Goal: Task Accomplishment & Management: Complete application form

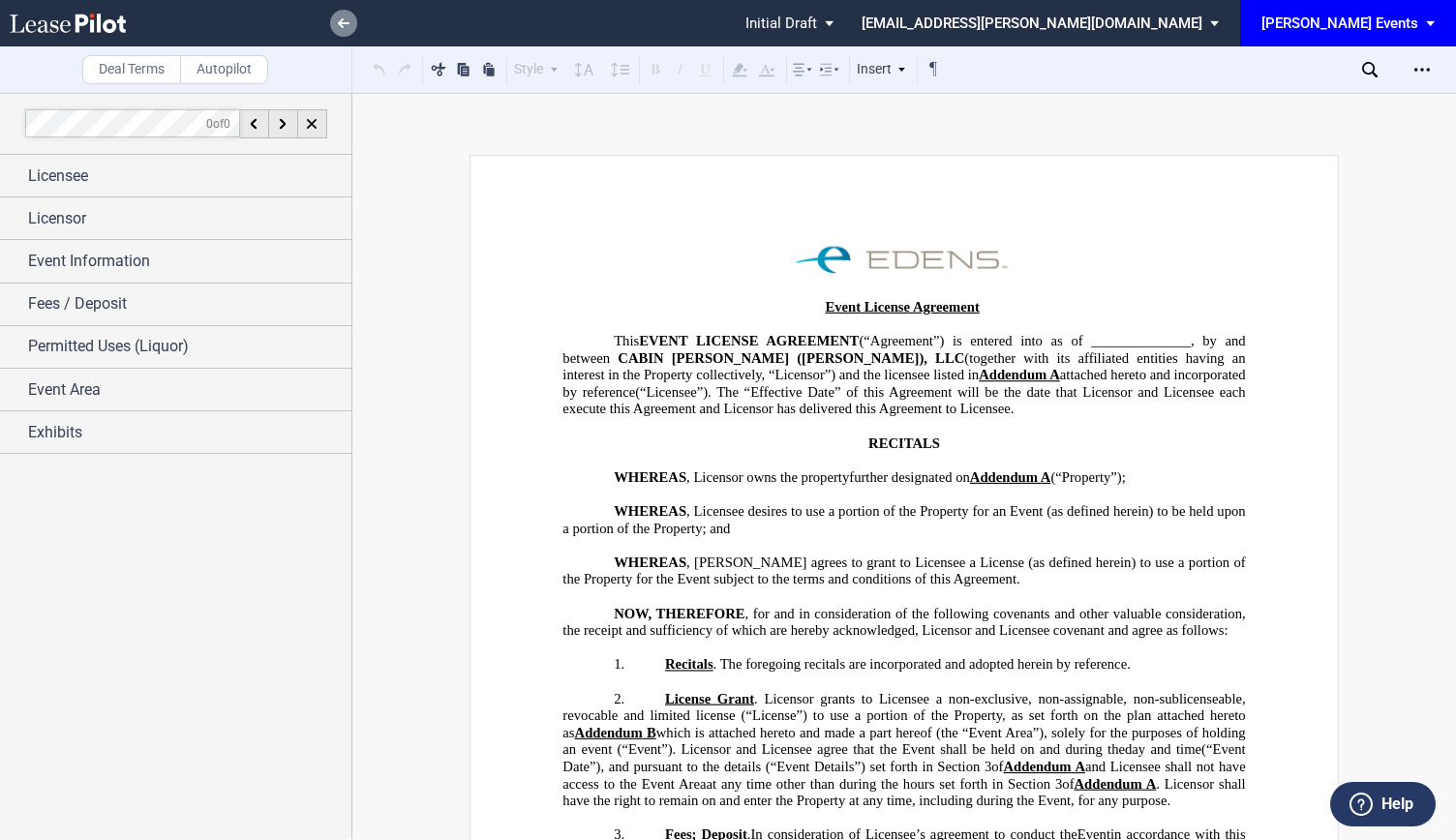
click at [338, 23] on use at bounding box center [344, 24] width 12 height 10
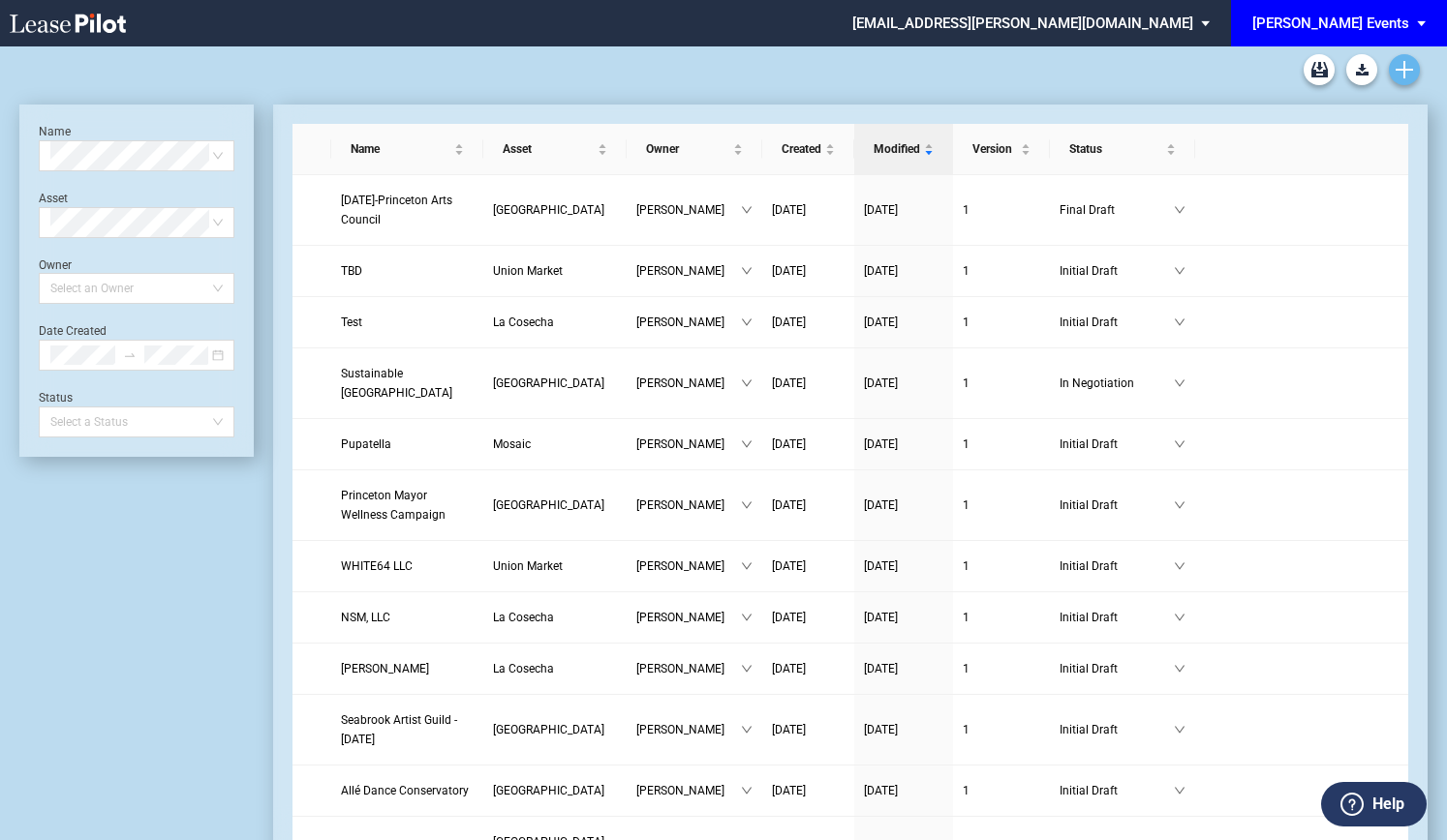
click at [1411, 79] on link "Create new document" at bounding box center [1404, 70] width 31 height 31
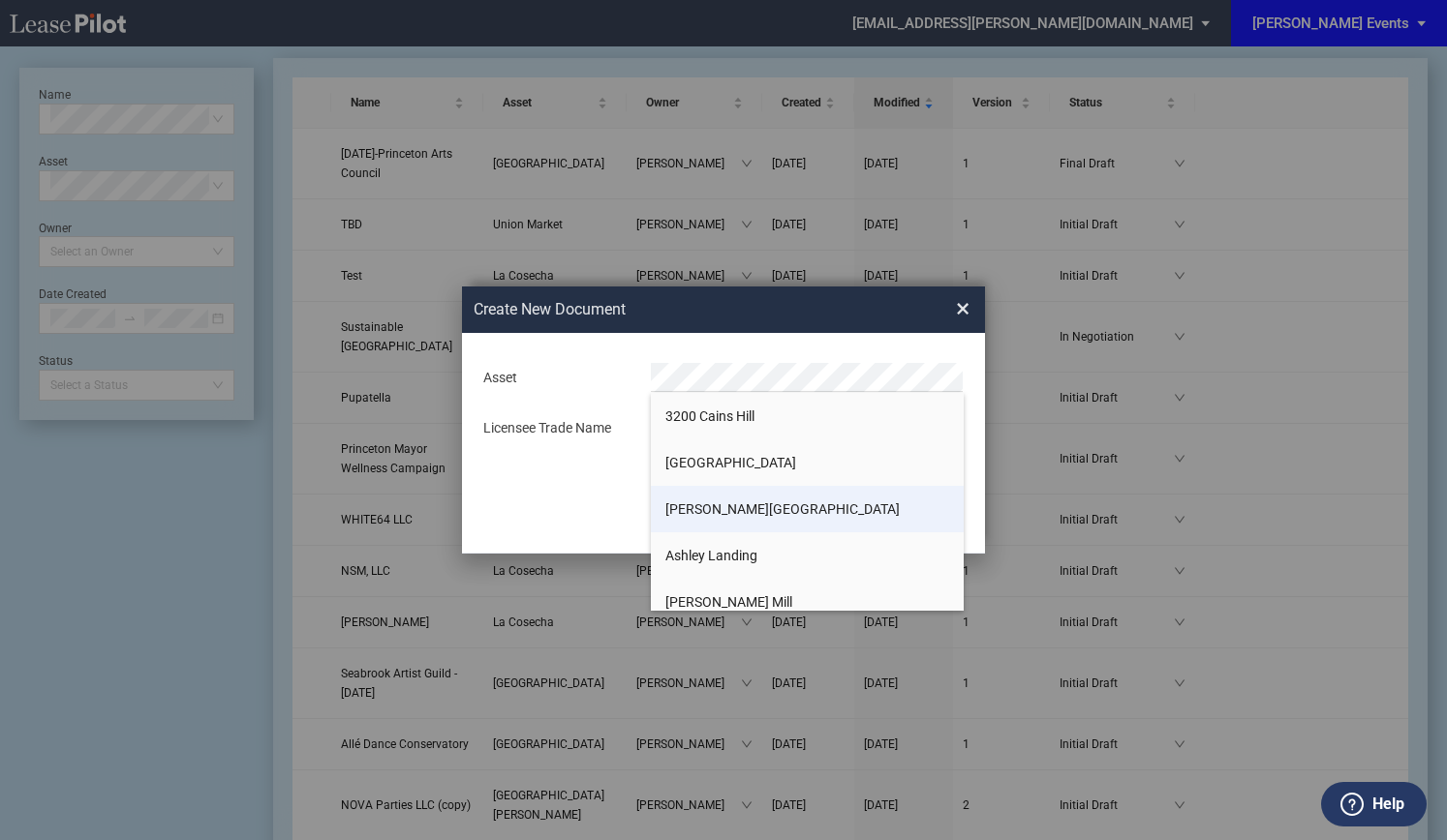
click at [734, 497] on li "Andrews Square" at bounding box center [807, 509] width 313 height 47
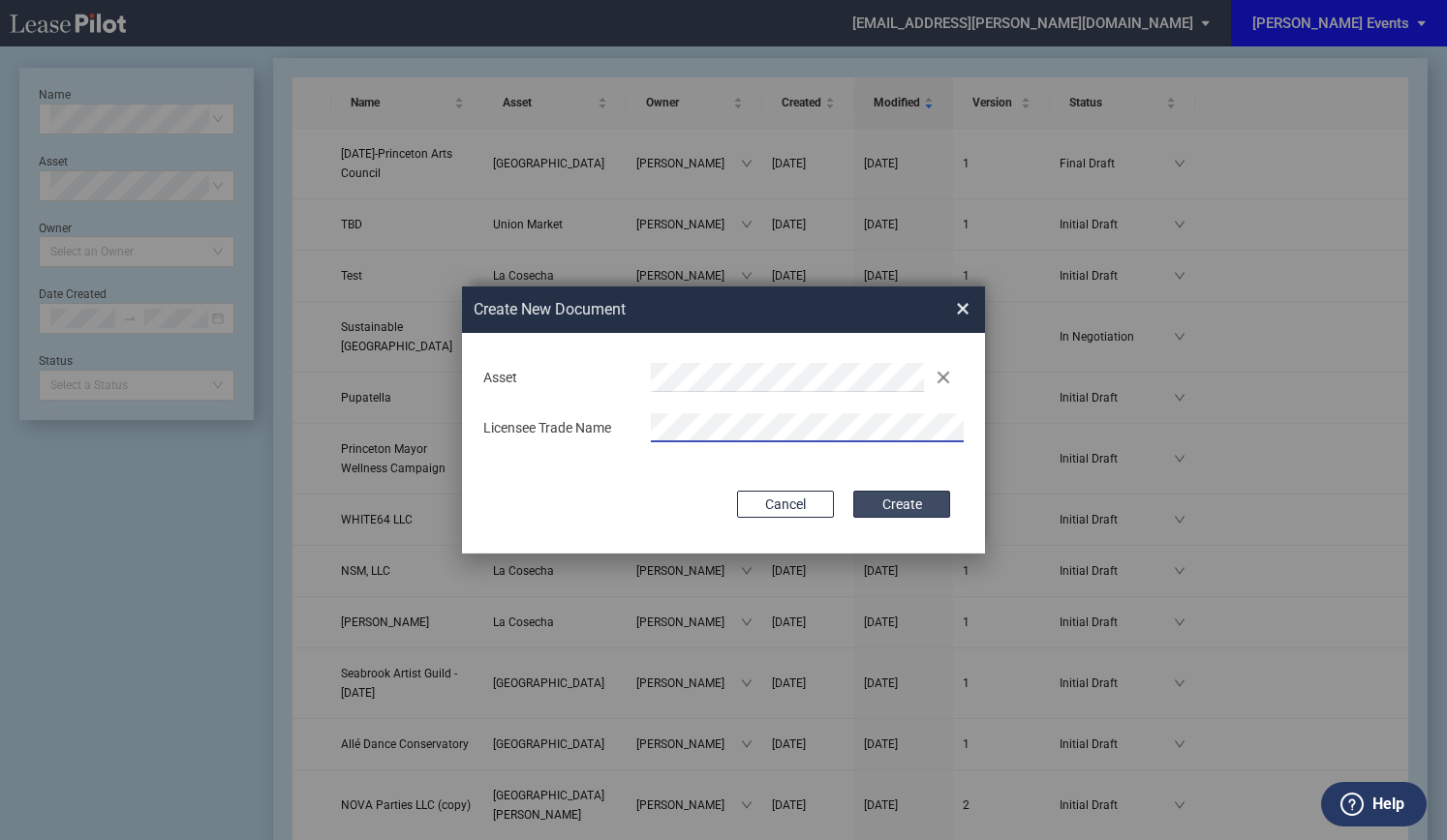
click at [932, 505] on button "Create" at bounding box center [901, 504] width 96 height 27
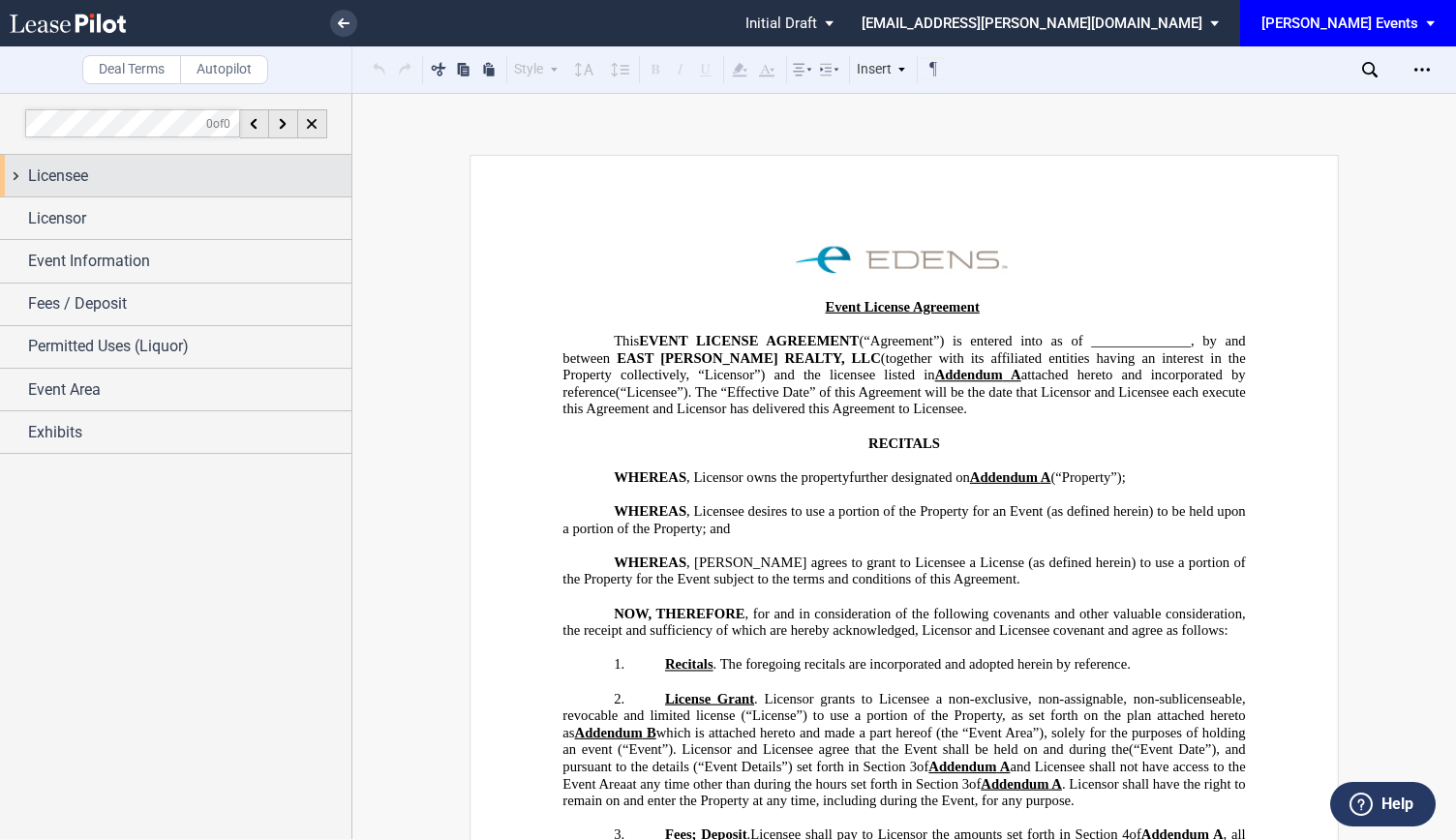
click at [204, 185] on div "Licensee" at bounding box center [189, 176] width 323 height 23
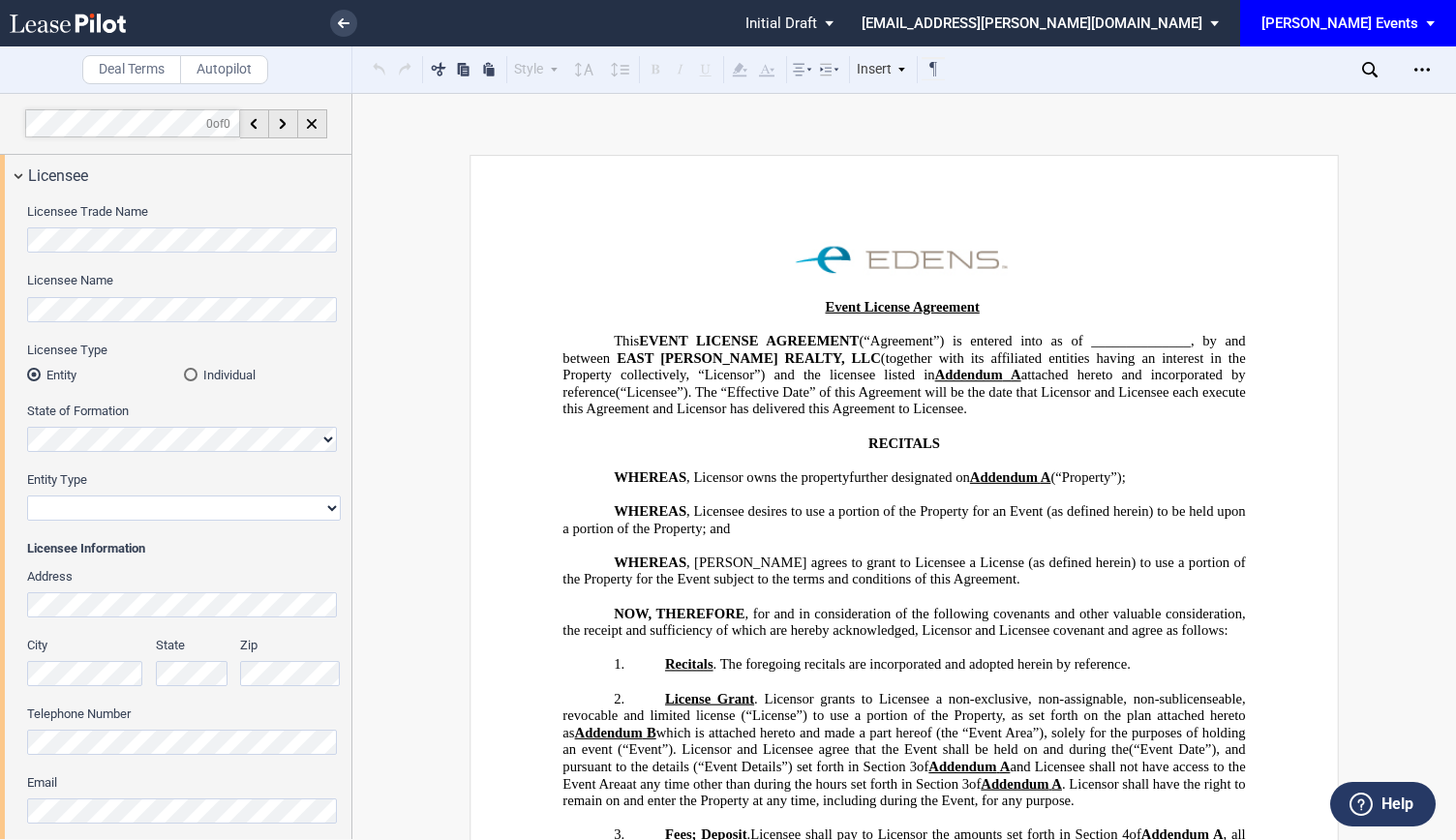
click at [265, 256] on div "Licensee Trade Name" at bounding box center [184, 238] width 314 height 69
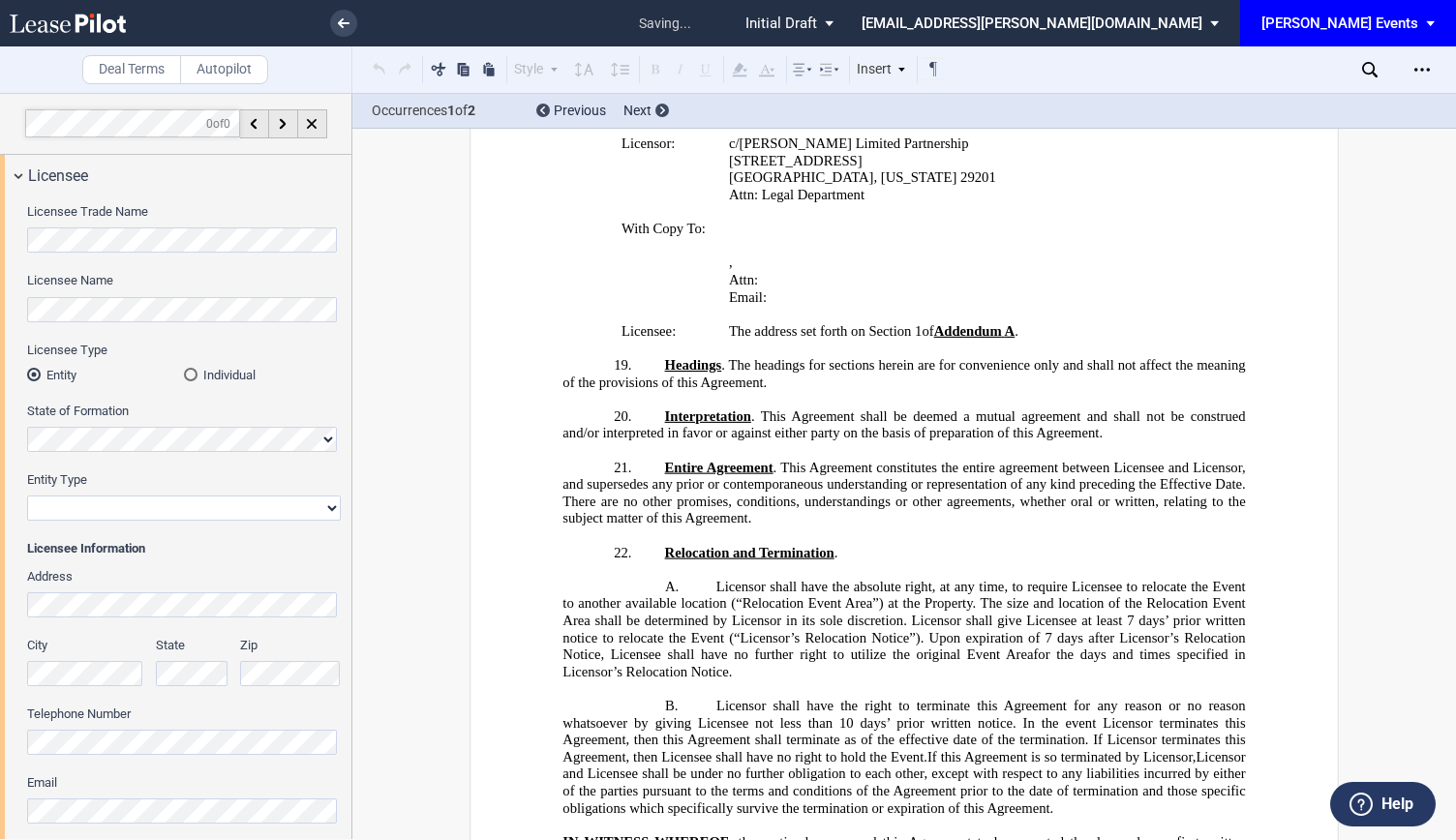
scroll to position [2821, 0]
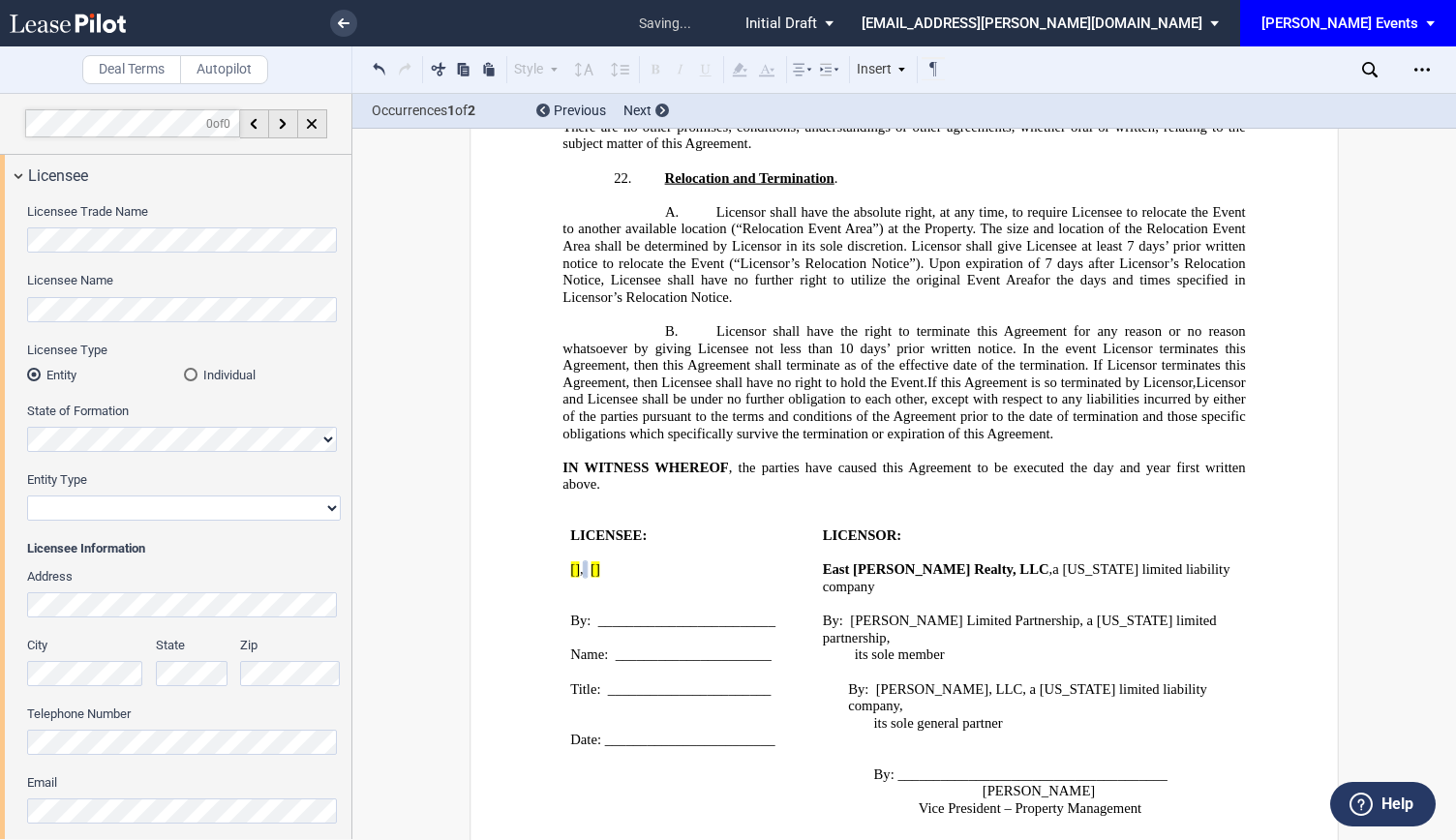
click at [328, 513] on select "Corporation Limited Liability Company General Partnership Limited Partnership N…" at bounding box center [184, 508] width 314 height 25
select select "limited liability company"
click at [27, 496] on select "Corporation Limited Liability Company General Partnership Limited Partnership N…" at bounding box center [184, 508] width 314 height 25
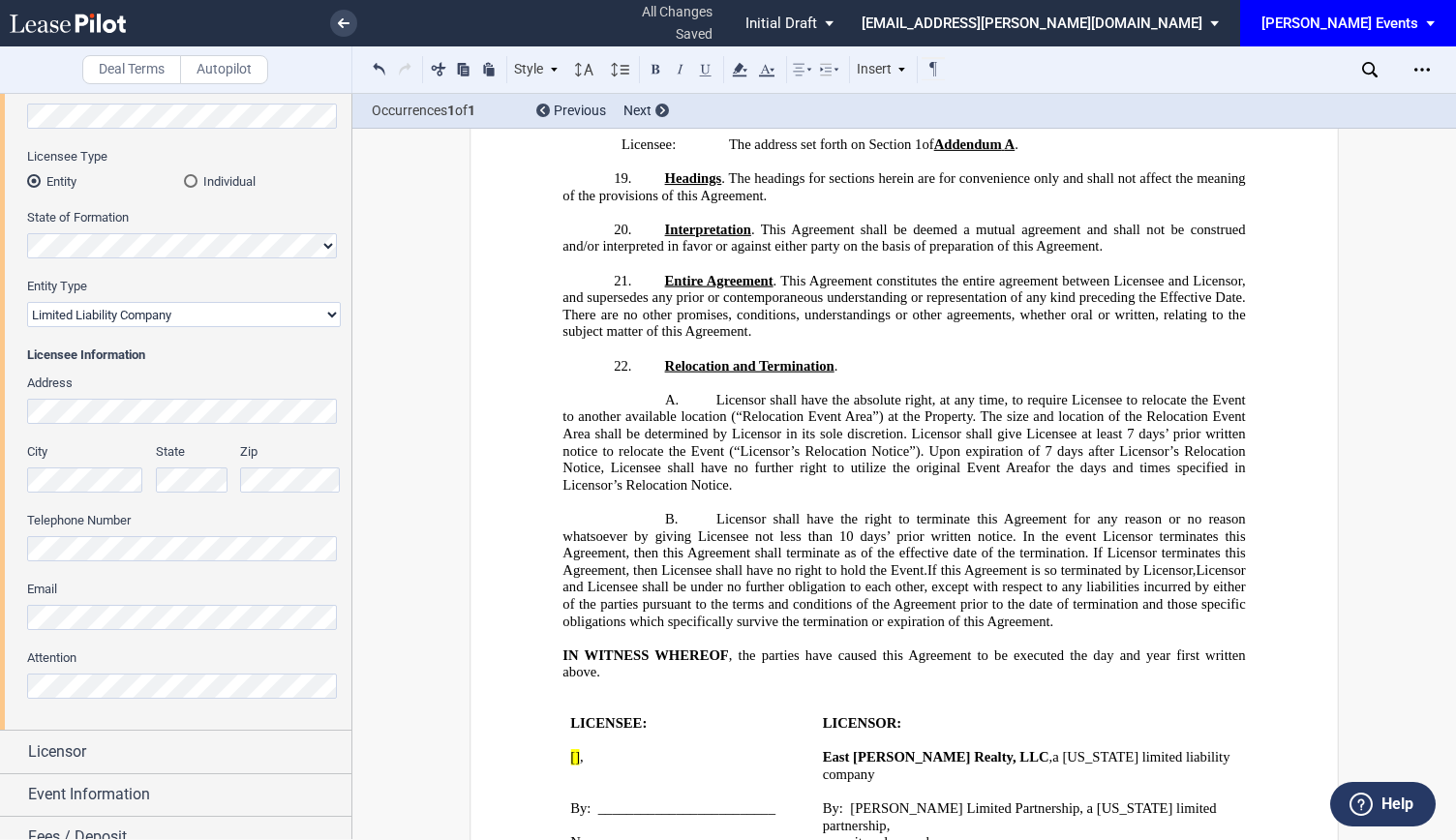
scroll to position [3219, 0]
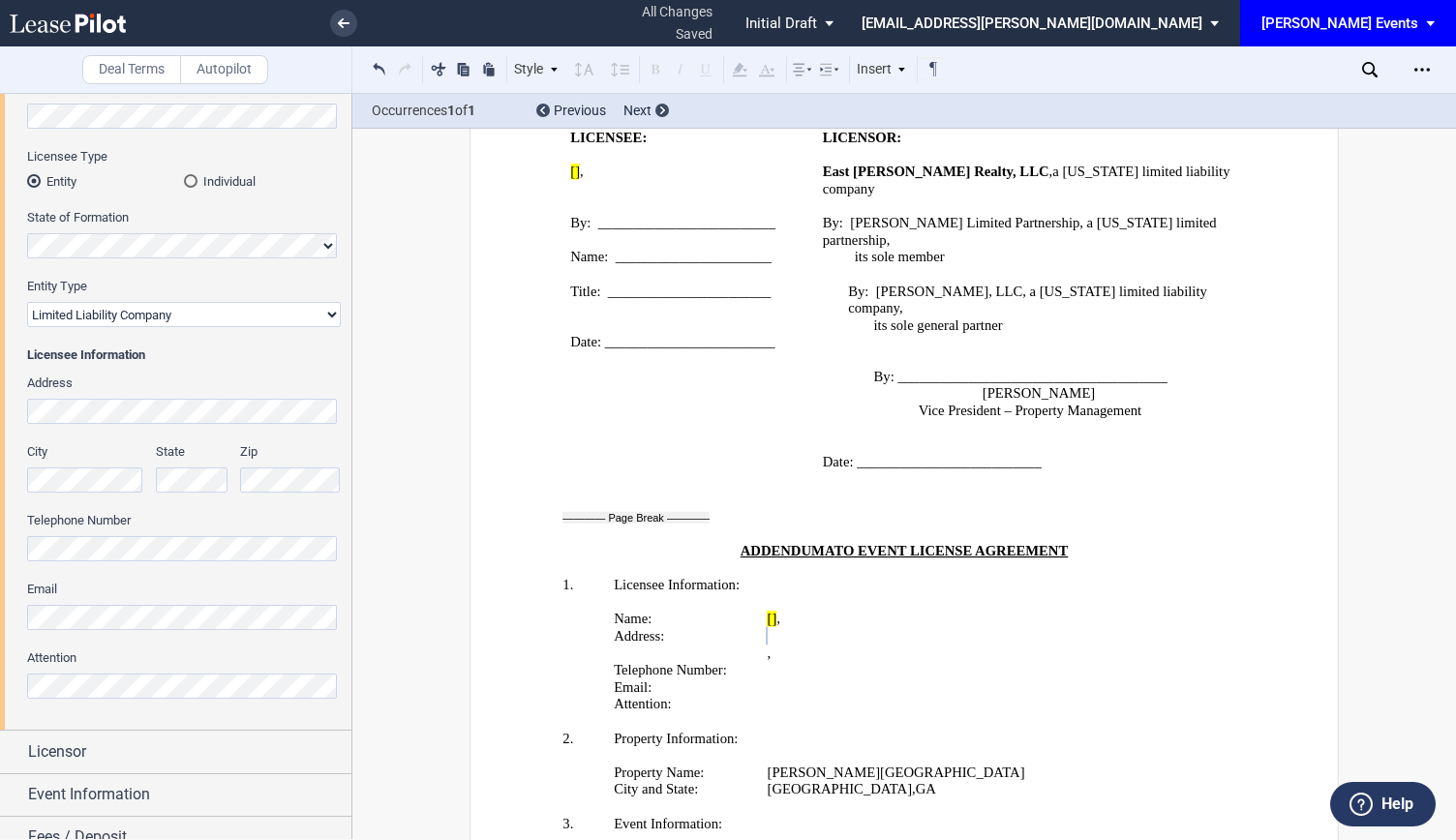
click at [0, 412] on div "Licensee Trade Name Licensee Name Licensee Type Entity Individual State of Form…" at bounding box center [176, 366] width 352 height 727
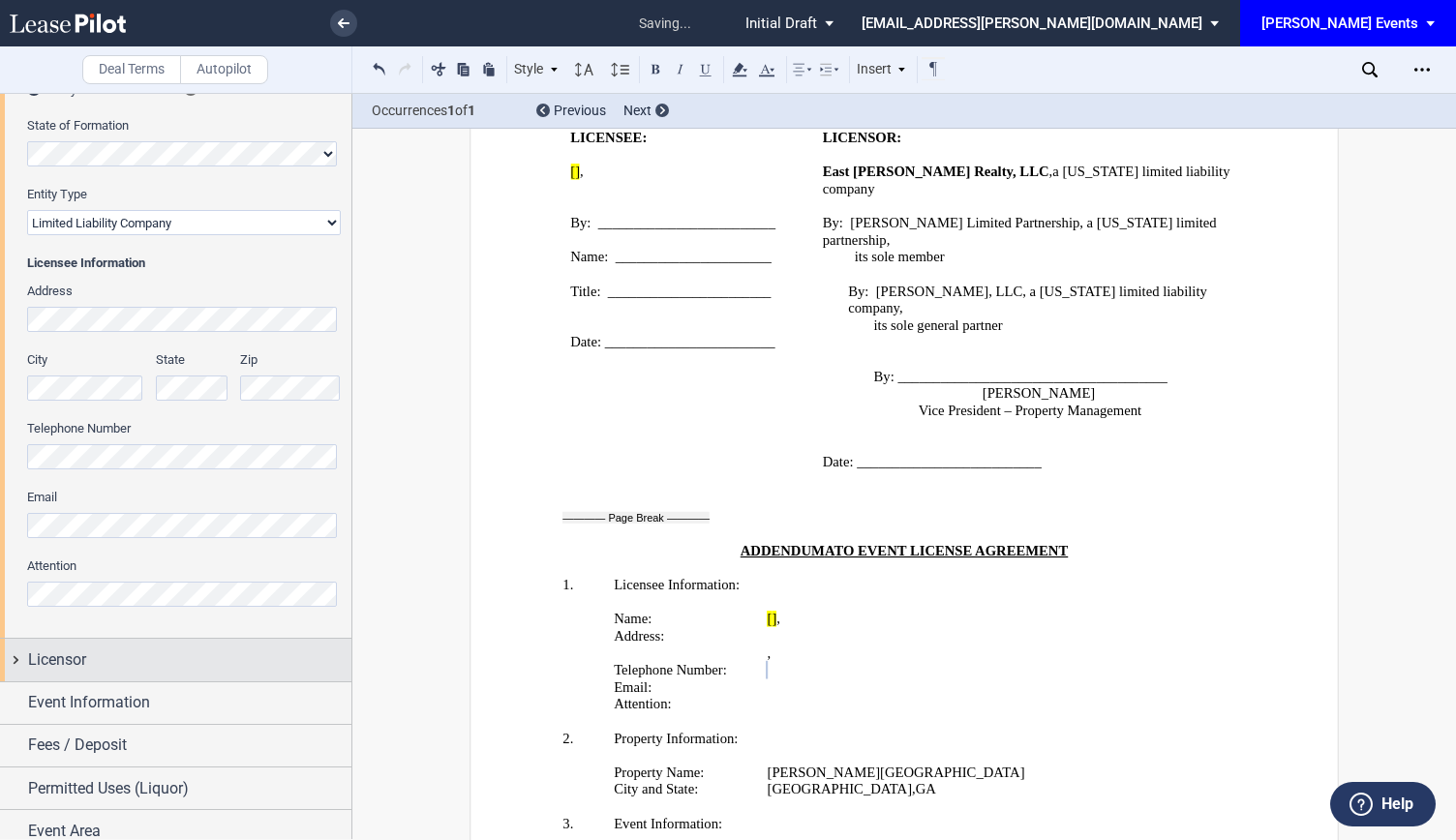
scroll to position [340, 0]
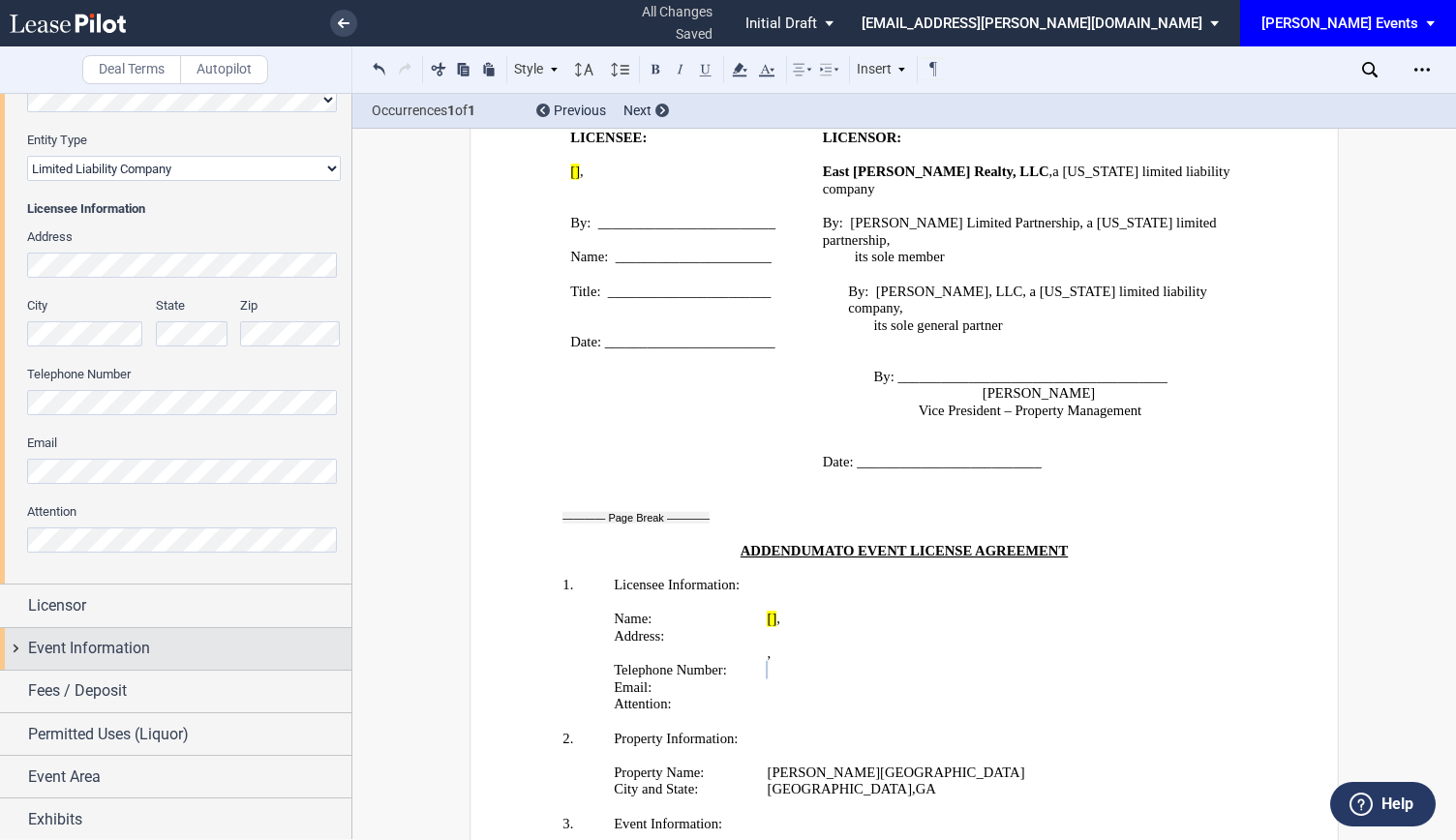
click at [109, 653] on span "Event Information" at bounding box center [88, 648] width 122 height 23
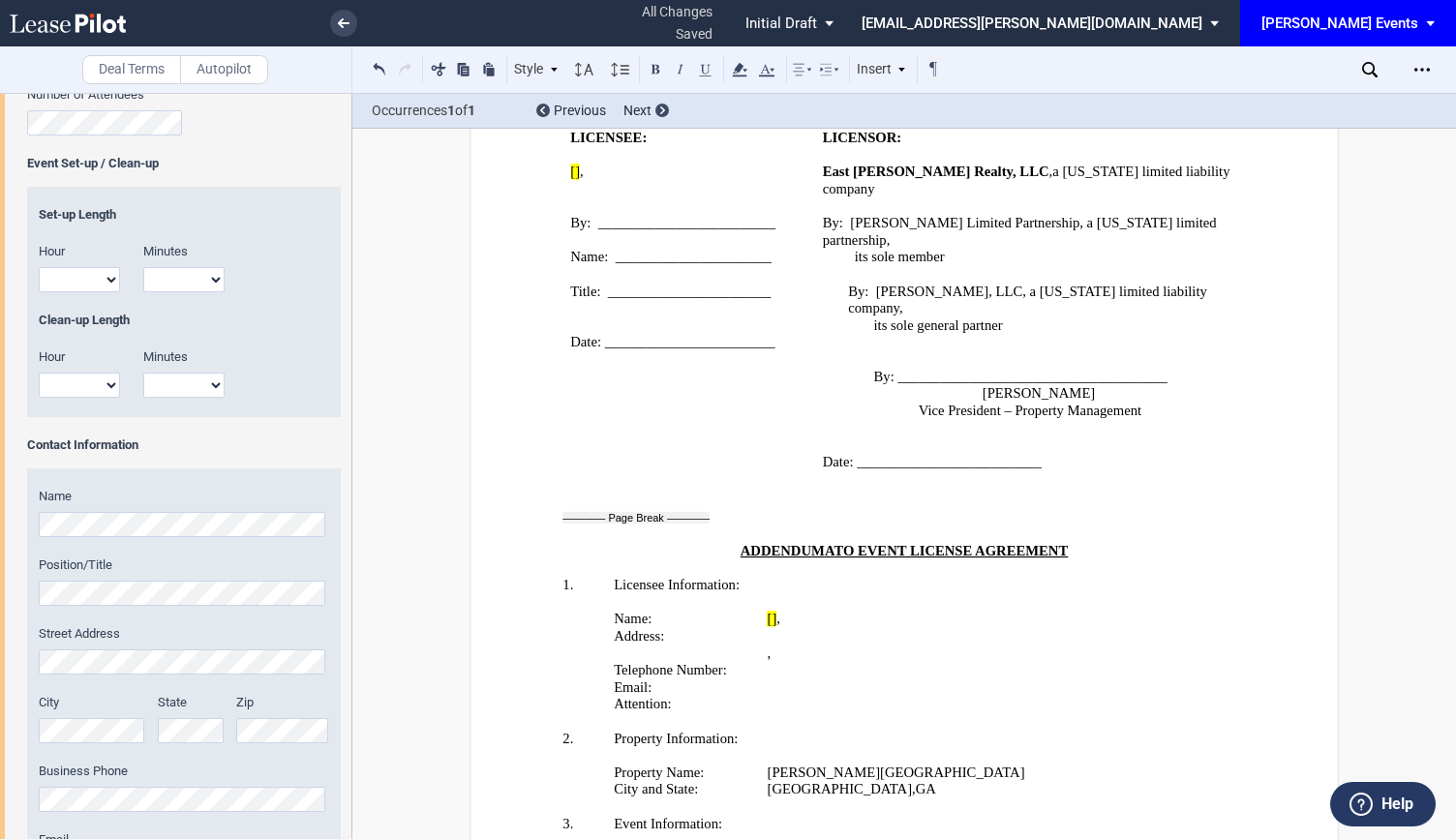
scroll to position [1502, 0]
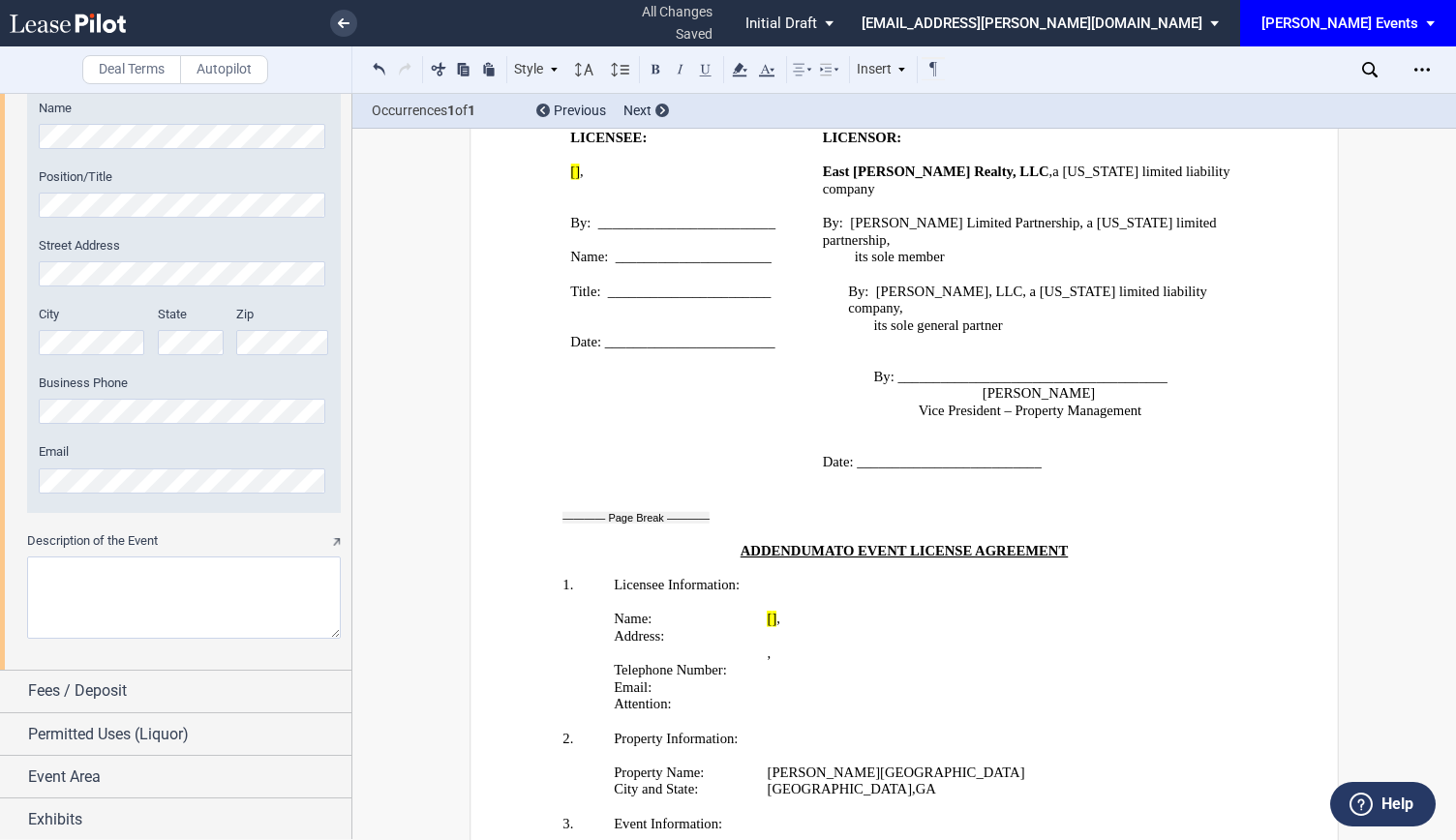
click at [149, 596] on textarea "Description of the Event" at bounding box center [184, 597] width 314 height 83
click at [171, 581] on textarea "Description of the Event" at bounding box center [184, 597] width 314 height 83
type textarea "s"
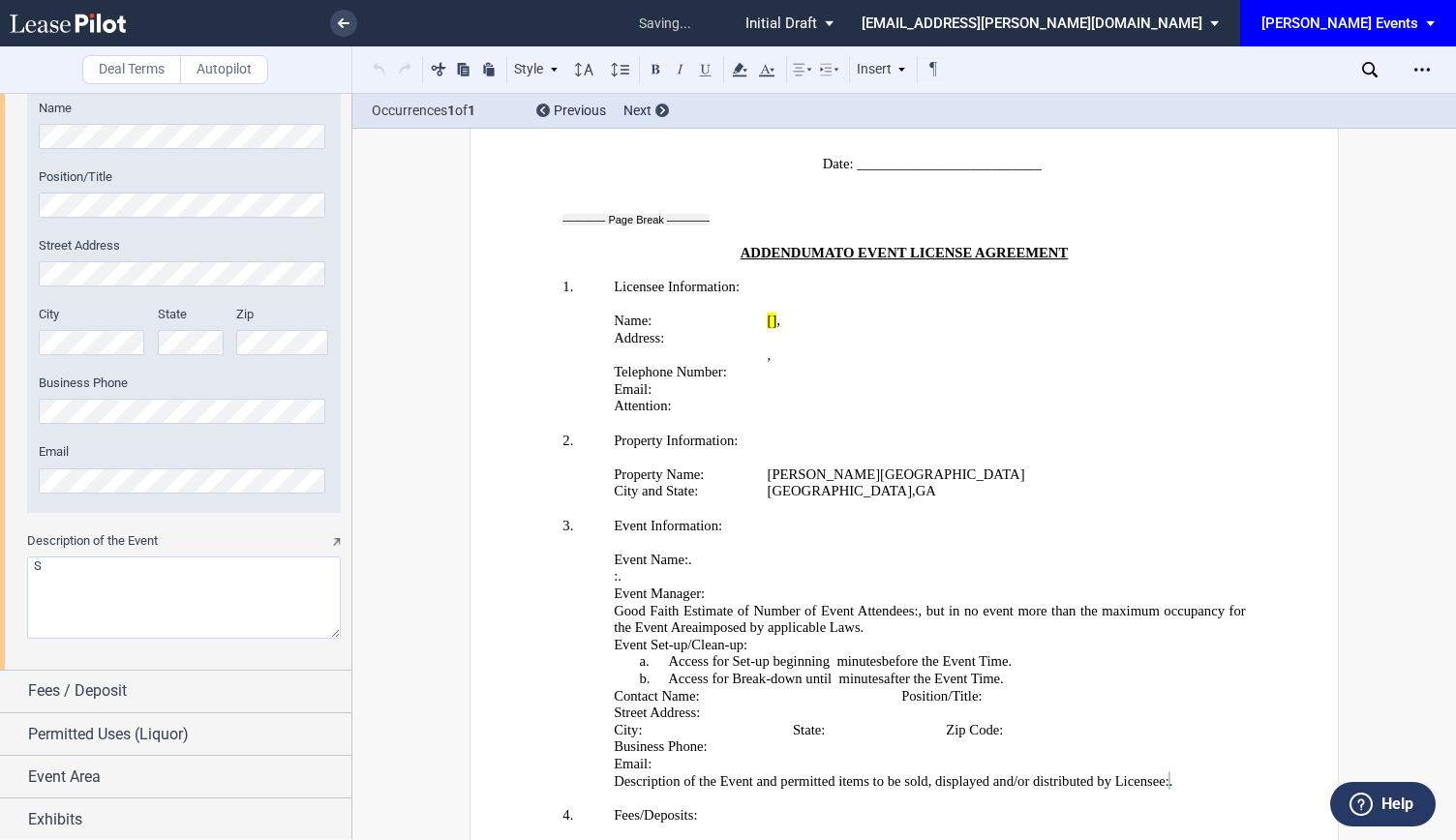
scroll to position [3644, 0]
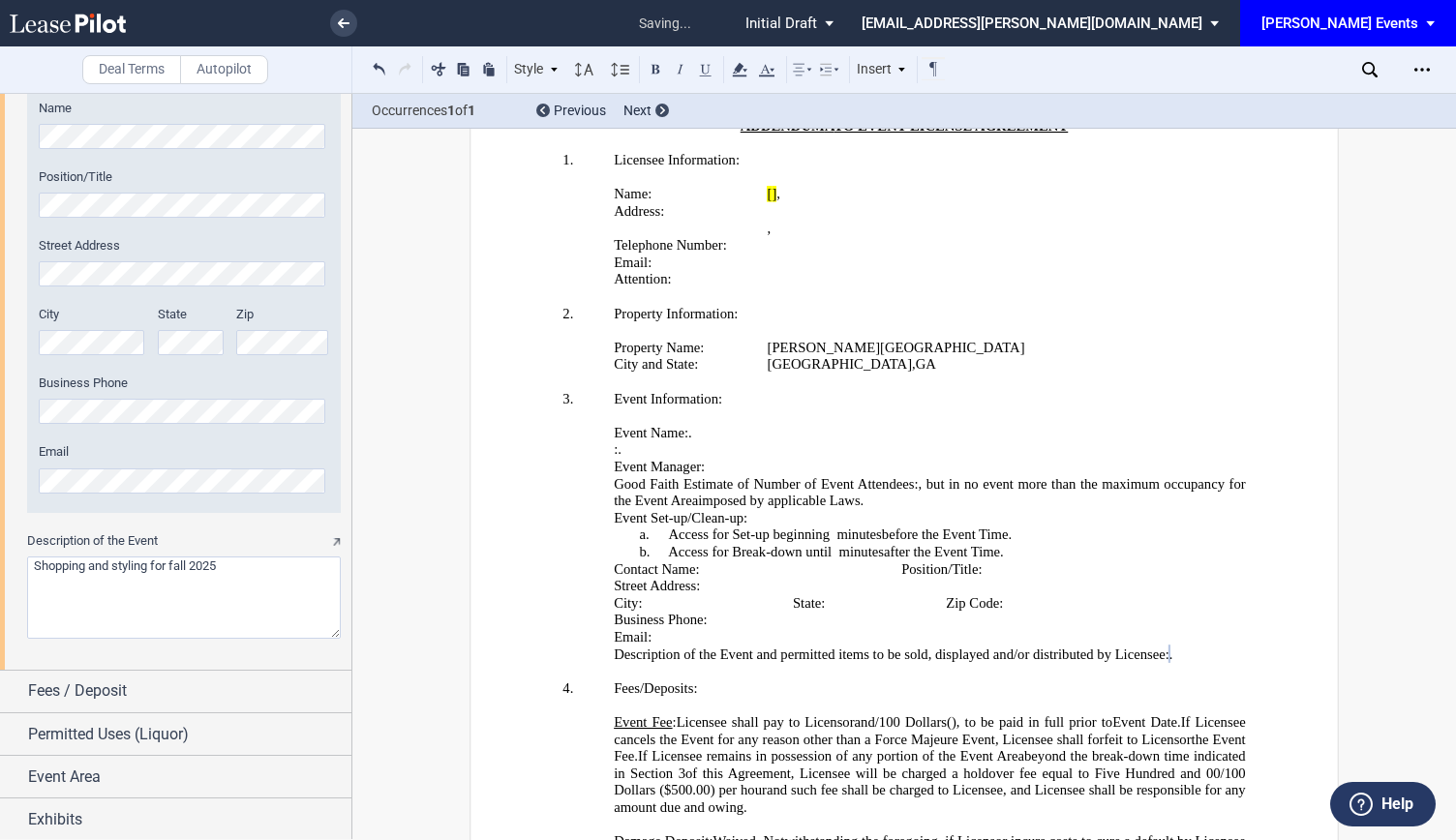
click at [45, 567] on textarea "Description of the Event" at bounding box center [184, 597] width 314 height 83
click at [81, 567] on textarea "Description of the Event" at bounding box center [184, 597] width 314 height 83
drag, startPoint x: 74, startPoint y: 567, endPoint x: 0, endPoint y: 564, distance: 74.1
click at [0, 564] on div "Event Name Event Date & Time (0) Recurring Event Number of Attendees Event Set-…" at bounding box center [176, 88] width 352 height 1163
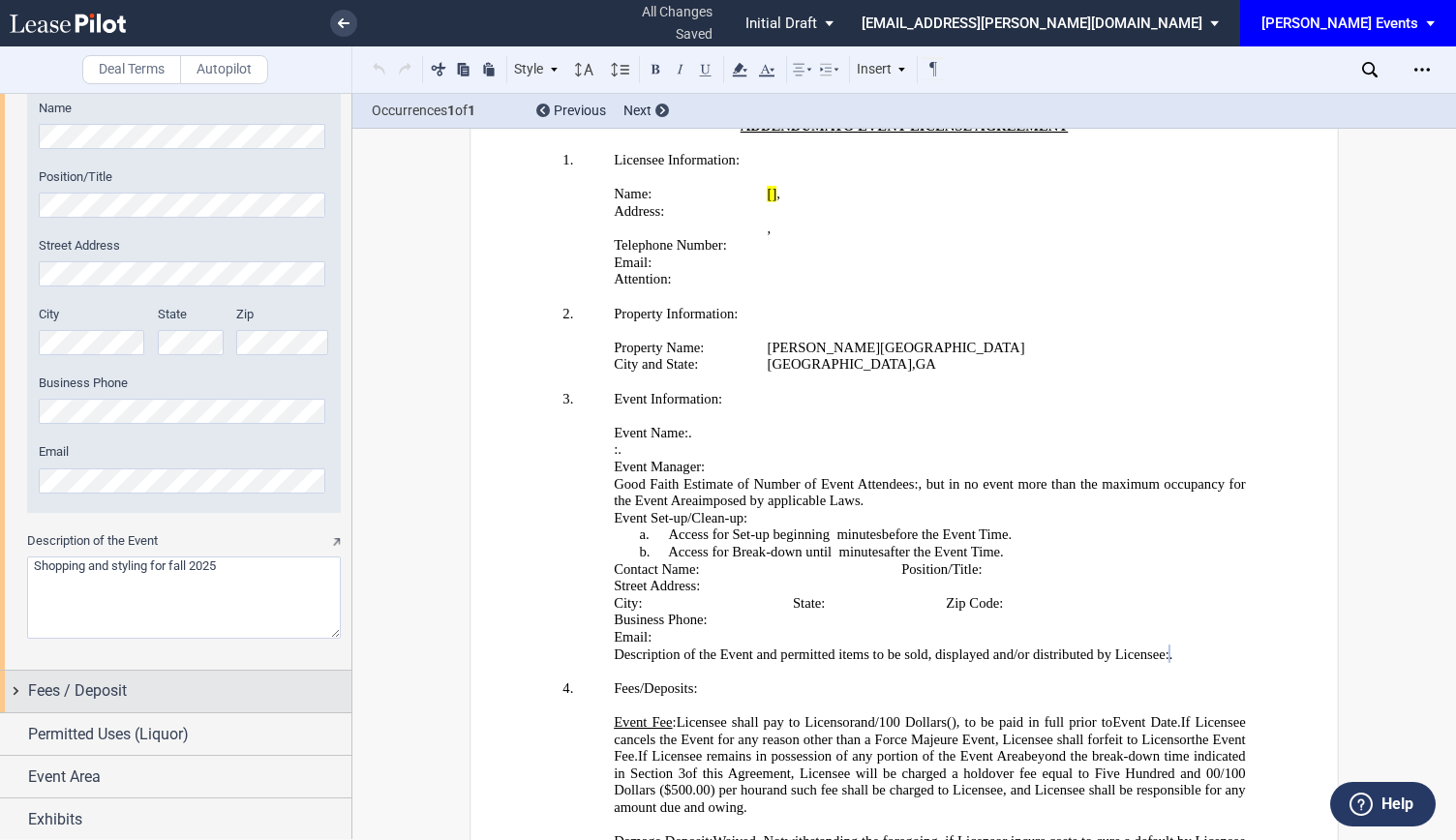
type textarea "Shopping and styling for fall 2025"
click at [153, 683] on div "Fees / Deposit" at bounding box center [189, 691] width 323 height 23
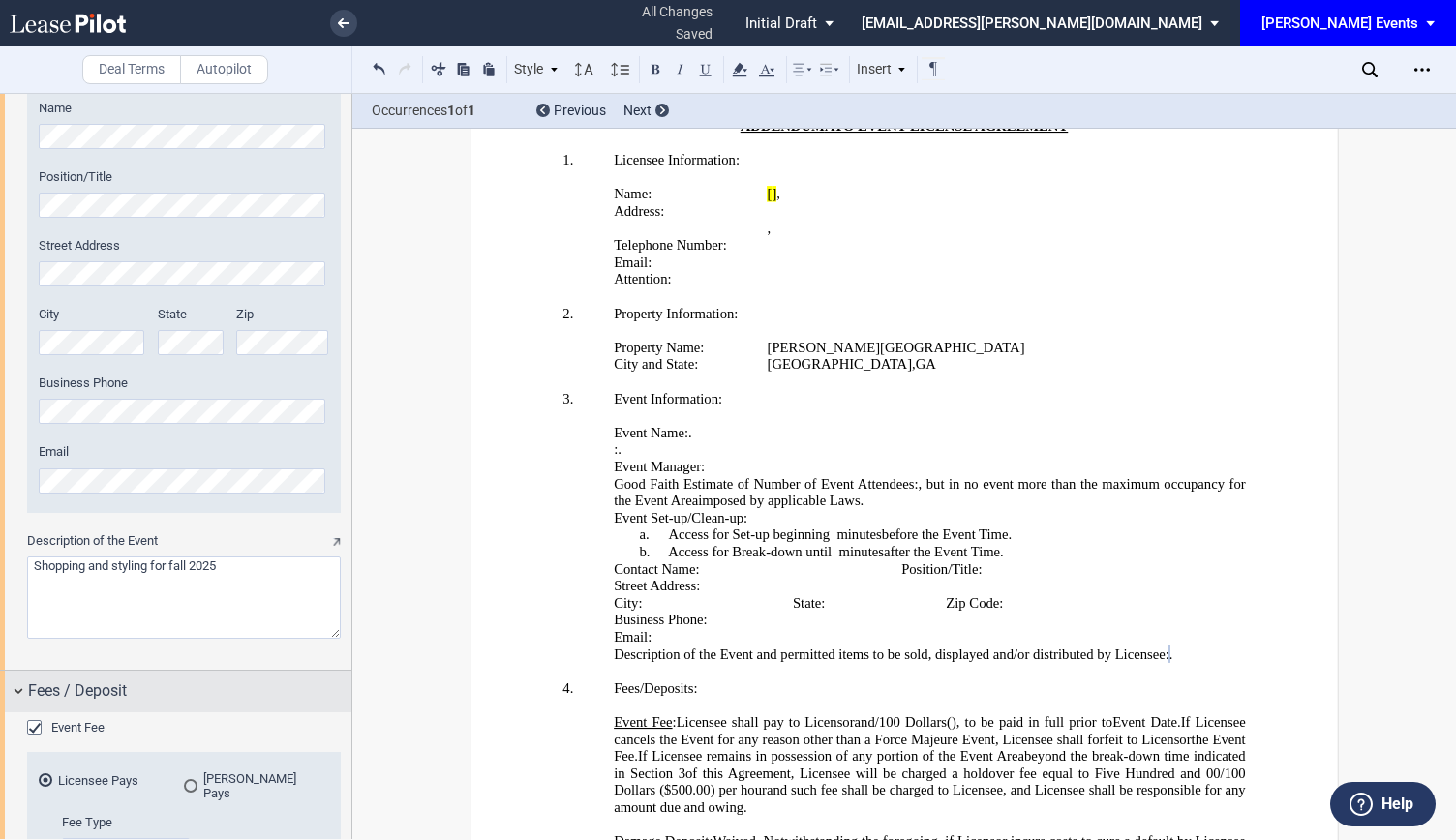
scroll to position [1696, 0]
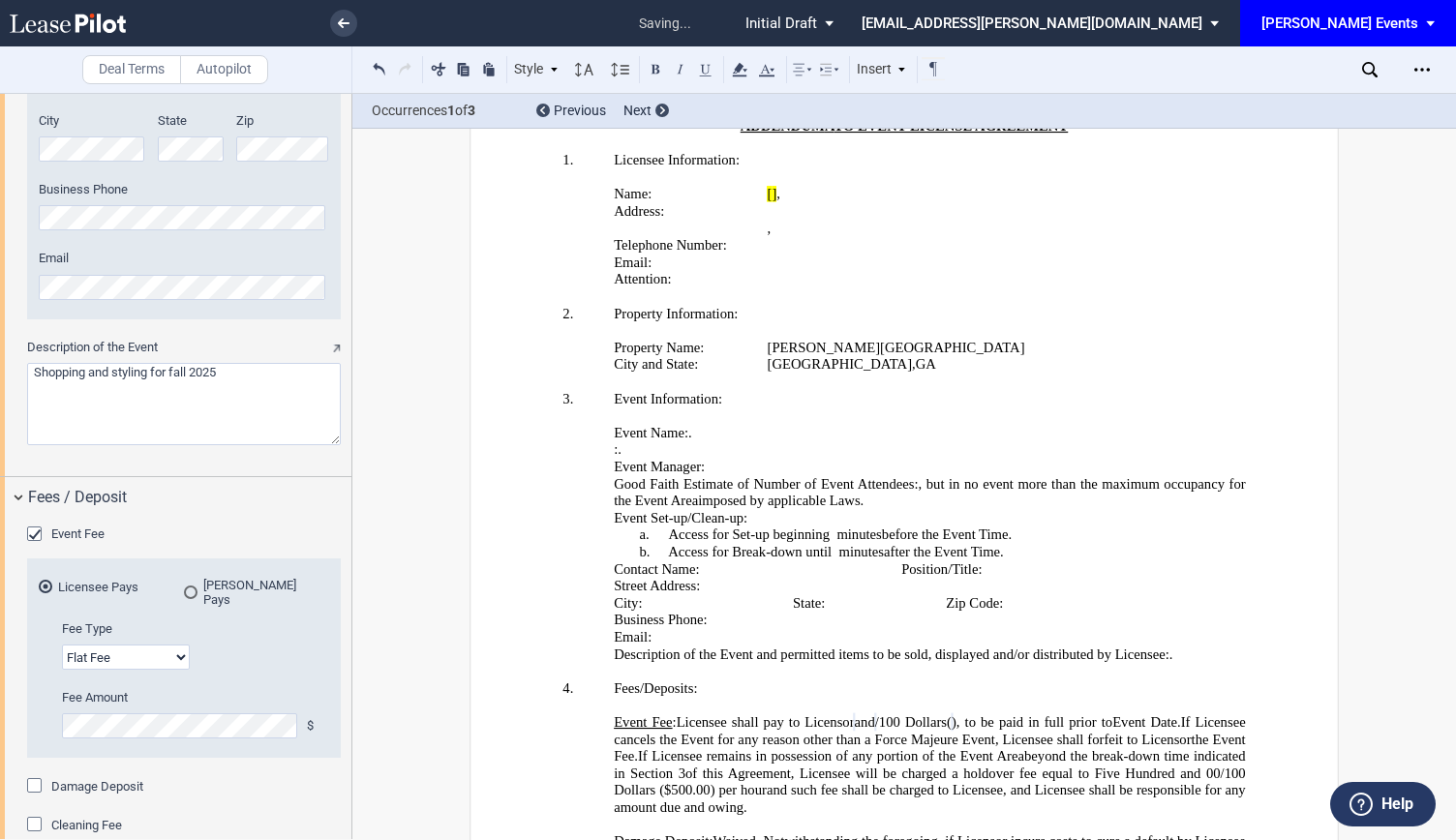
click at [246, 665] on div "Fee Type Flat Fee % of Gross Sales % of Ticket Sales Fee Amount $ Fee Amount % …" at bounding box center [184, 689] width 290 height 137
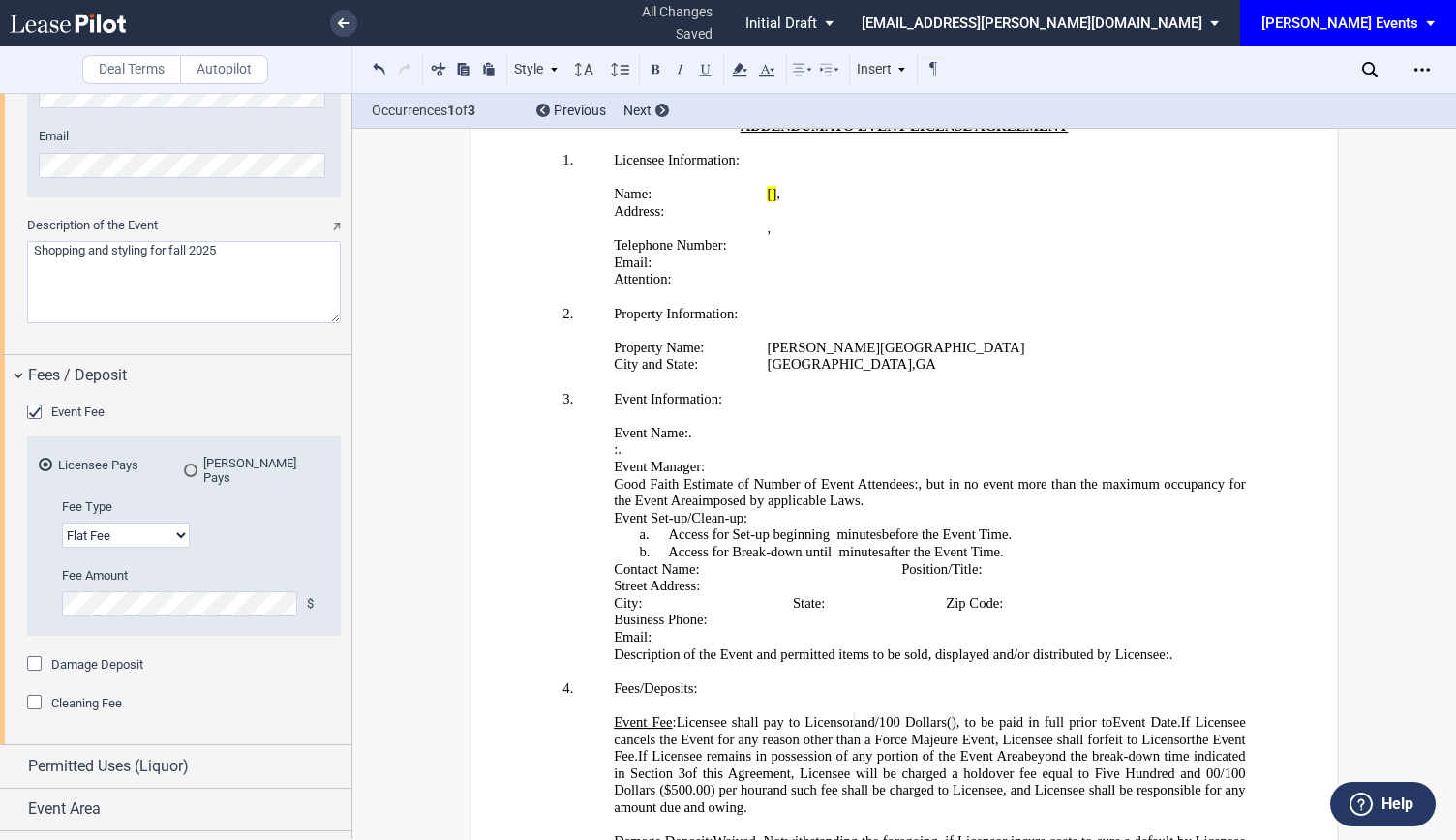
scroll to position [1839, 0]
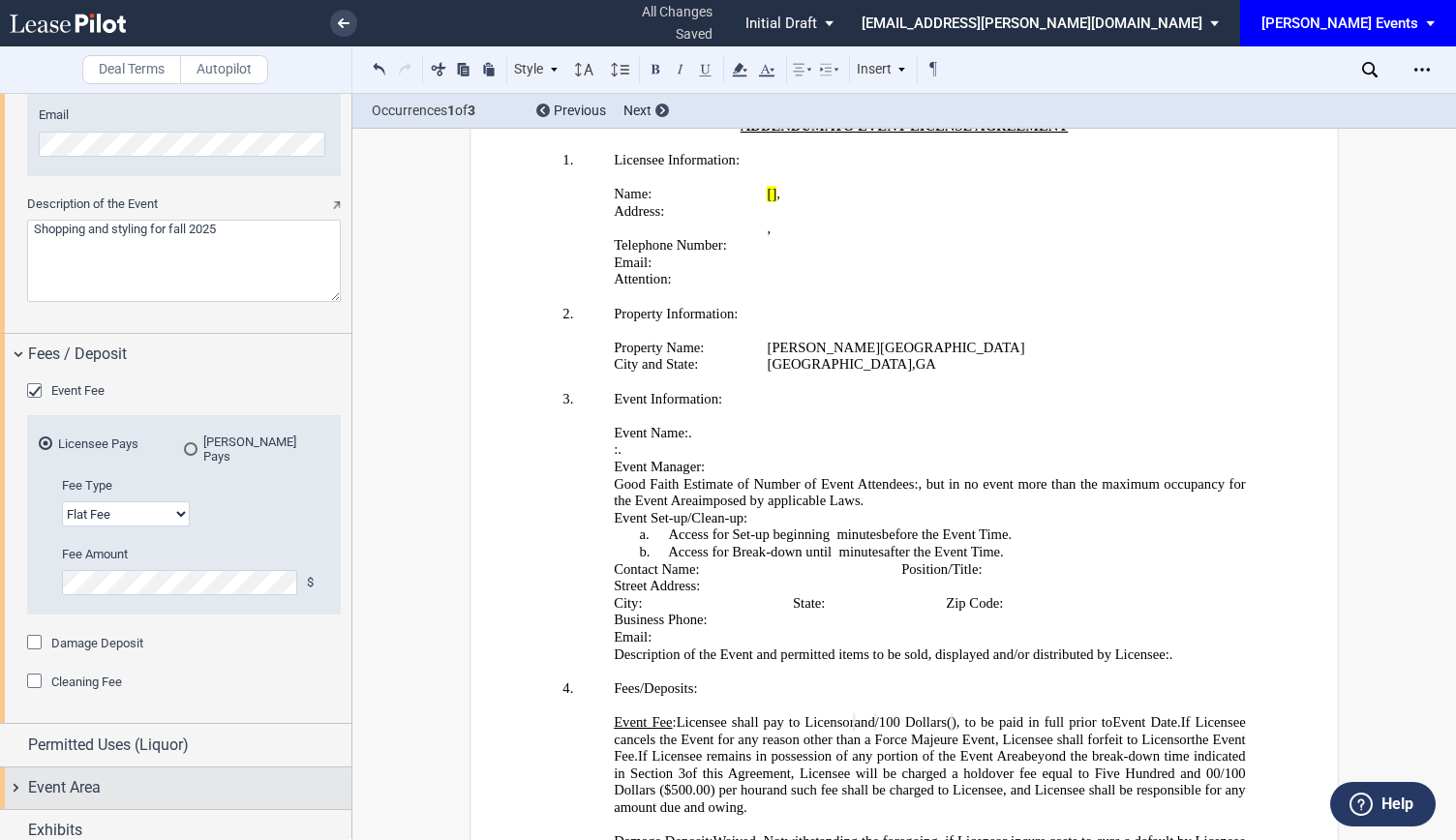
click at [108, 787] on div "Event Area" at bounding box center [176, 788] width 352 height 42
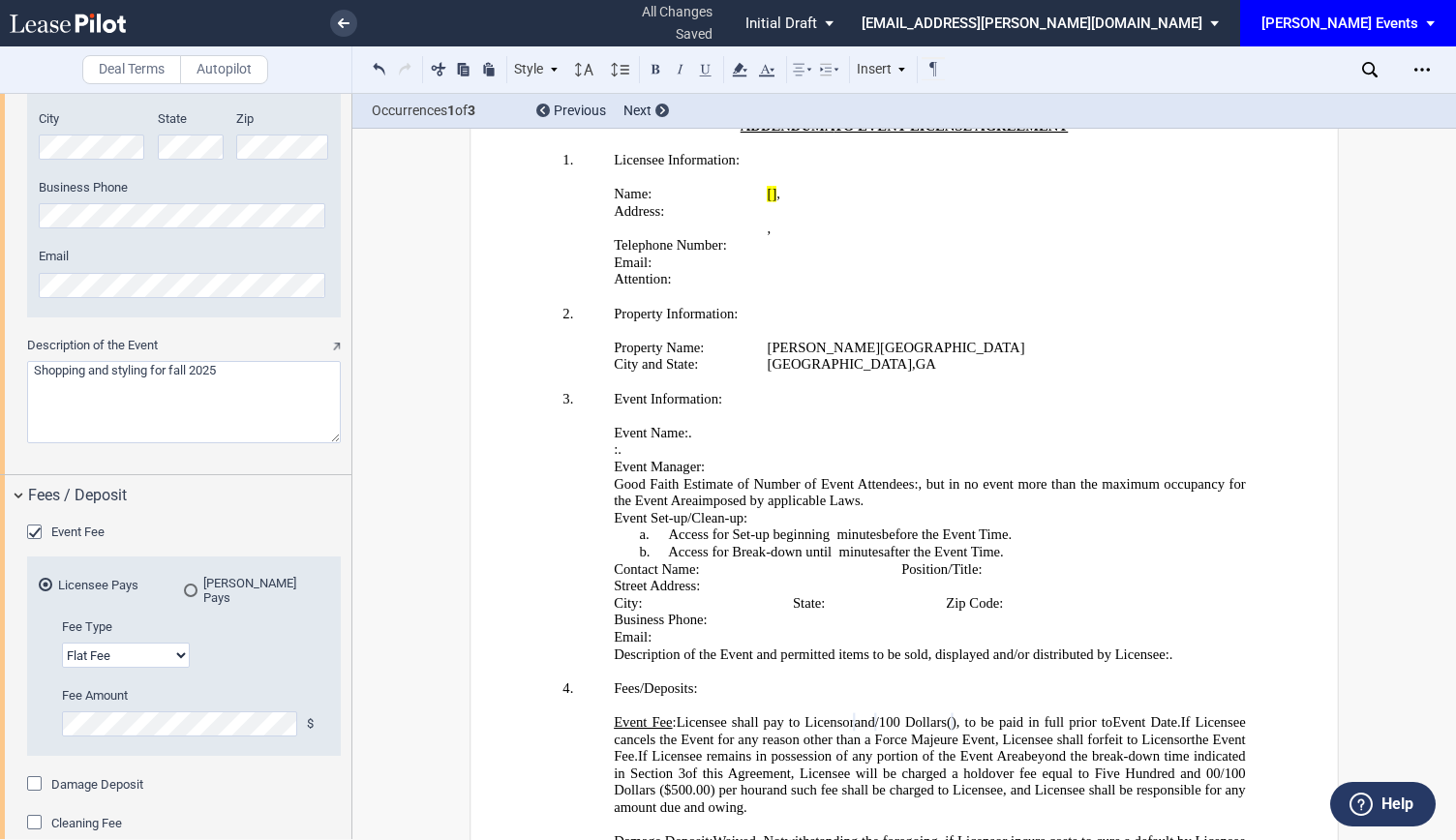
scroll to position [1988, 0]
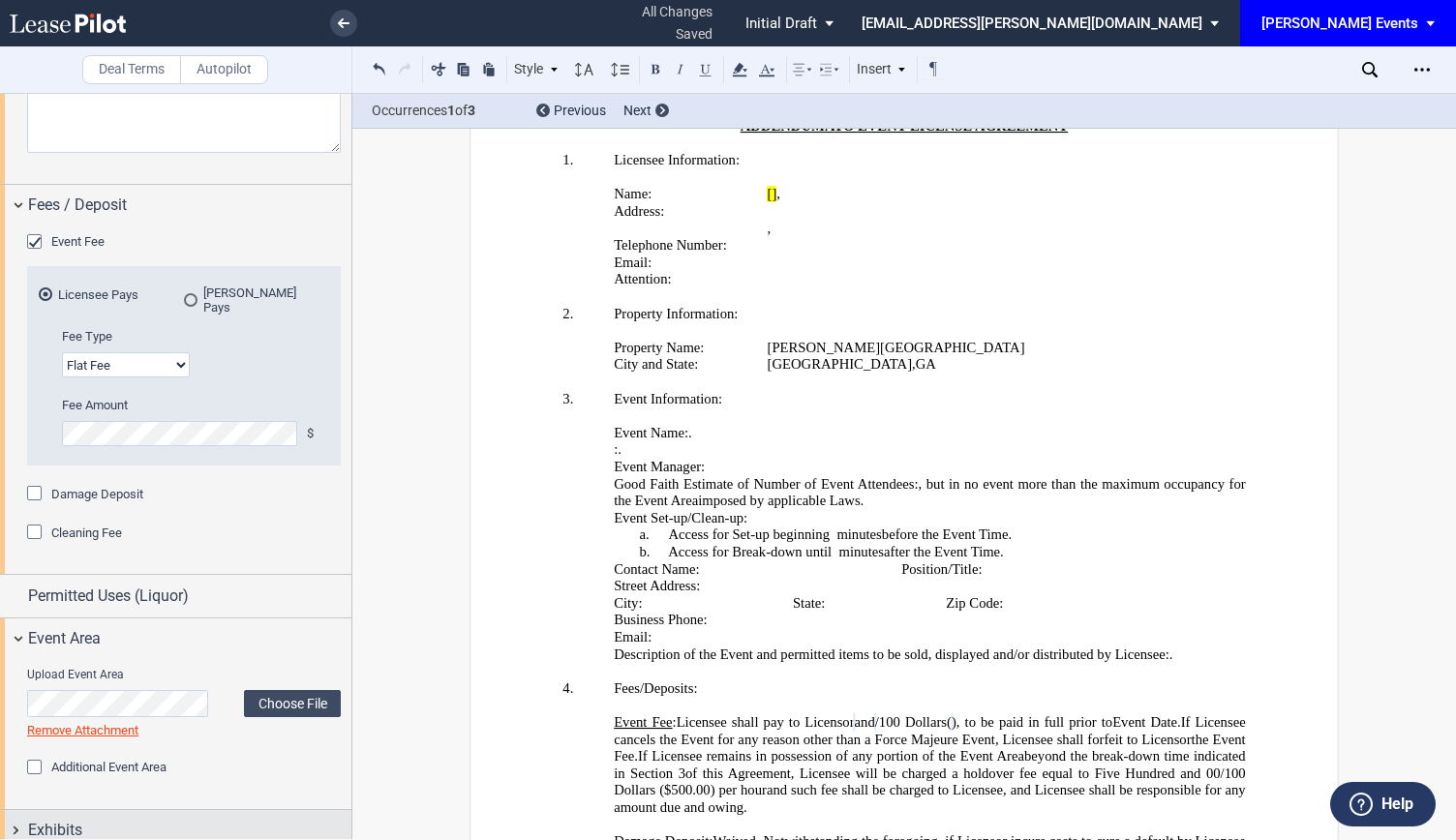
click at [102, 823] on div "Exhibits" at bounding box center [189, 830] width 323 height 23
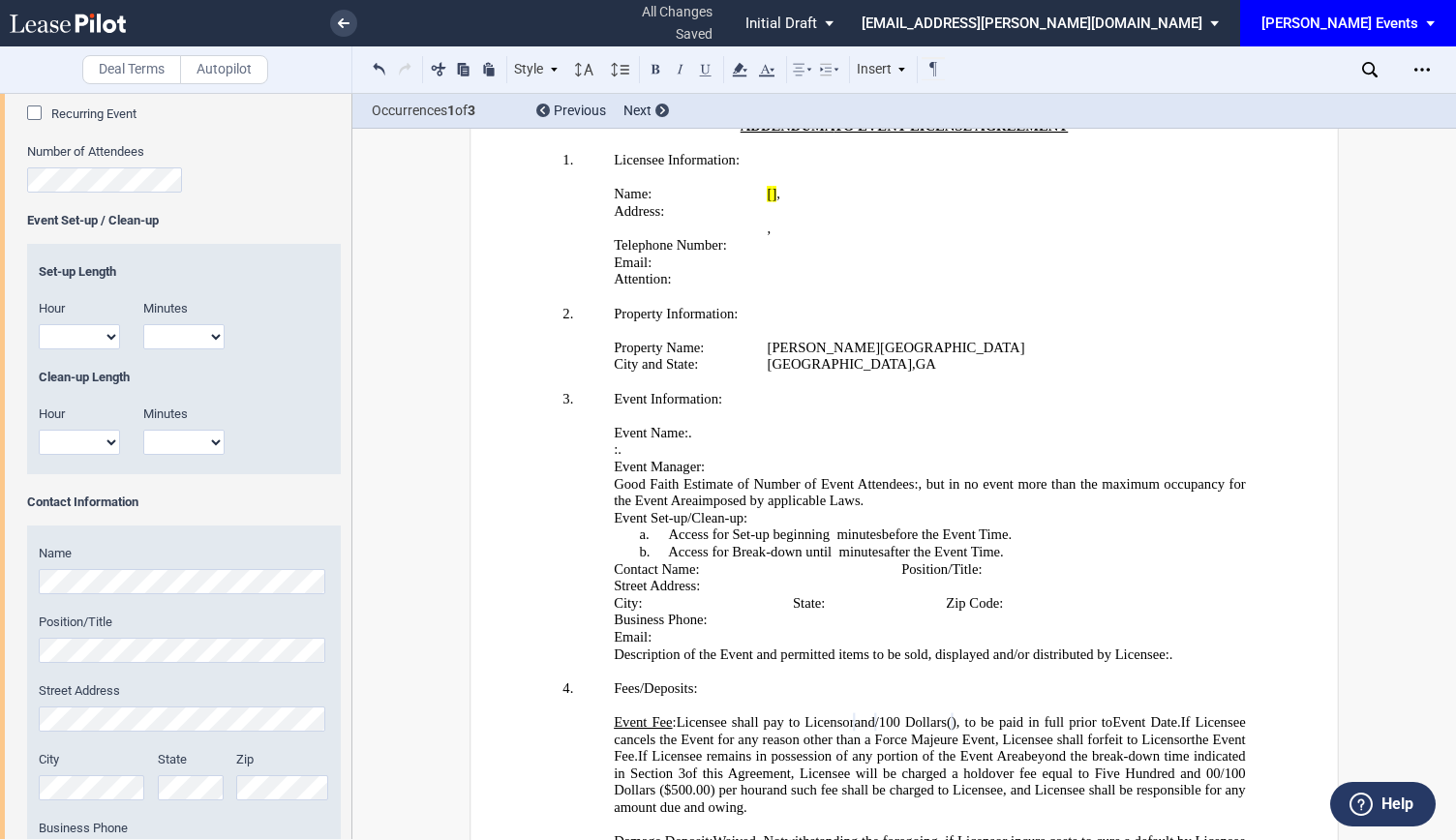
scroll to position [3354, 0]
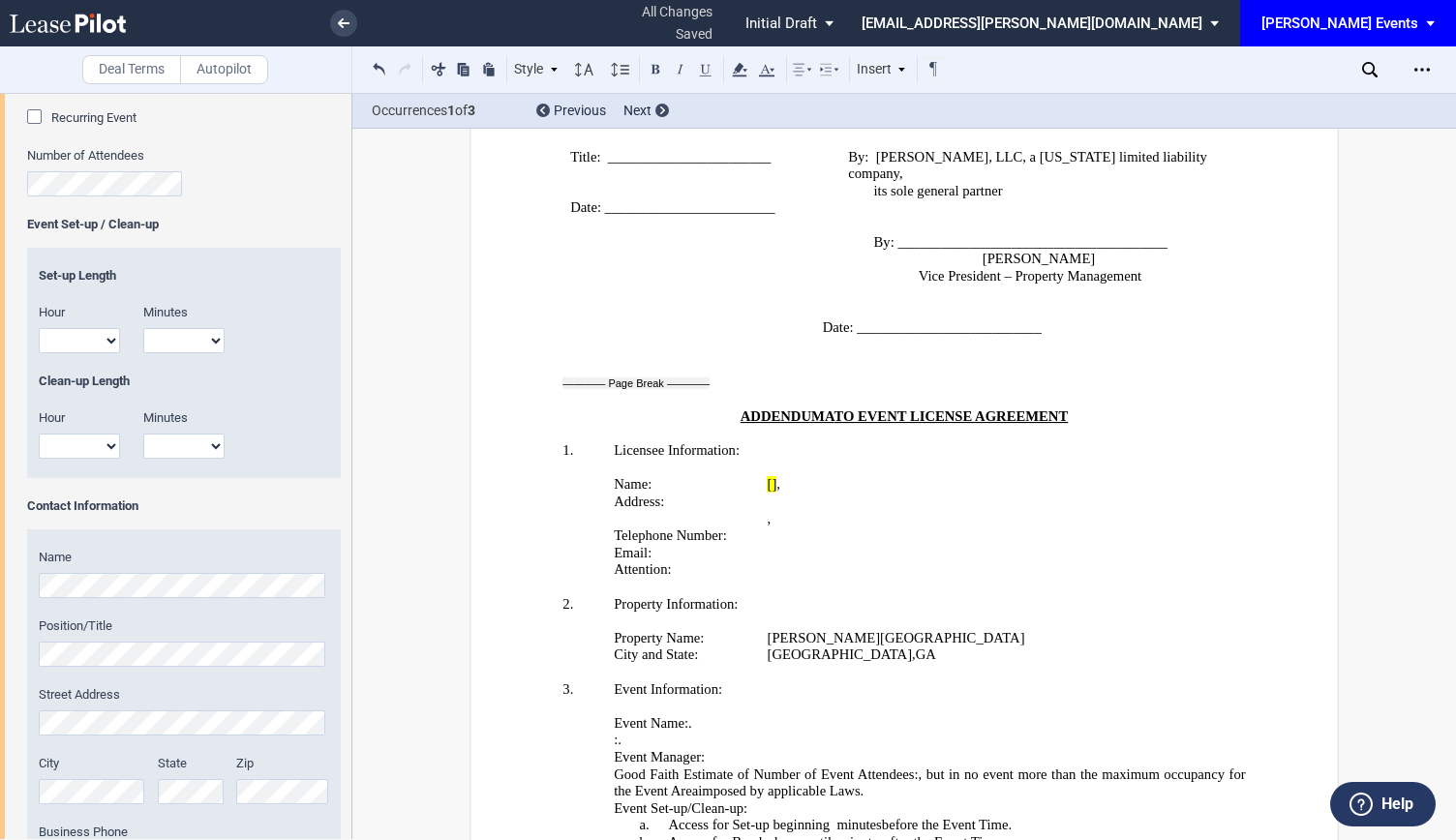
drag, startPoint x: 82, startPoint y: 518, endPoint x: 34, endPoint y: 490, distance: 55.6
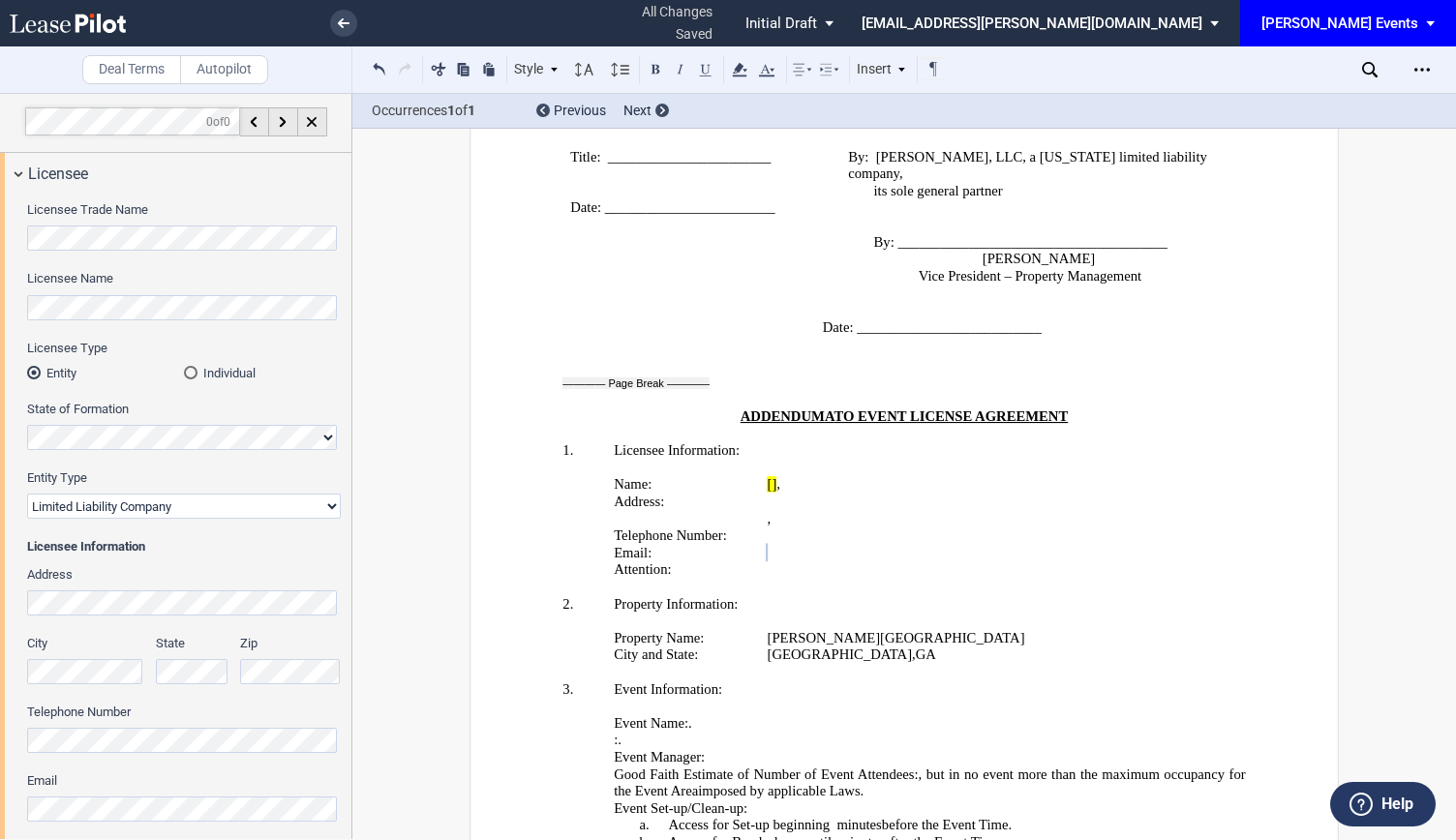
scroll to position [0, 0]
click at [46, 330] on div "Licensee Name" at bounding box center [184, 306] width 314 height 69
click at [970, 612] on p "﻿" at bounding box center [903, 621] width 683 height 18
click at [6, 302] on div "Licensee Trade Name Licensee Name Licensee Type Entity Individual State of Form…" at bounding box center [176, 560] width 352 height 727
click at [1, 306] on div "Licensee Trade Name Licensee Name Licensee Type Entity Individual State of Form…" at bounding box center [176, 560] width 352 height 727
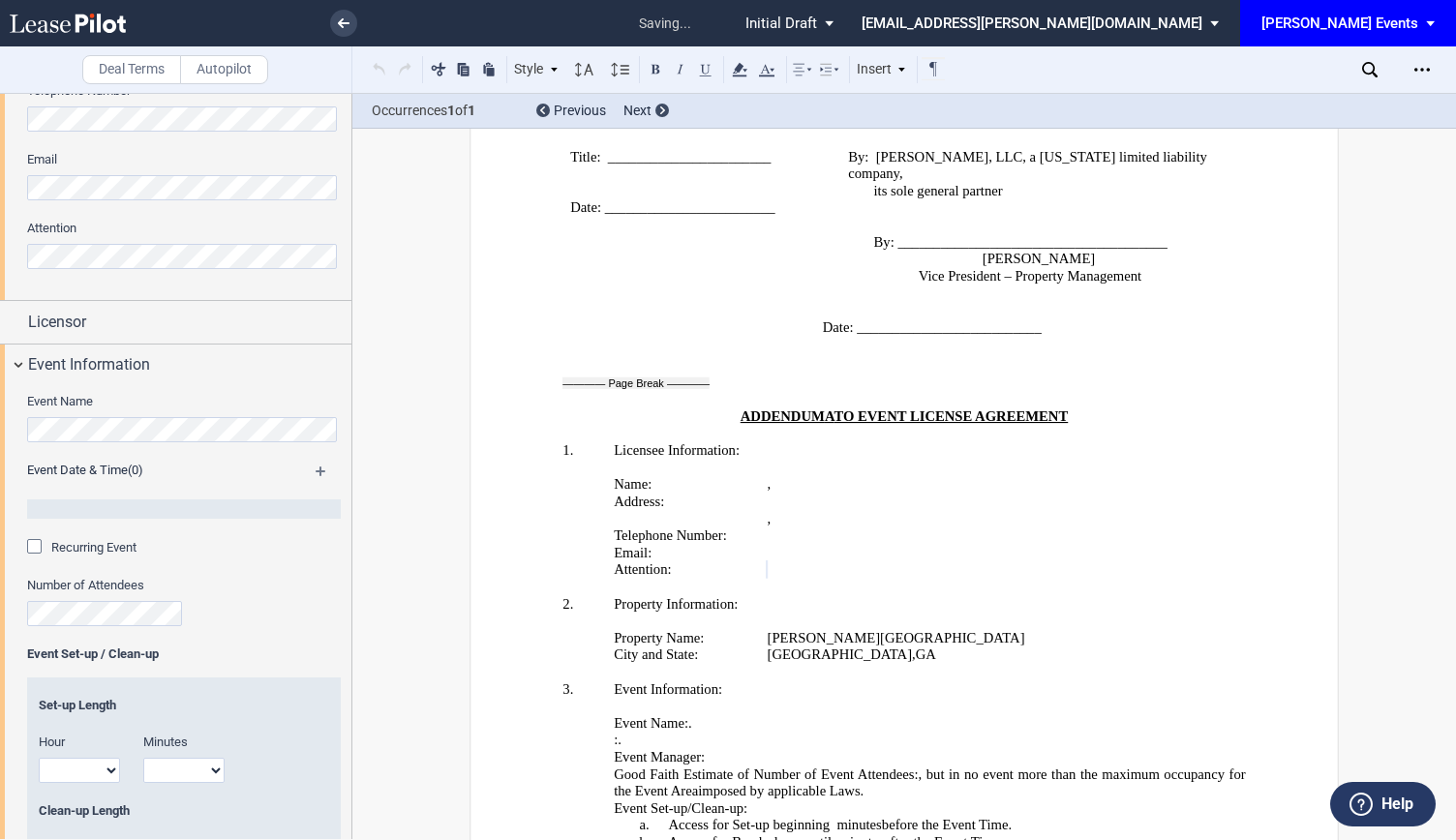
scroll to position [678, 0]
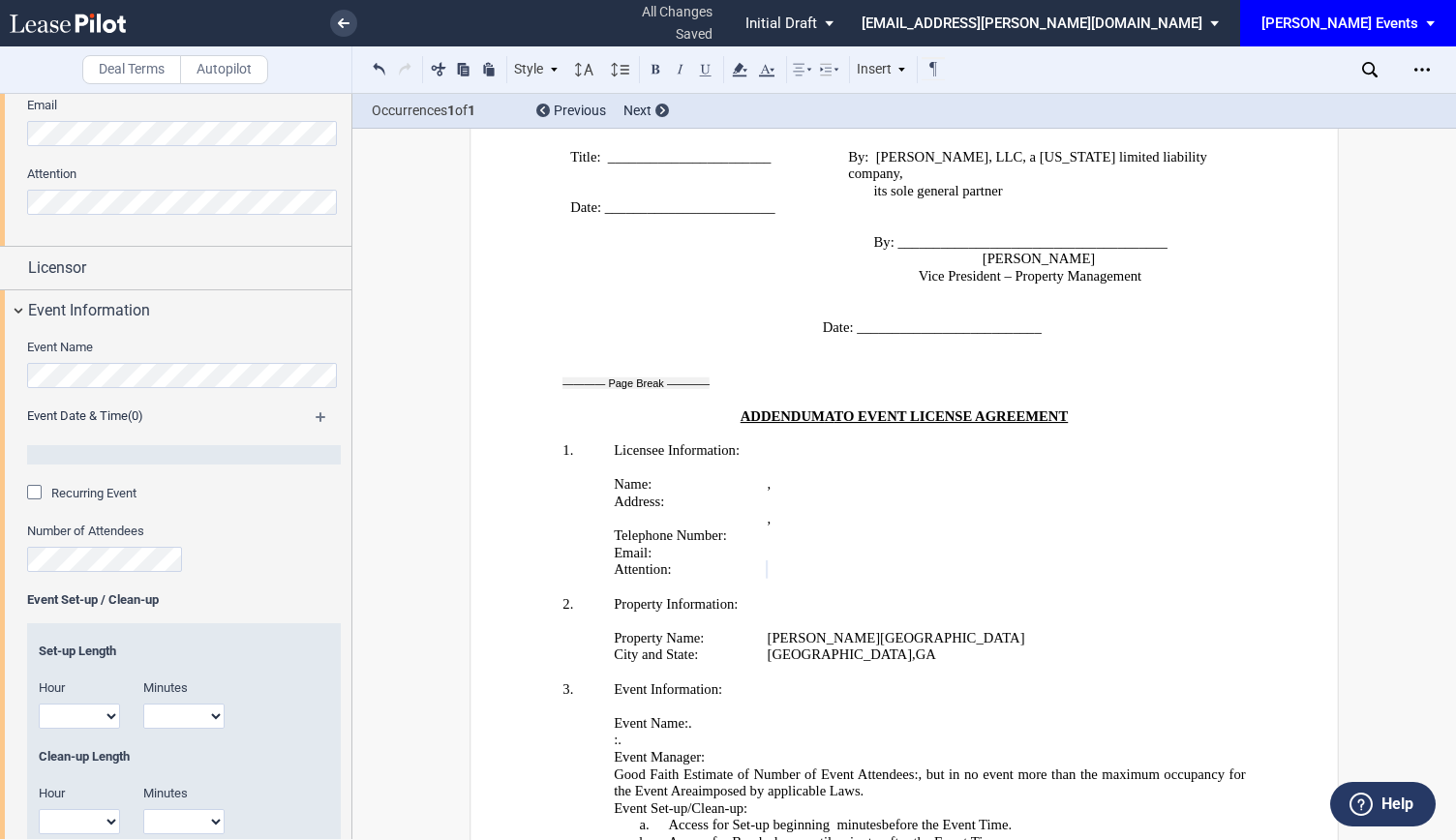
click at [281, 561] on div "Number of Attendees" at bounding box center [184, 548] width 314 height 50
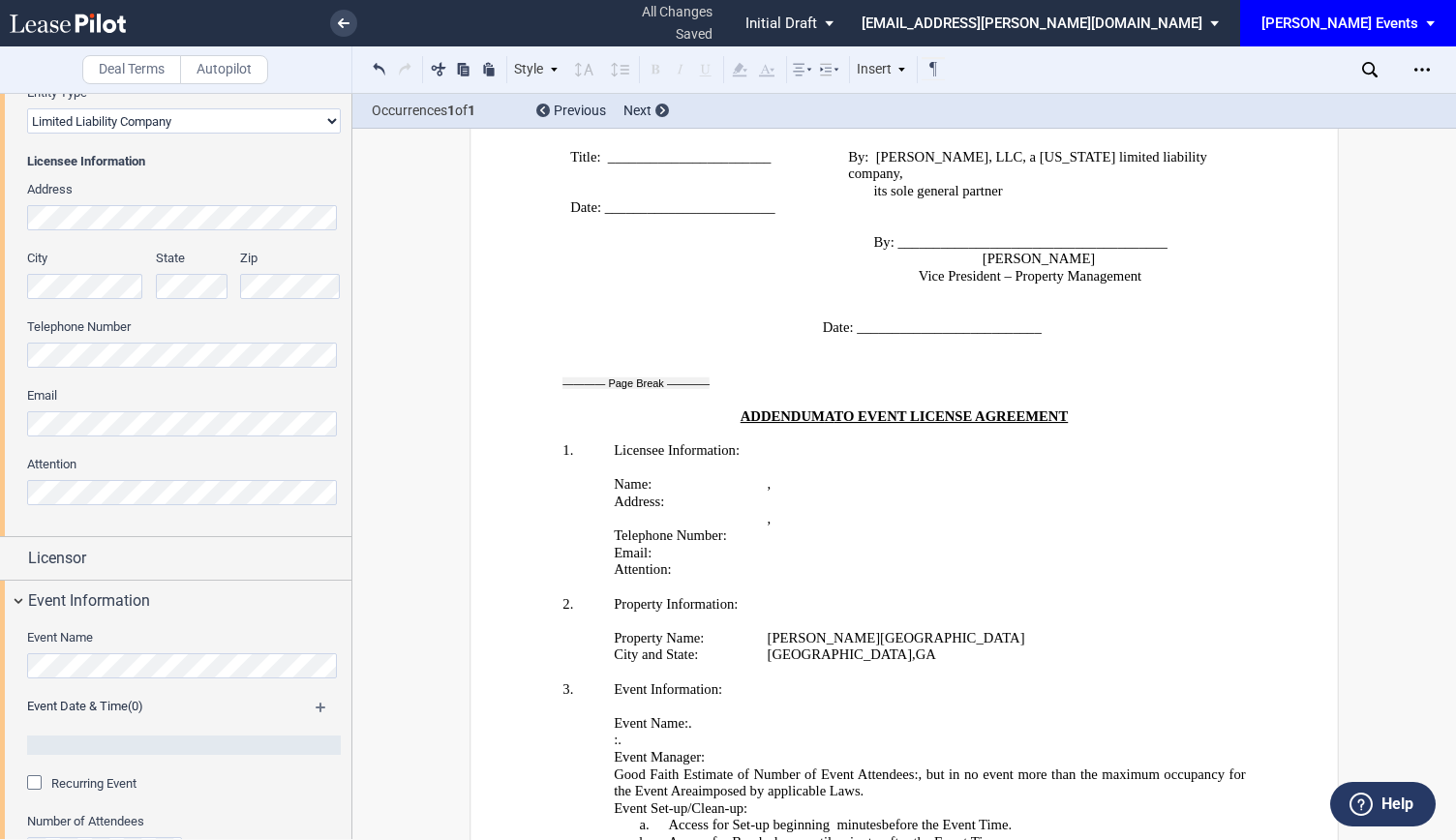
click at [0, 210] on div "Licensee Trade Name Licensee Name Licensee Type Entity Individual State of Form…" at bounding box center [176, 172] width 352 height 727
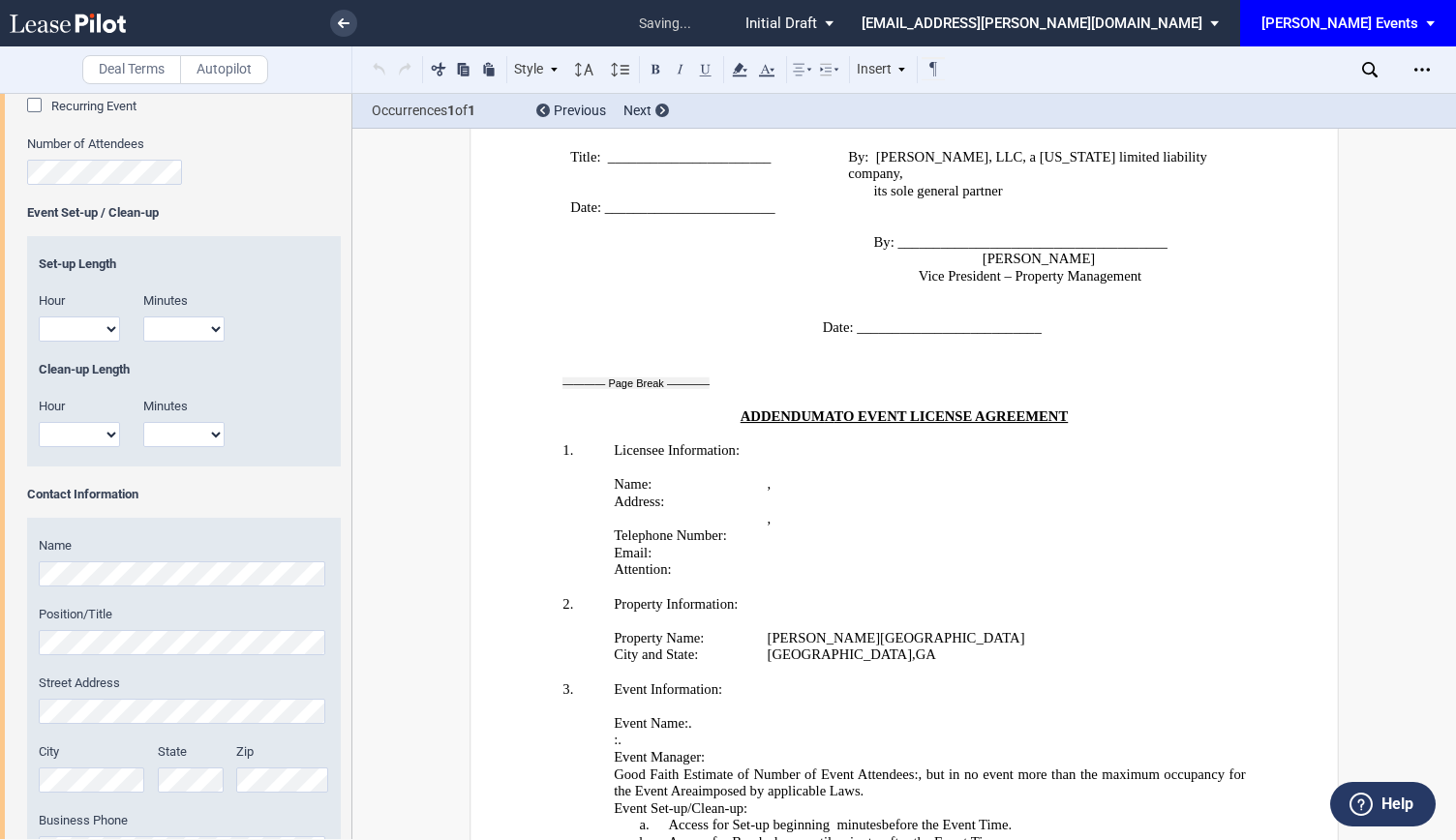
scroll to position [1071, 0]
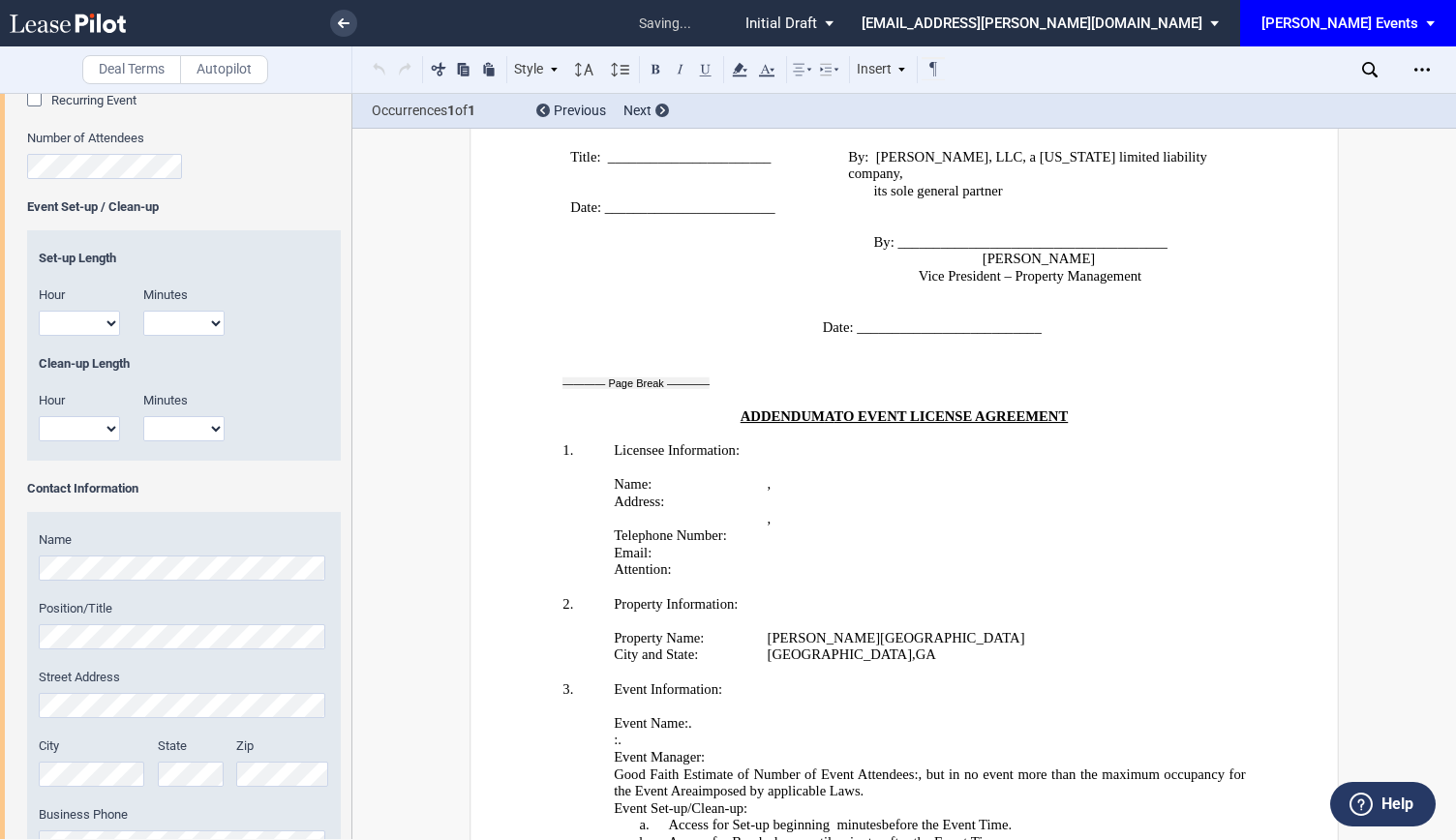
click at [215, 140] on label "Number of Attendees" at bounding box center [184, 139] width 314 height 18
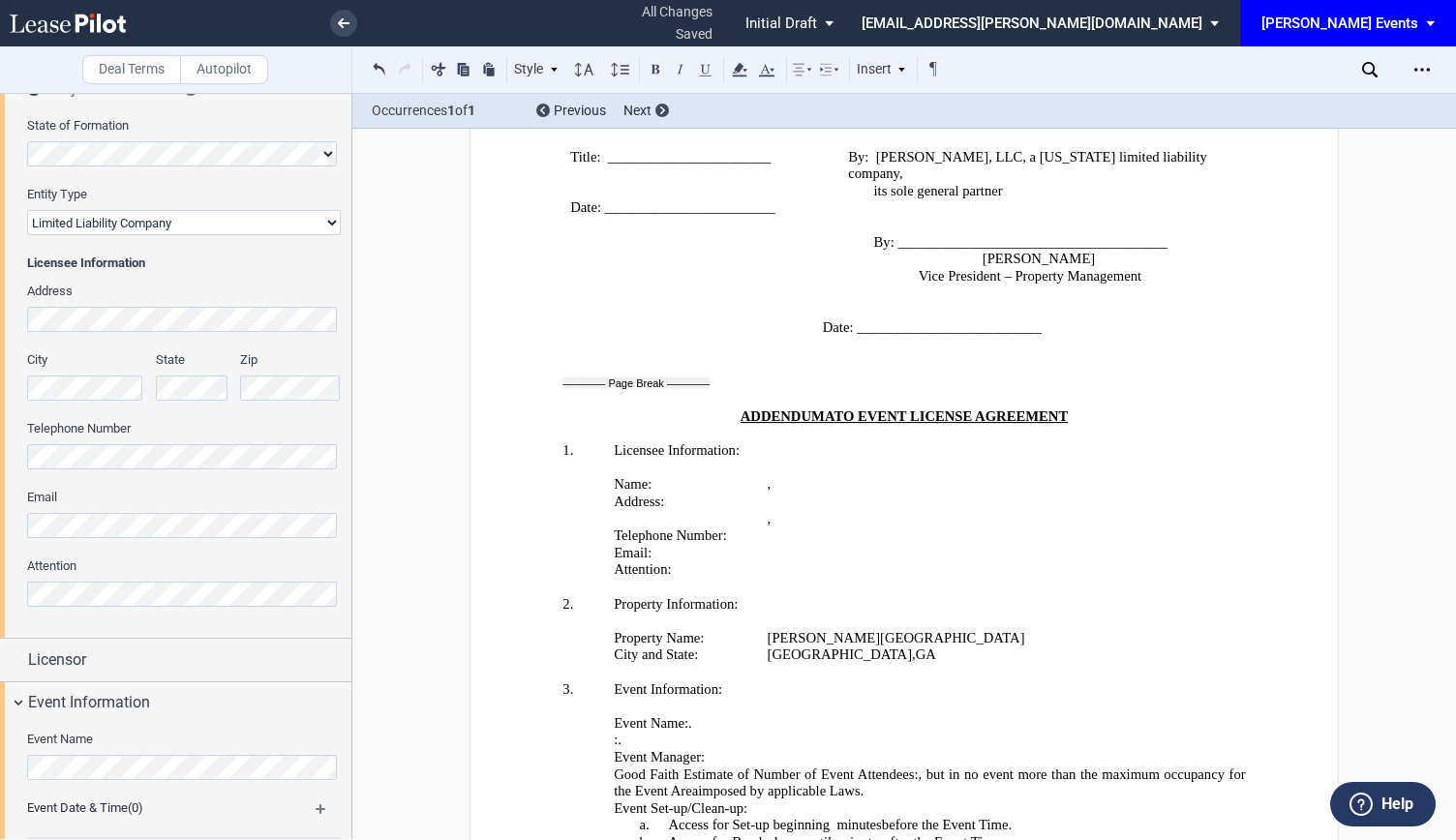
scroll to position [200, 0]
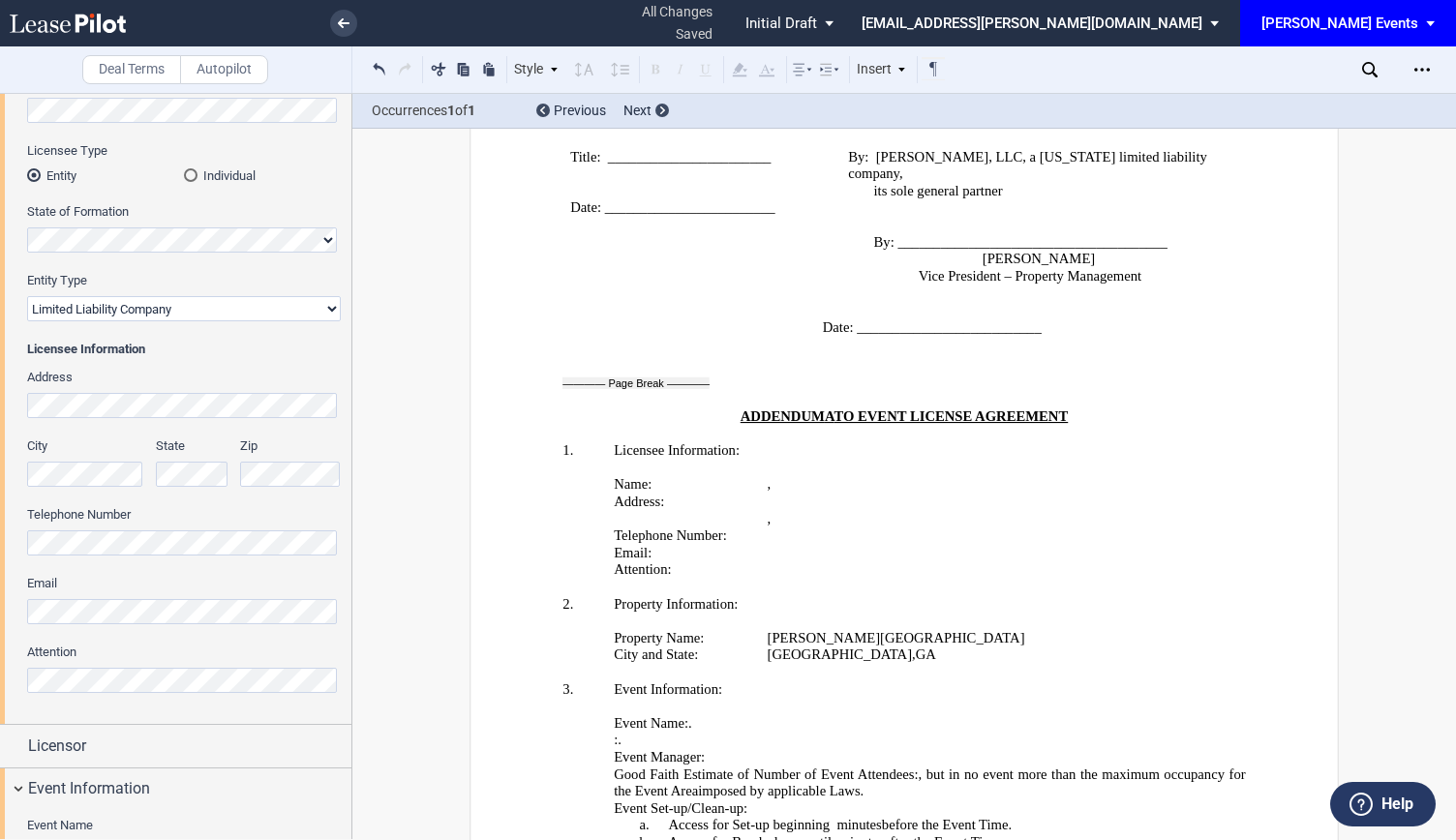
click at [236, 466] on div "City State Zip" at bounding box center [184, 471] width 337 height 69
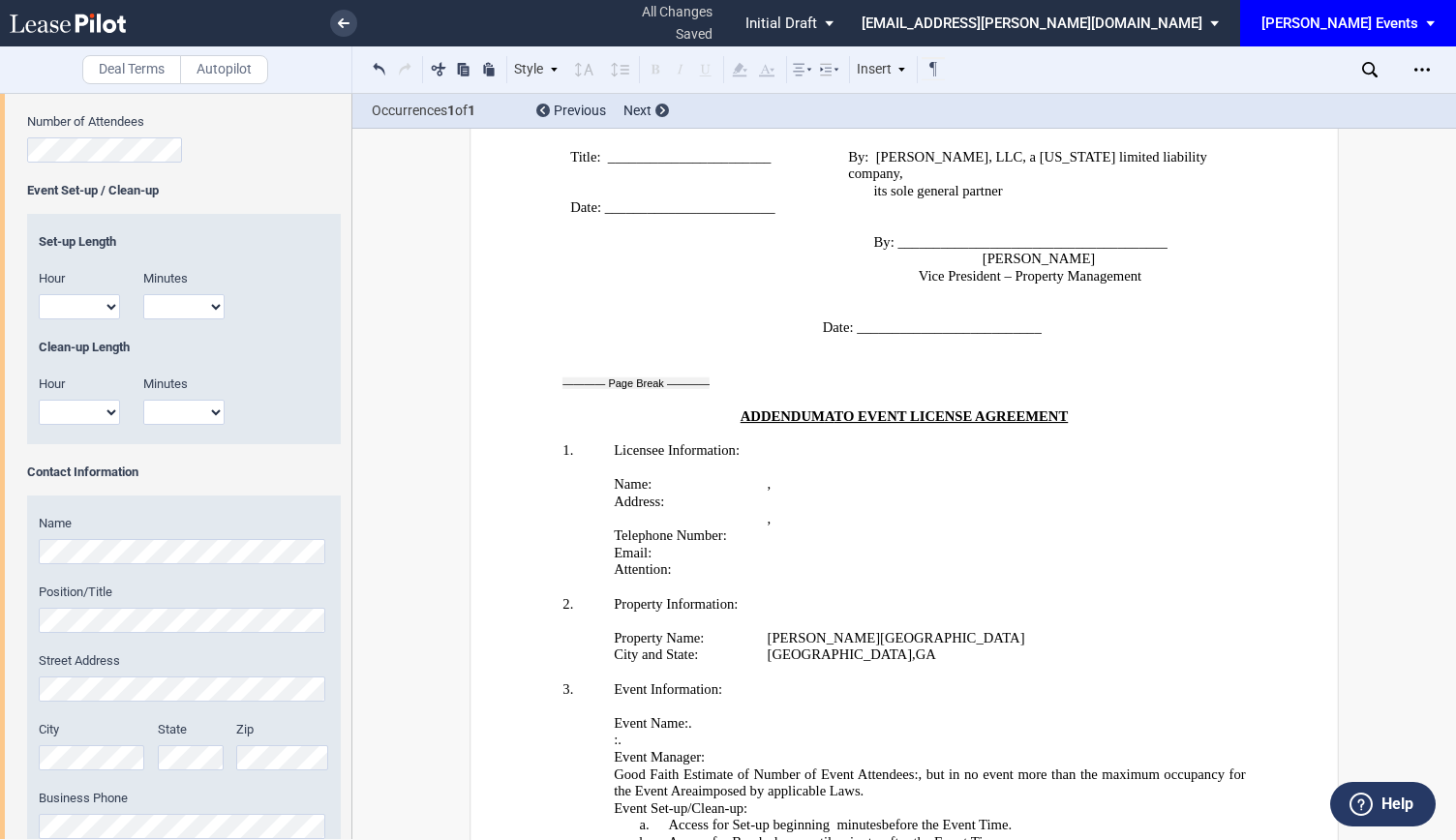
scroll to position [1264, 0]
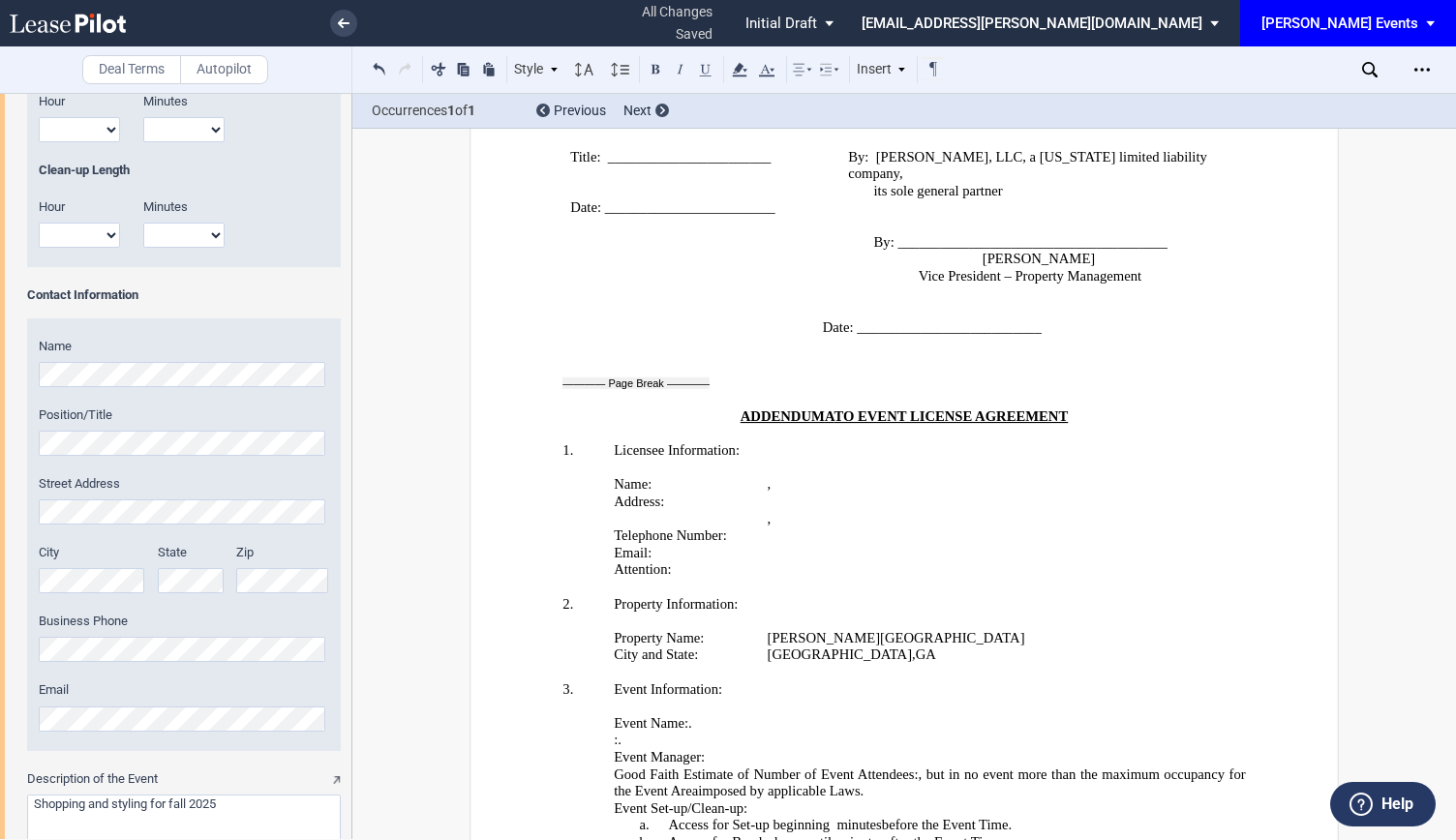
click at [177, 602] on div "State" at bounding box center [197, 578] width 79 height 69
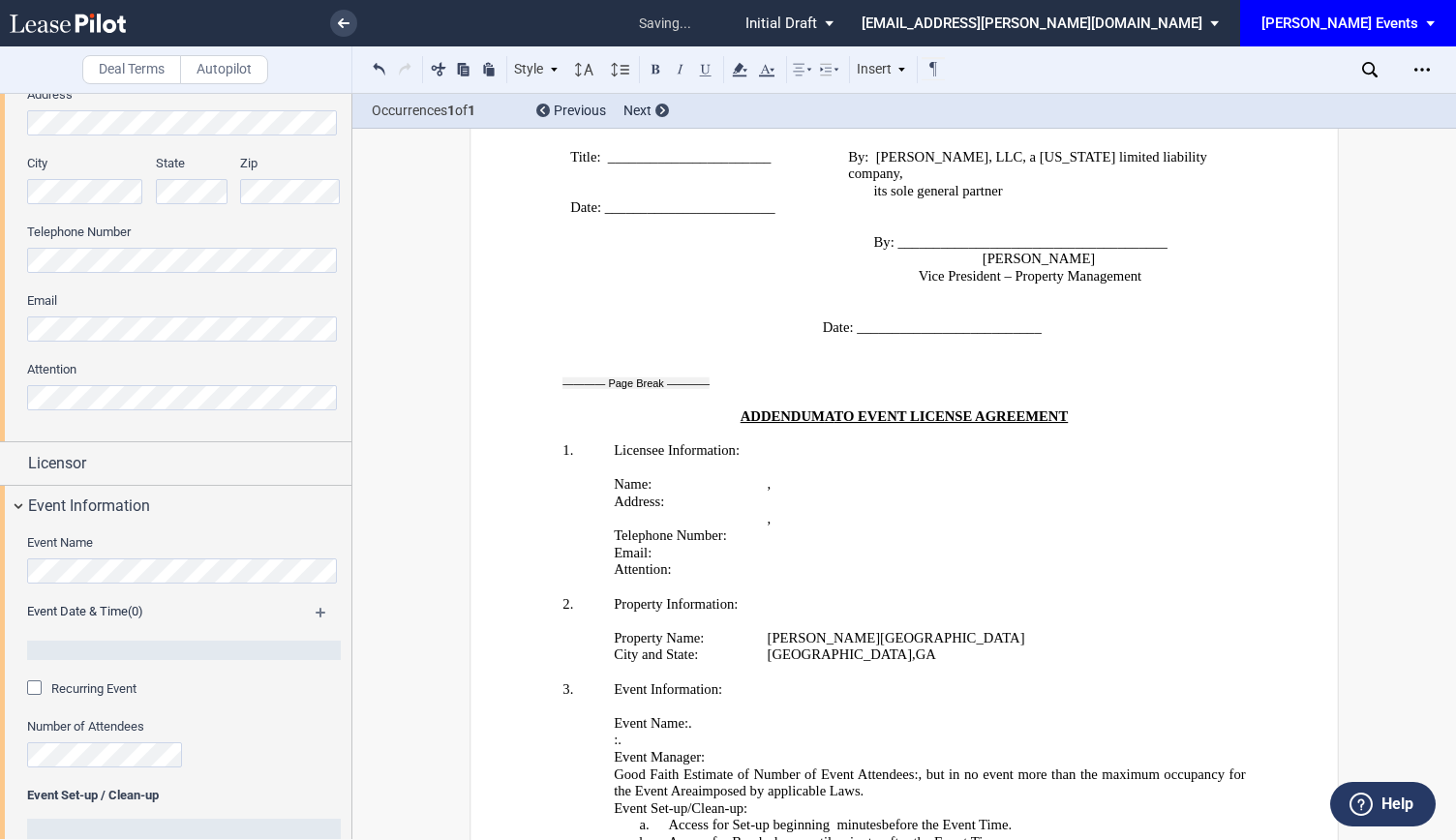
scroll to position [296, 0]
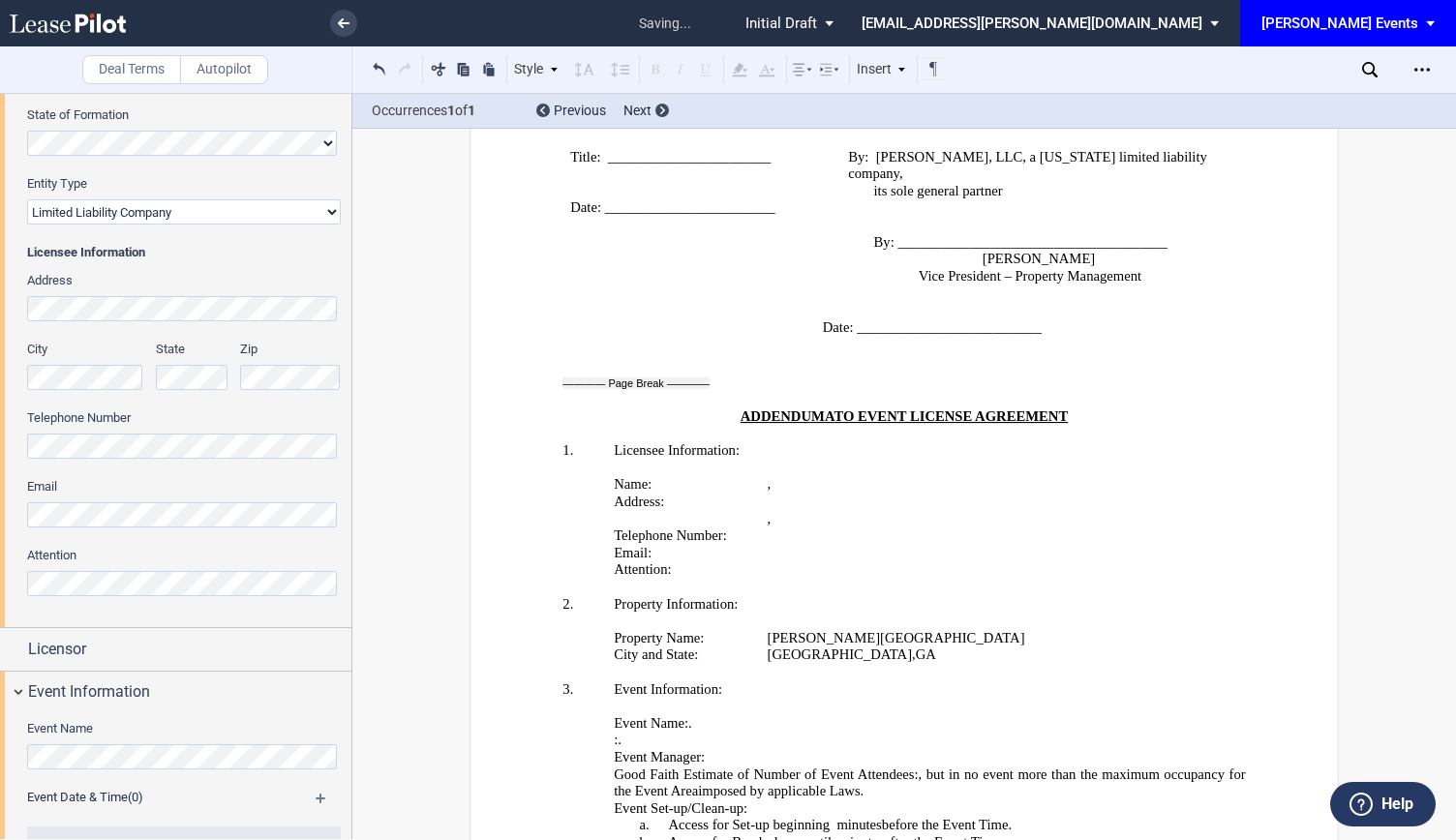
click at [0, 496] on div "Licensee Trade Name Licensee Name Licensee Type Entity Individual State of Form…" at bounding box center [176, 263] width 352 height 727
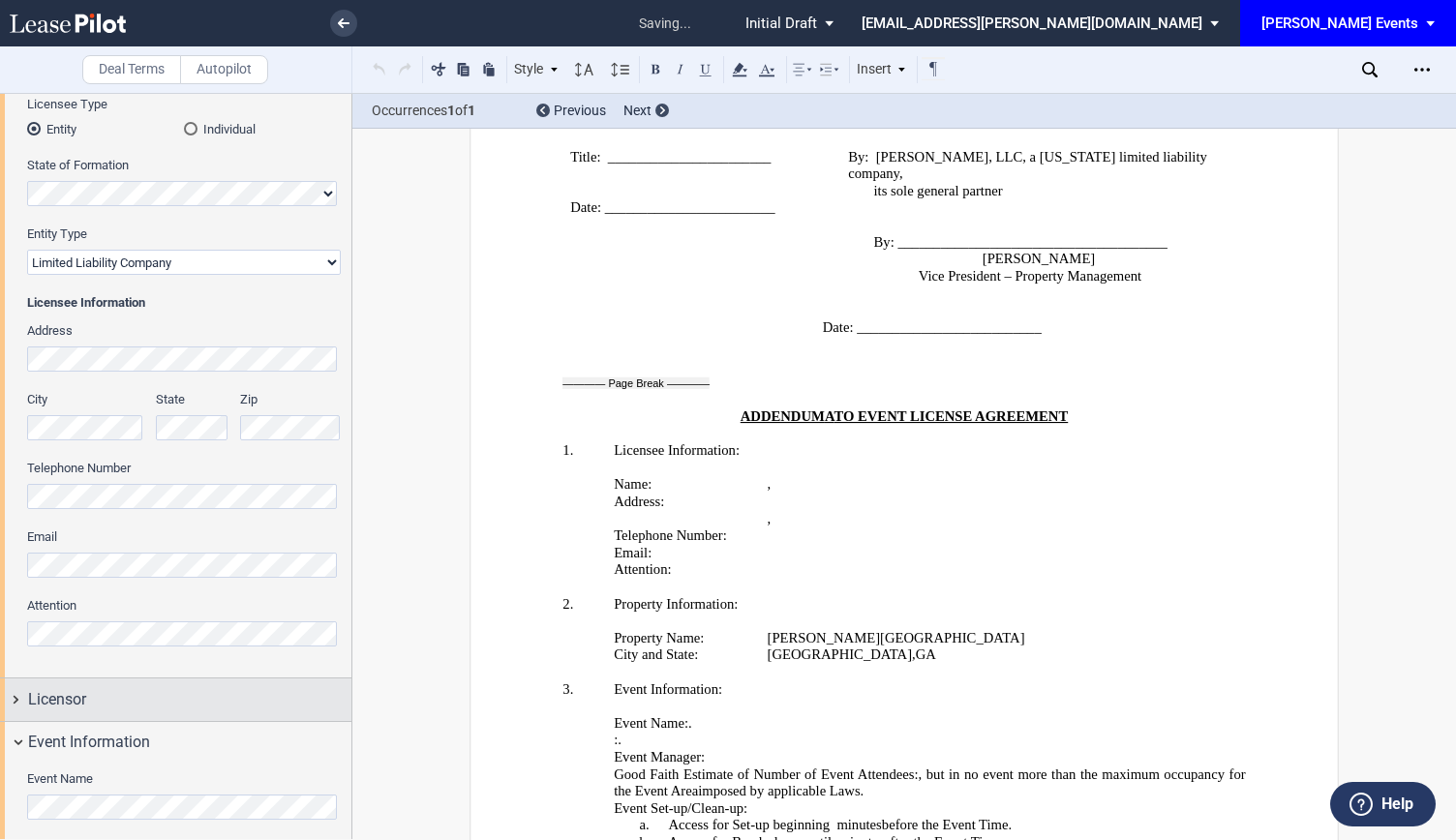
scroll to position [102, 0]
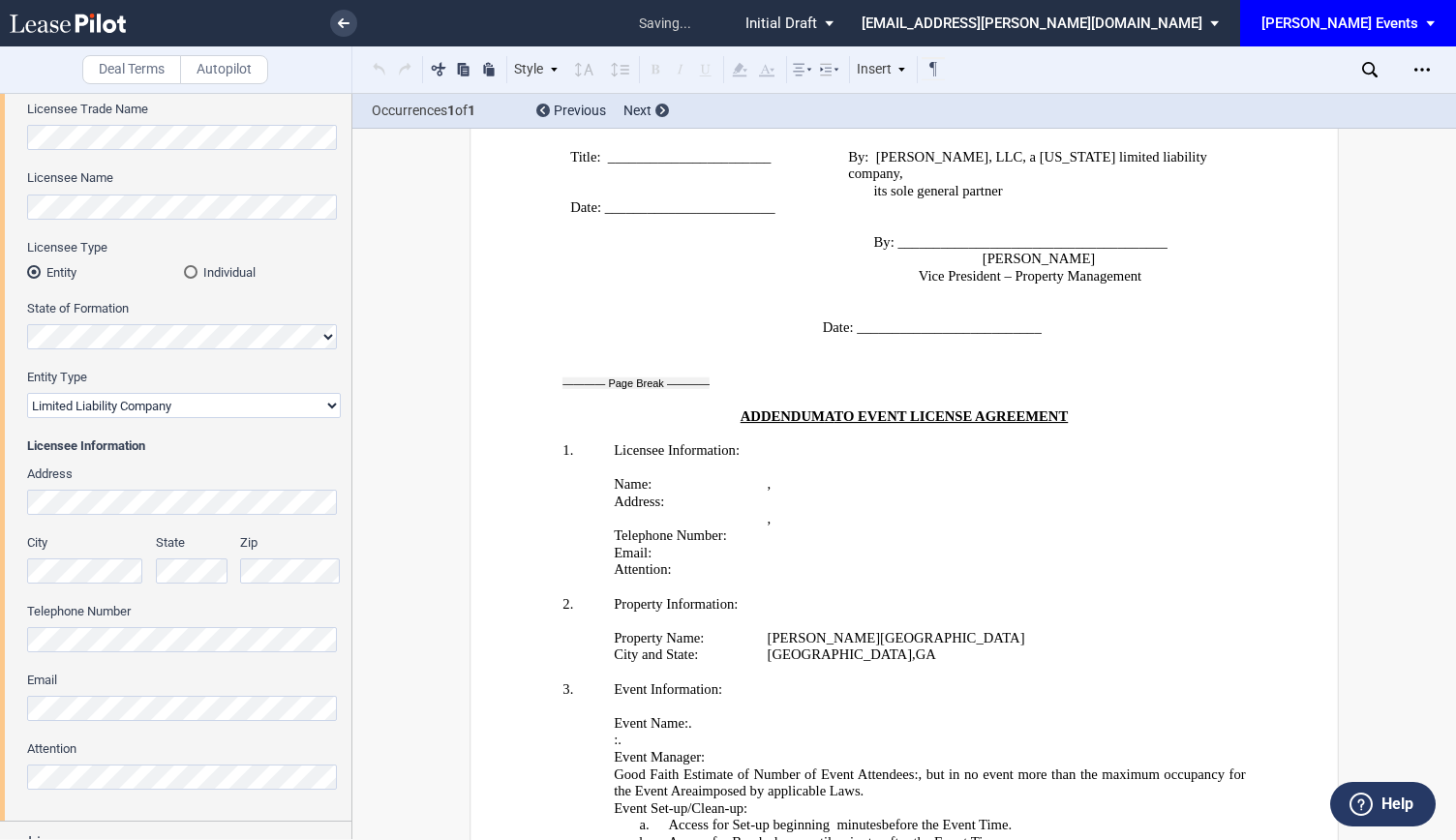
click at [0, 631] on div "Licensee Trade Name Licensee Name Licensee Type Entity Individual State of Form…" at bounding box center [176, 456] width 352 height 727
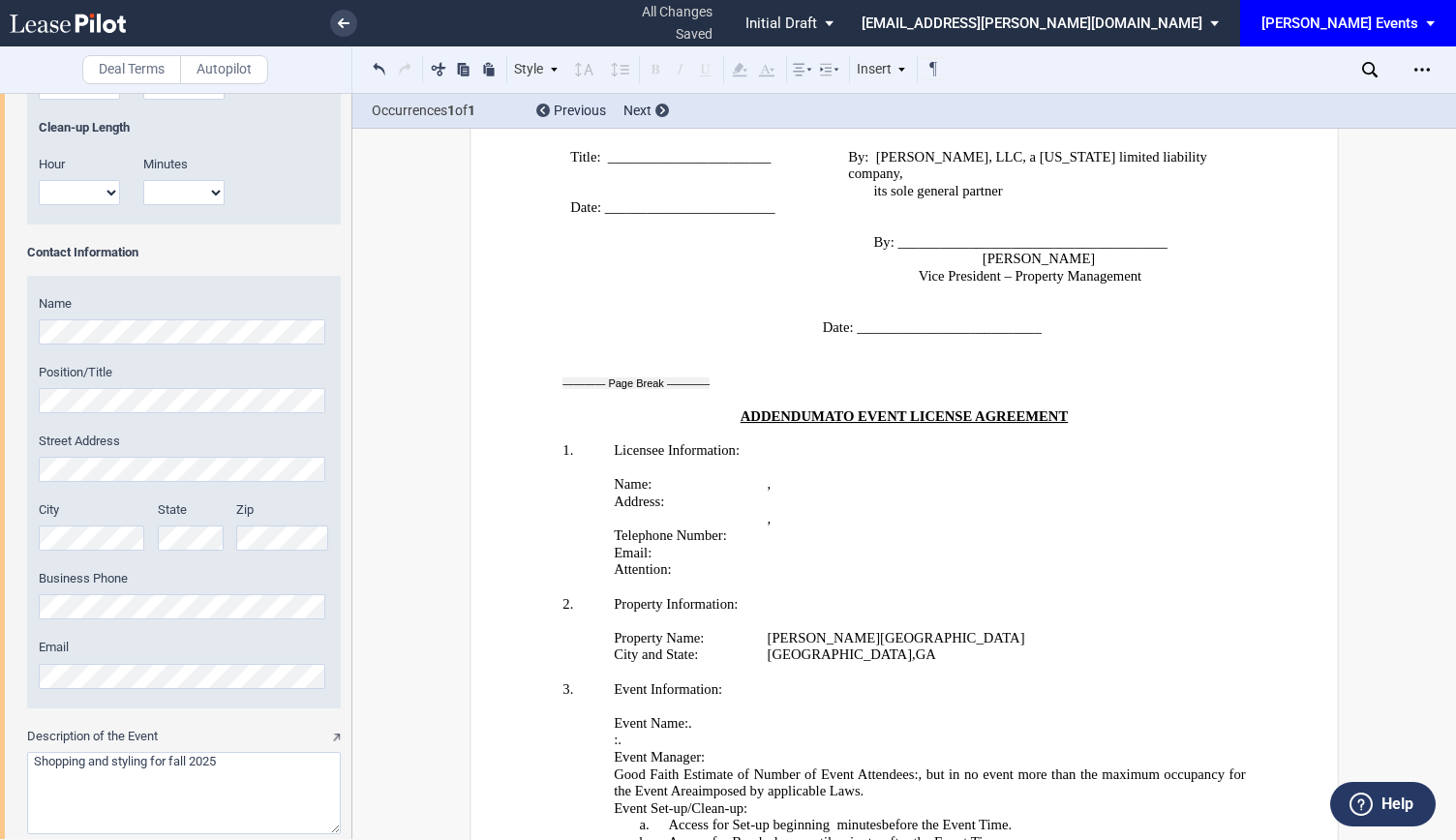
scroll to position [1458, 0]
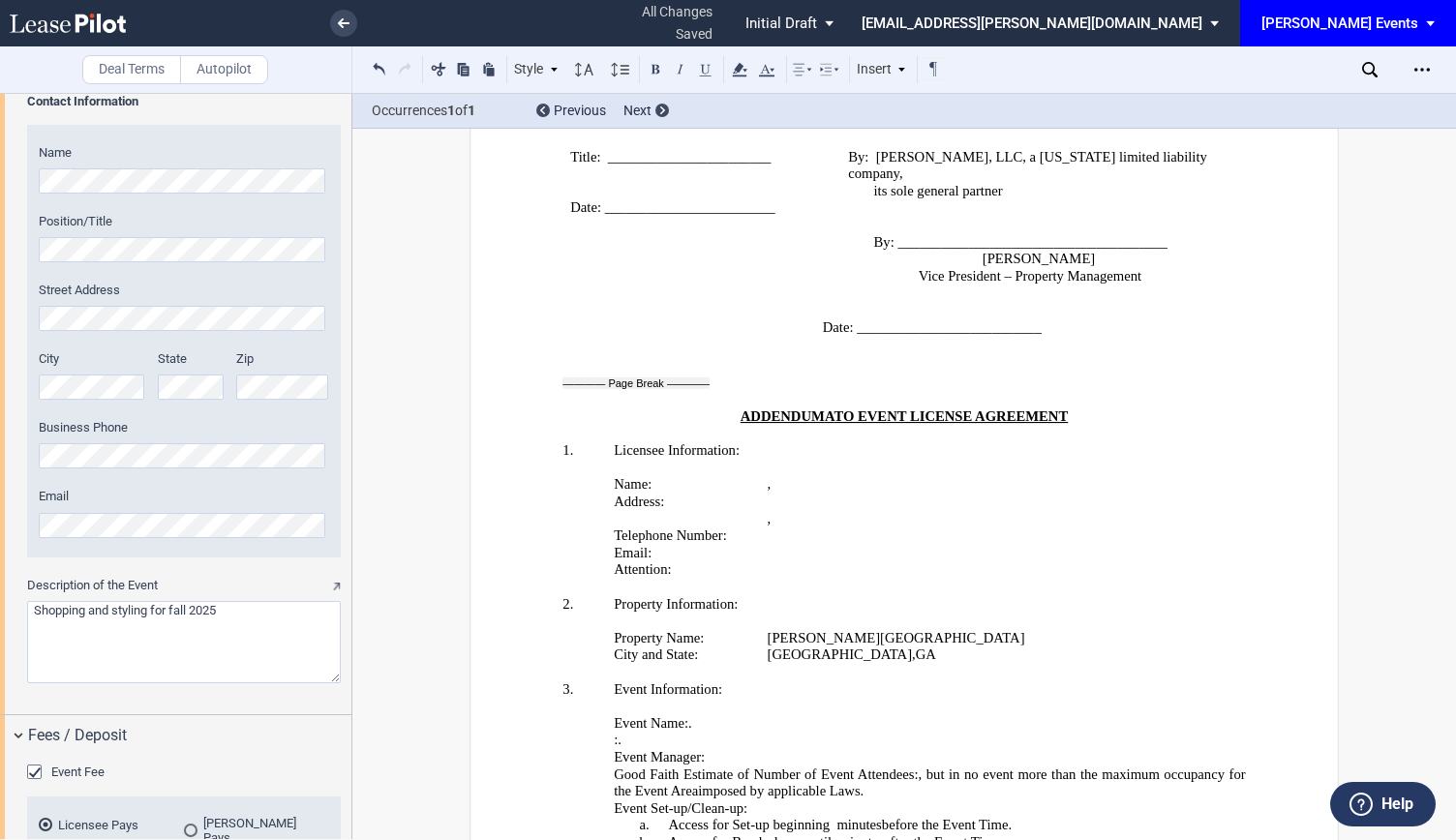
click at [680, 817] on span "Access for Set-up beginning" at bounding box center [749, 825] width 162 height 17
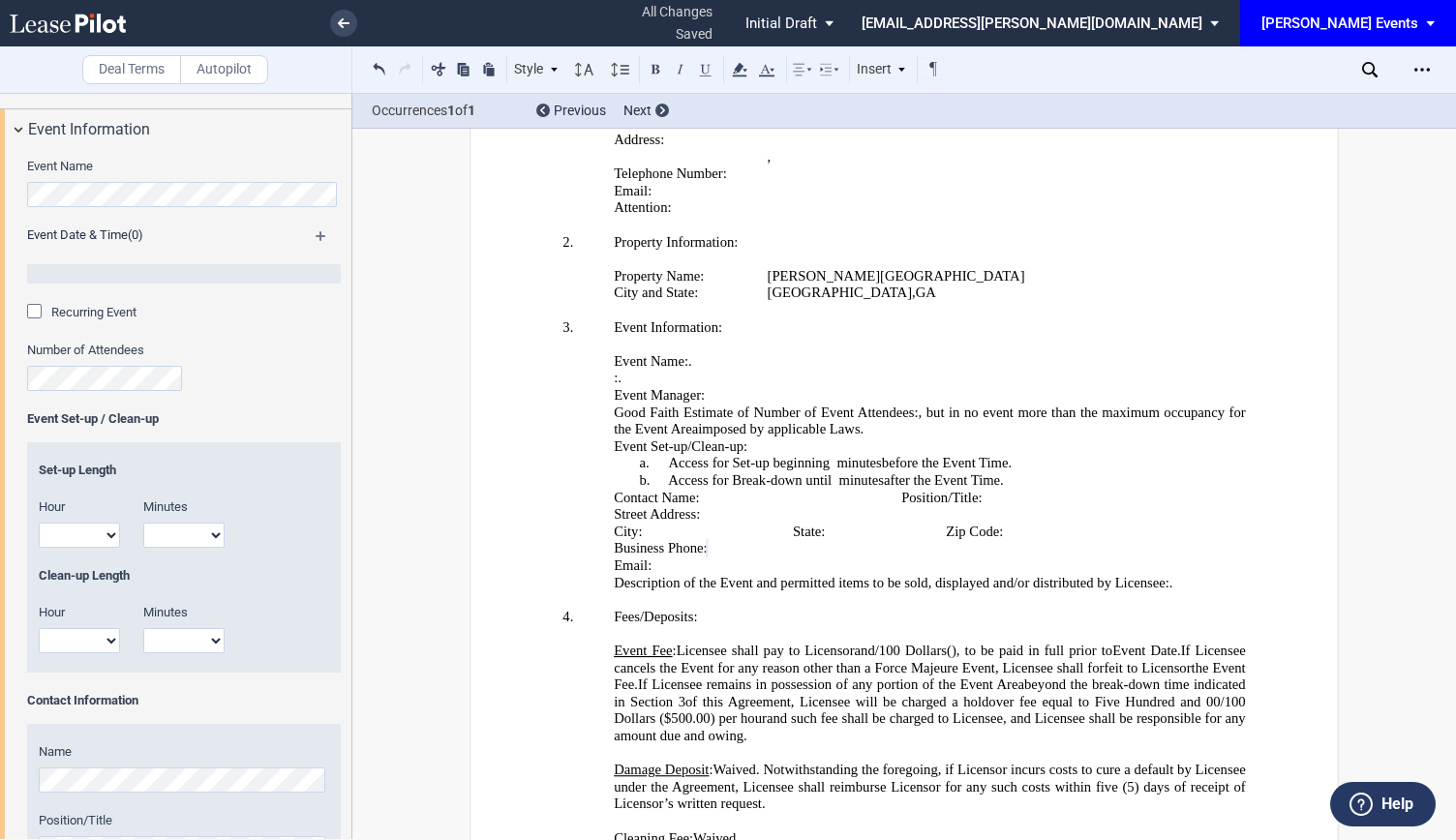
scroll to position [864, 0]
click at [312, 227] on div "Event Date & Time (0)" at bounding box center [184, 234] width 337 height 24
click at [315, 229] on md-icon at bounding box center [329, 238] width 28 height 23
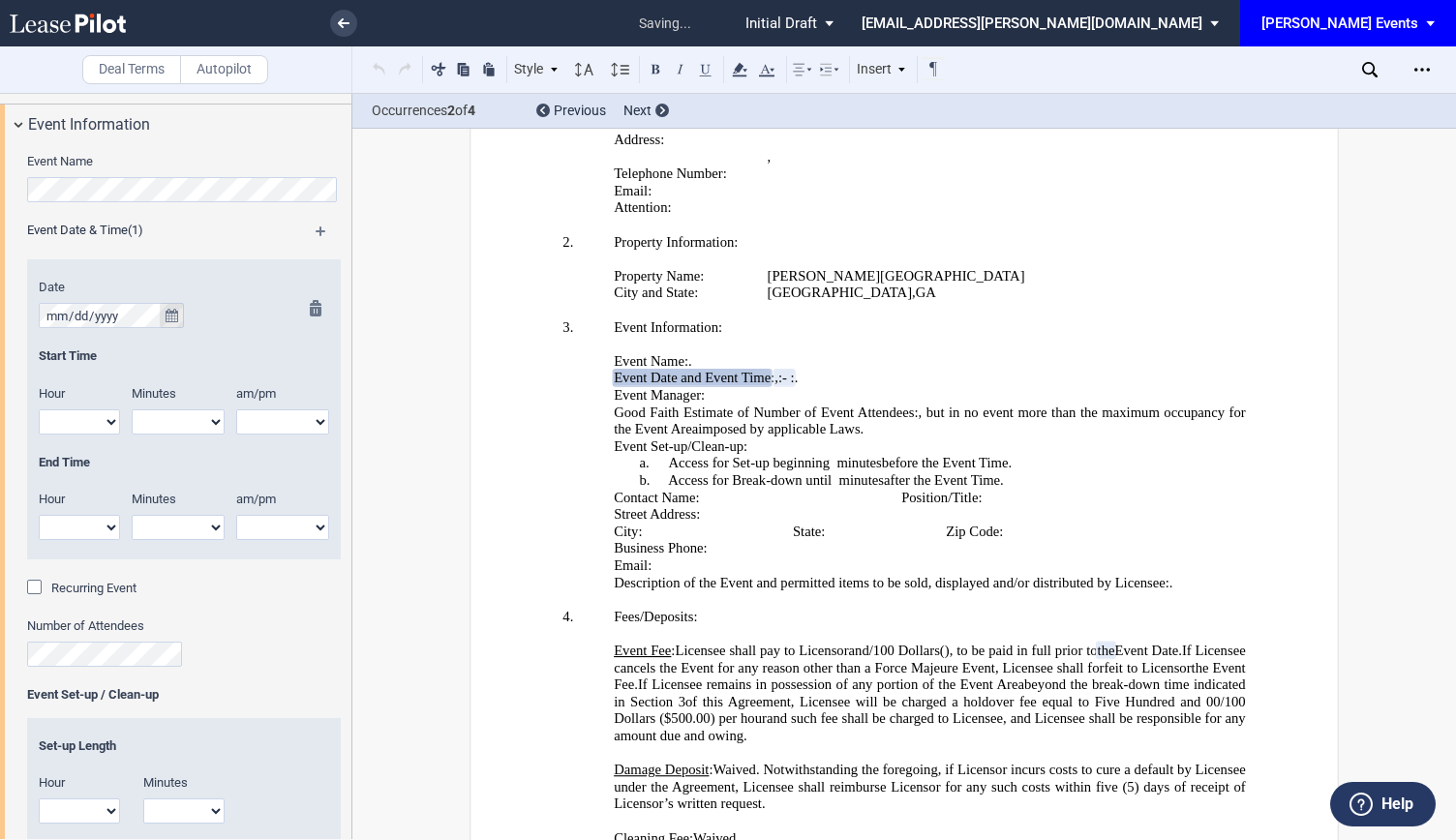
click at [160, 311] on button "true" at bounding box center [172, 315] width 24 height 25
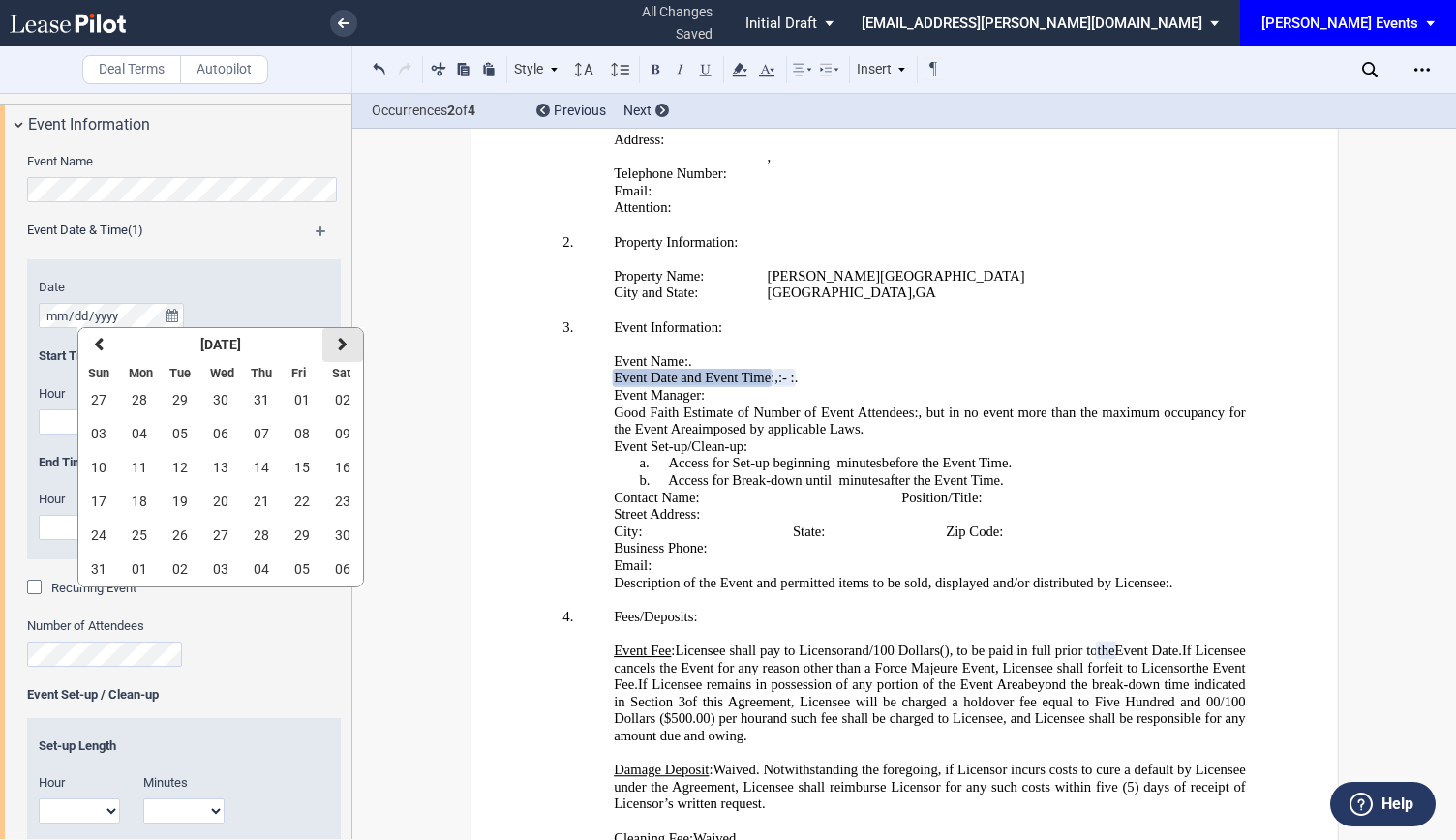
click at [334, 352] on button "next" at bounding box center [342, 345] width 41 height 34
click at [174, 403] on span "02" at bounding box center [180, 400] width 16 height 16
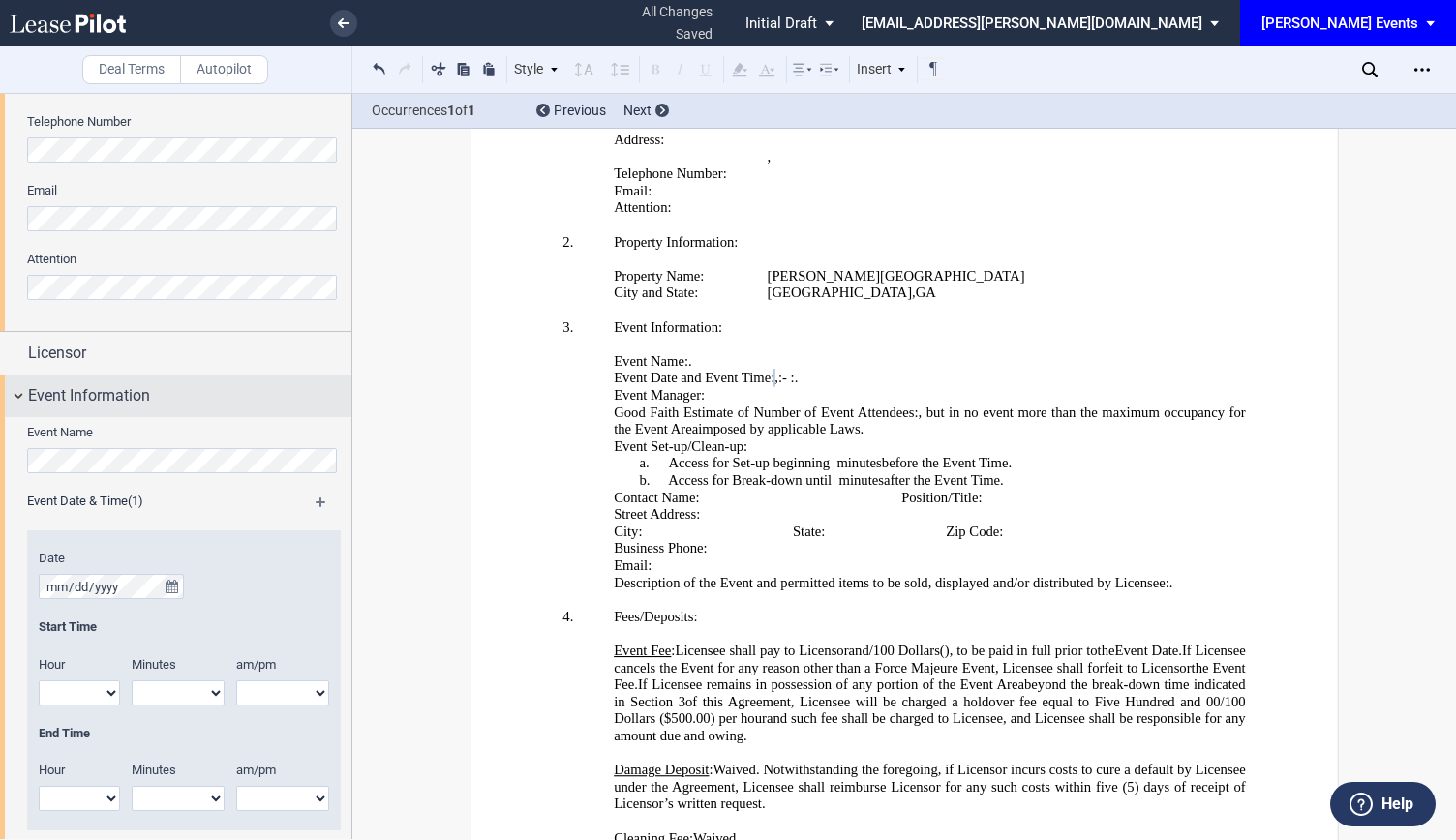
scroll to position [575, 0]
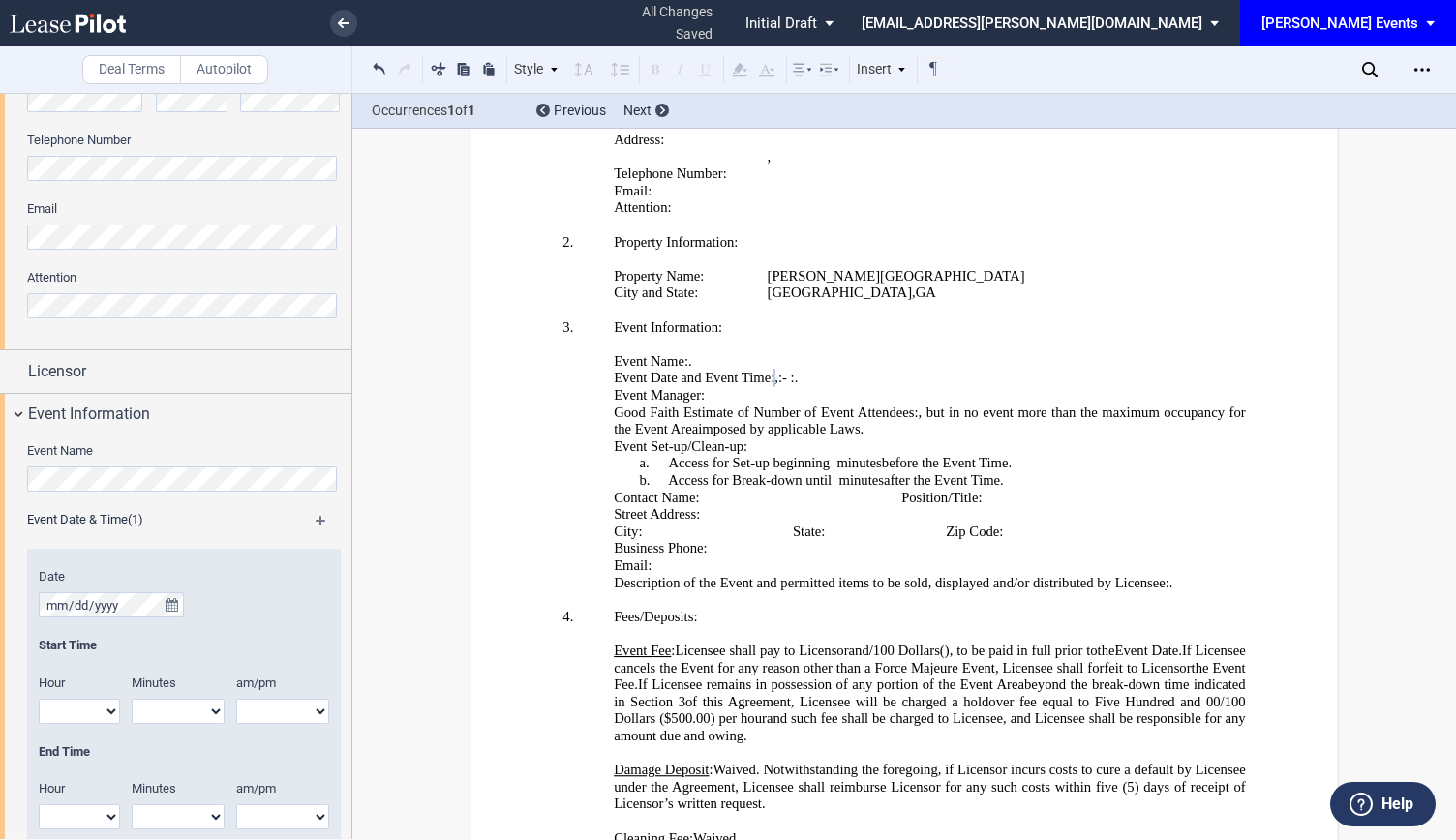
click at [321, 516] on md-icon at bounding box center [329, 527] width 28 height 23
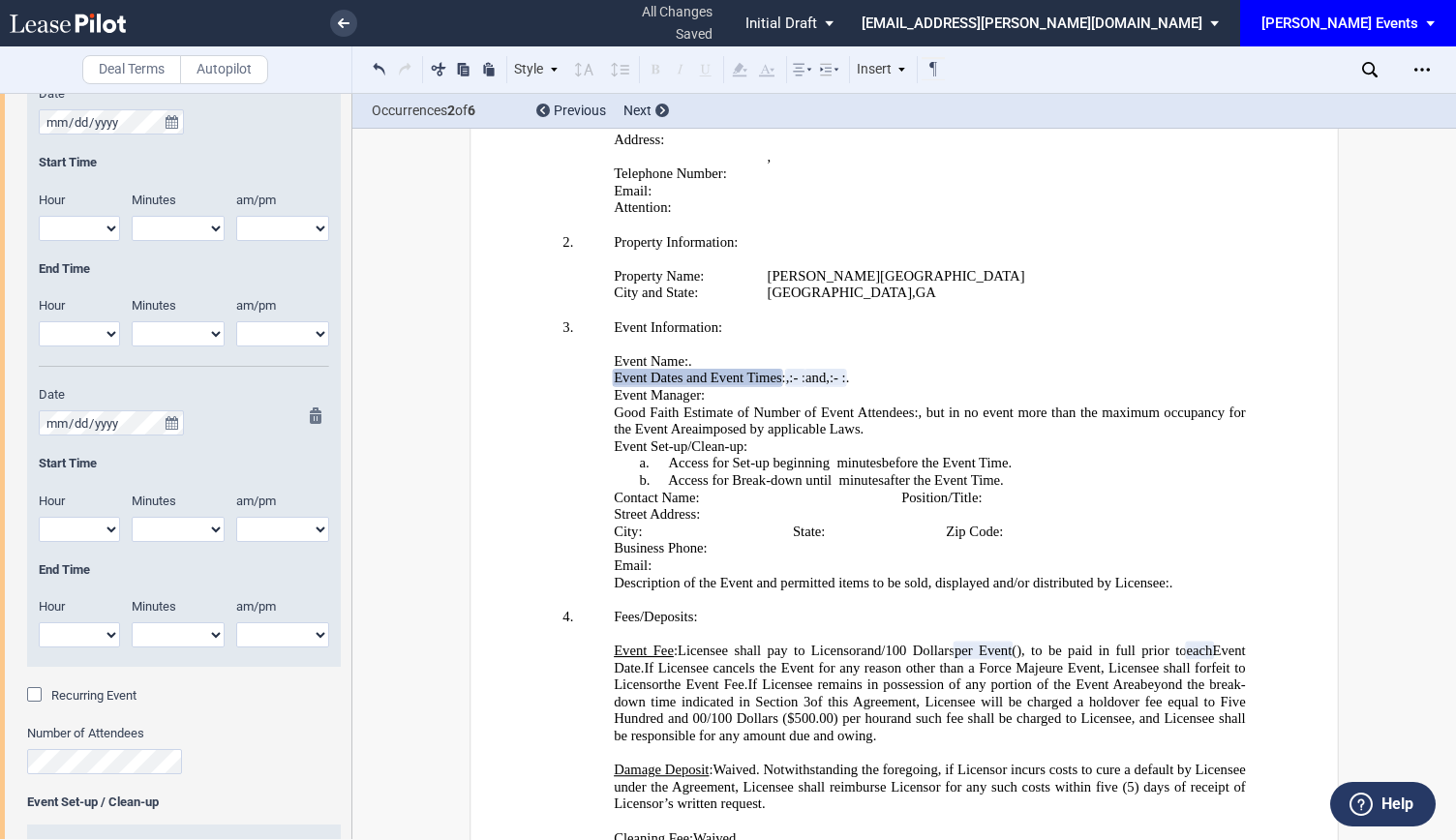
scroll to position [1251, 0]
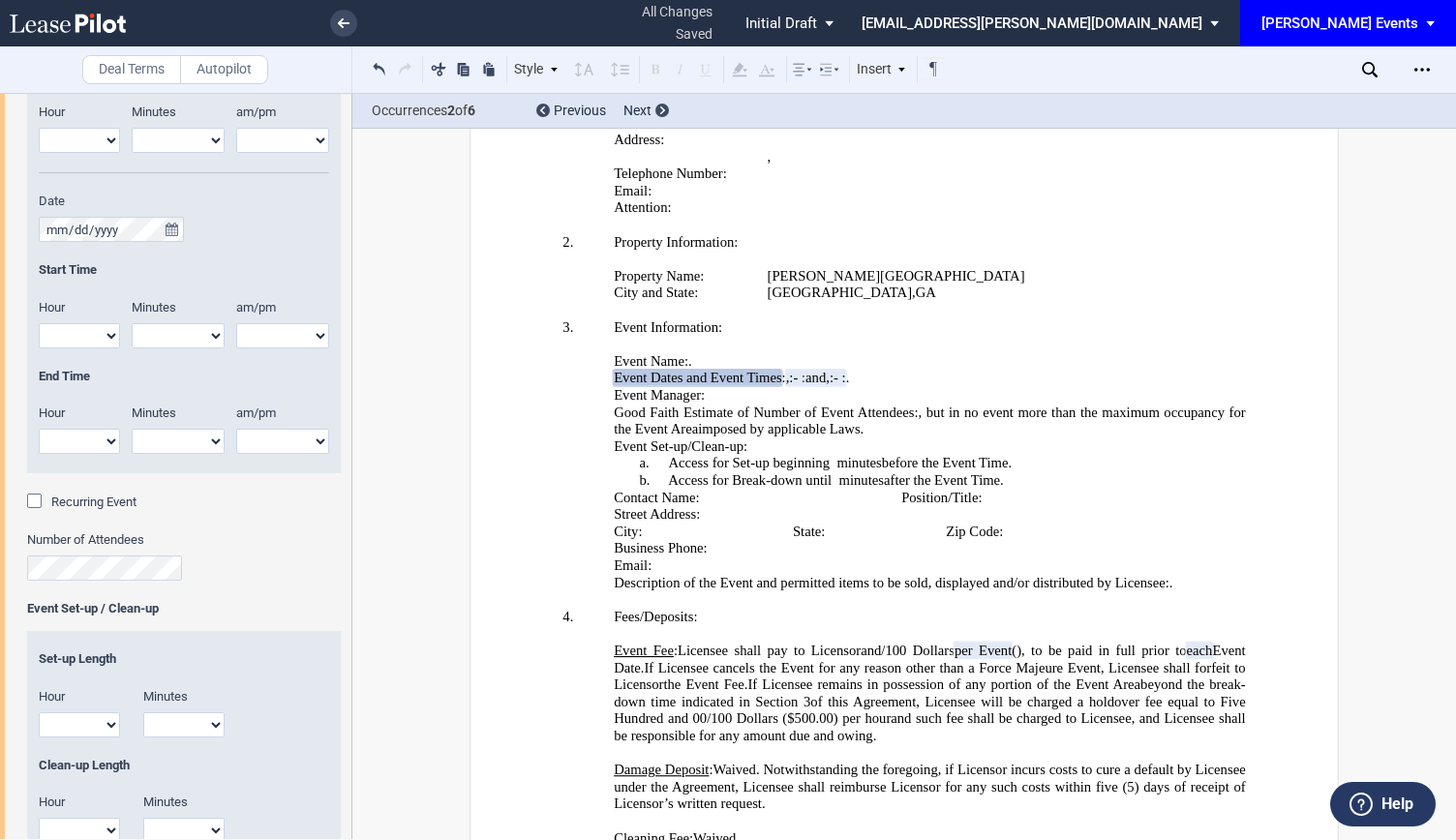
click at [100, 715] on select "1 2 3 4 5 6 7 8 9 10 11 12" at bounding box center [80, 725] width 81 height 25
click at [747, 778] on span "(5) days of receipt of Licensor’s written request." at bounding box center [930, 794] width 635 height 33
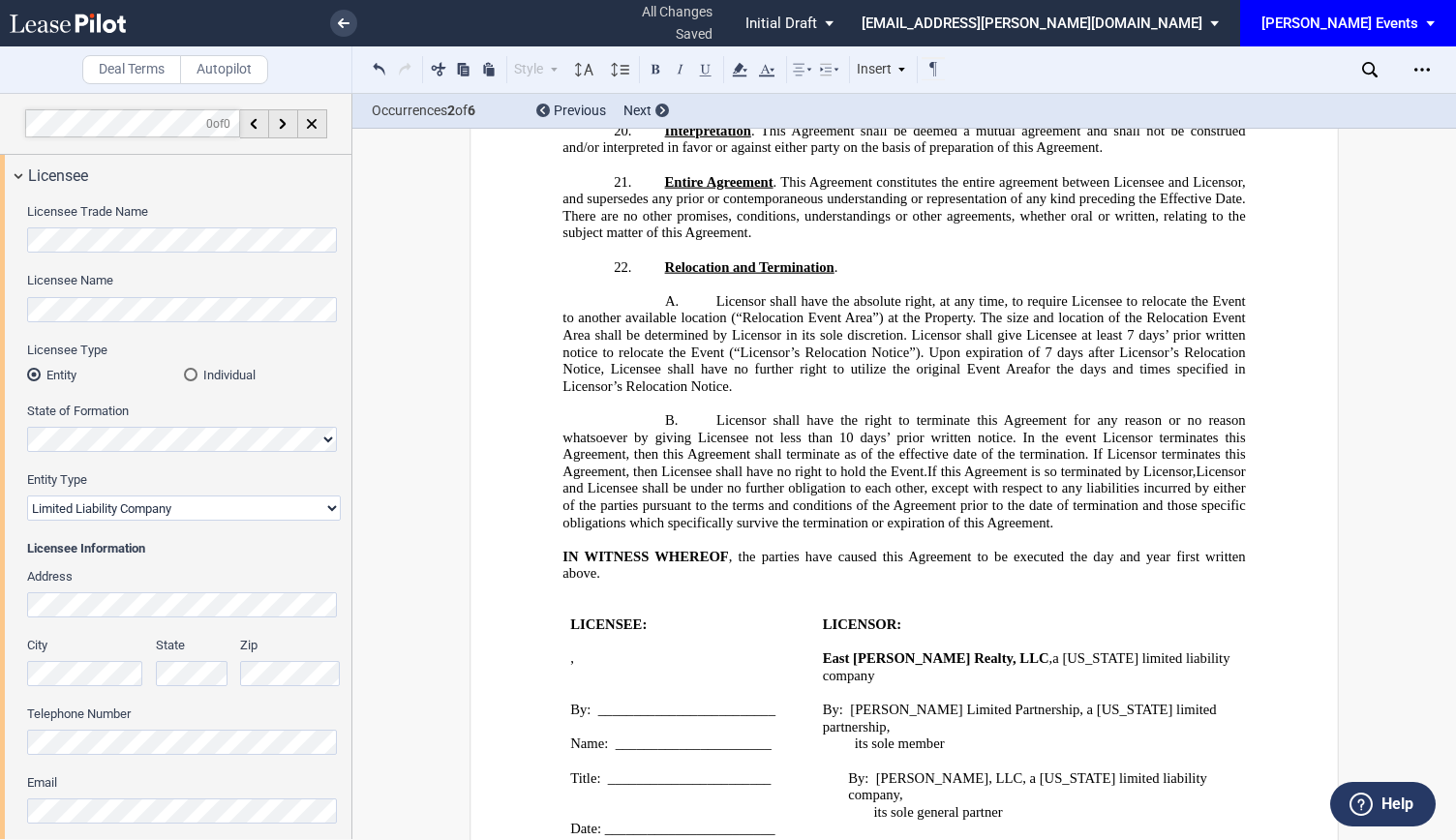
scroll to position [2748, 0]
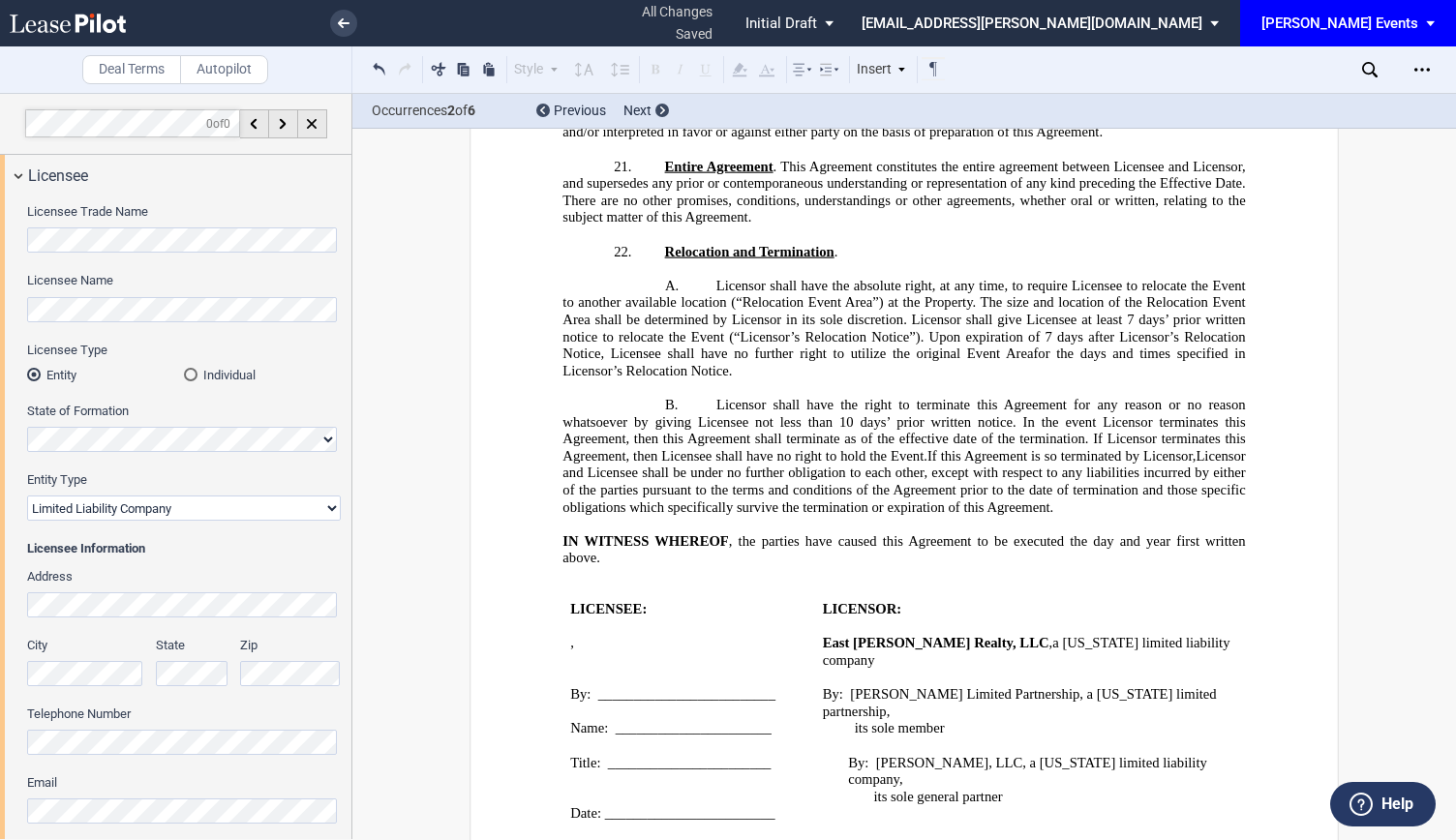
click at [19, 236] on div "Licensee Trade Name Licensee Name Licensee Type Entity Individual State of Form…" at bounding box center [176, 560] width 352 height 727
click at [291, 482] on label "Entity Type" at bounding box center [184, 480] width 314 height 18
click at [291, 496] on select "Corporation Limited Liability Company General Partnership Limited Partnership N…" at bounding box center [184, 508] width 314 height 25
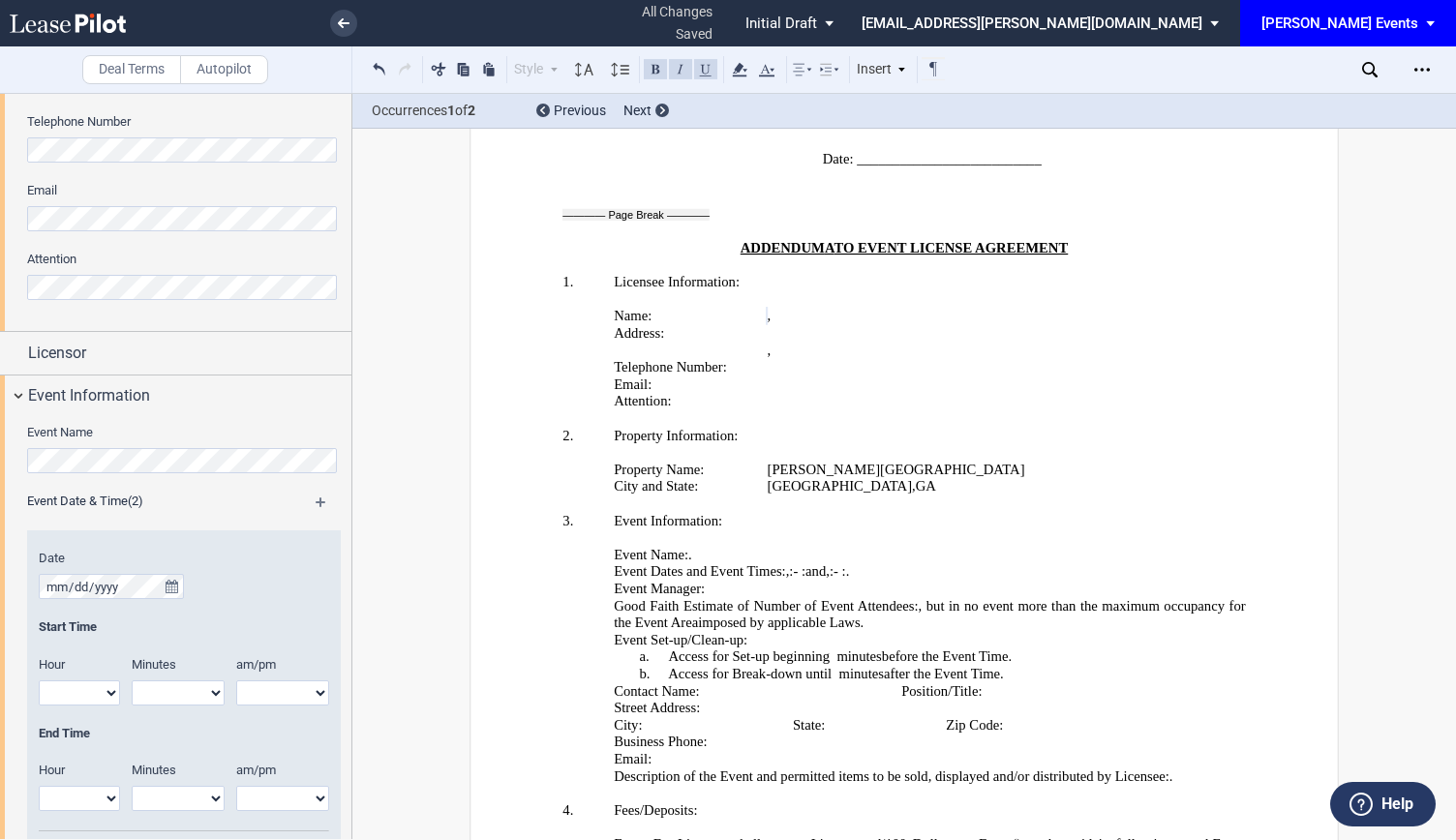
scroll to position [678, 0]
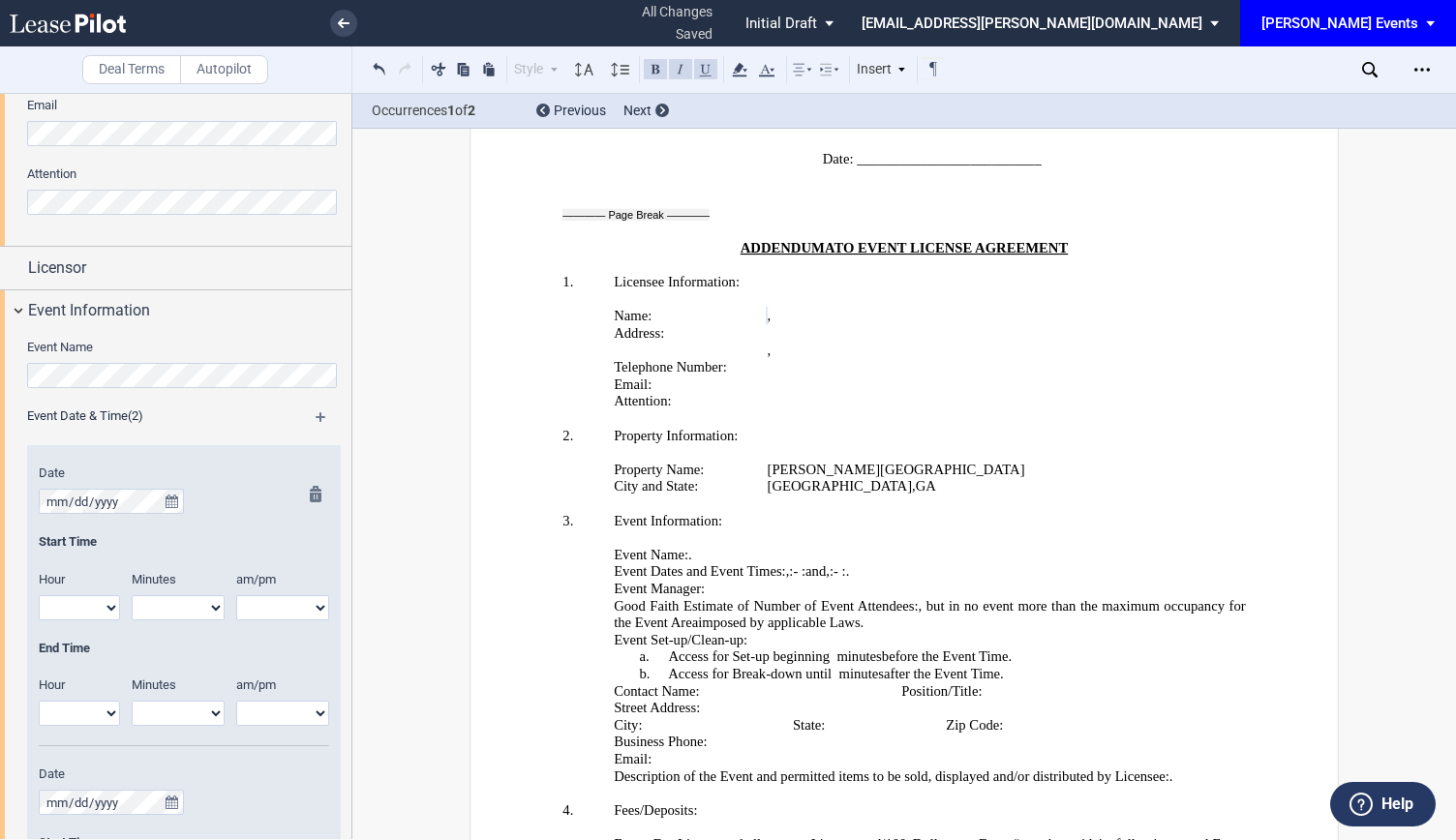
click at [103, 605] on select "1 2 3 4 5 6 7 8 9 10 11 12" at bounding box center [80, 607] width 81 height 25
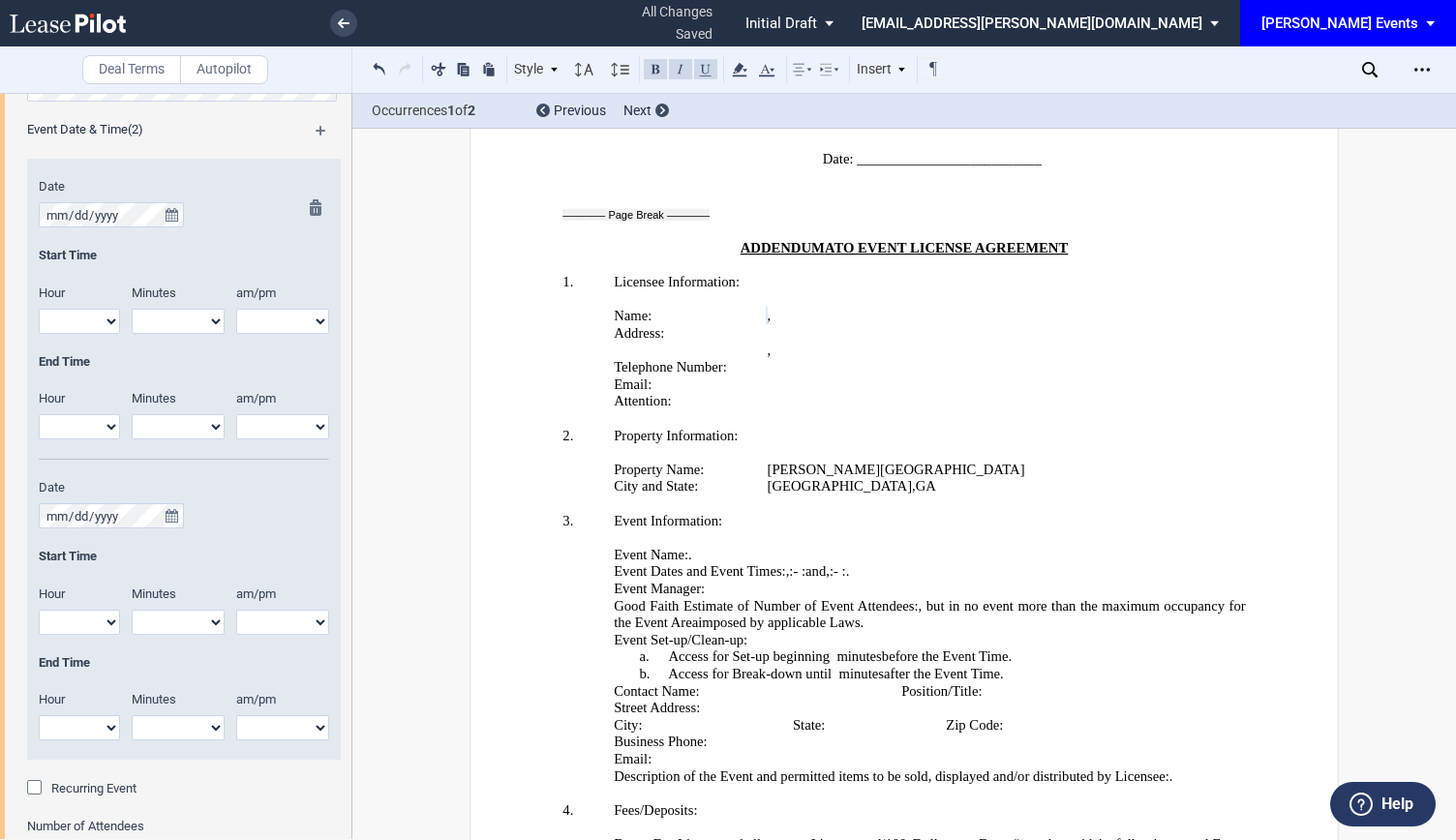
scroll to position [968, 0]
click at [106, 308] on select "1 2 3 4 5 6 7 8 9 10 11 12" at bounding box center [80, 317] width 81 height 25
select select "9"
click at [39, 305] on select "1 2 3 4 5 6 7 8 9 10 11 12" at bounding box center [80, 317] width 81 height 25
click at [196, 318] on select "00 05 10 15 20 25 30 35 40 45 50 55" at bounding box center [177, 317] width 92 height 25
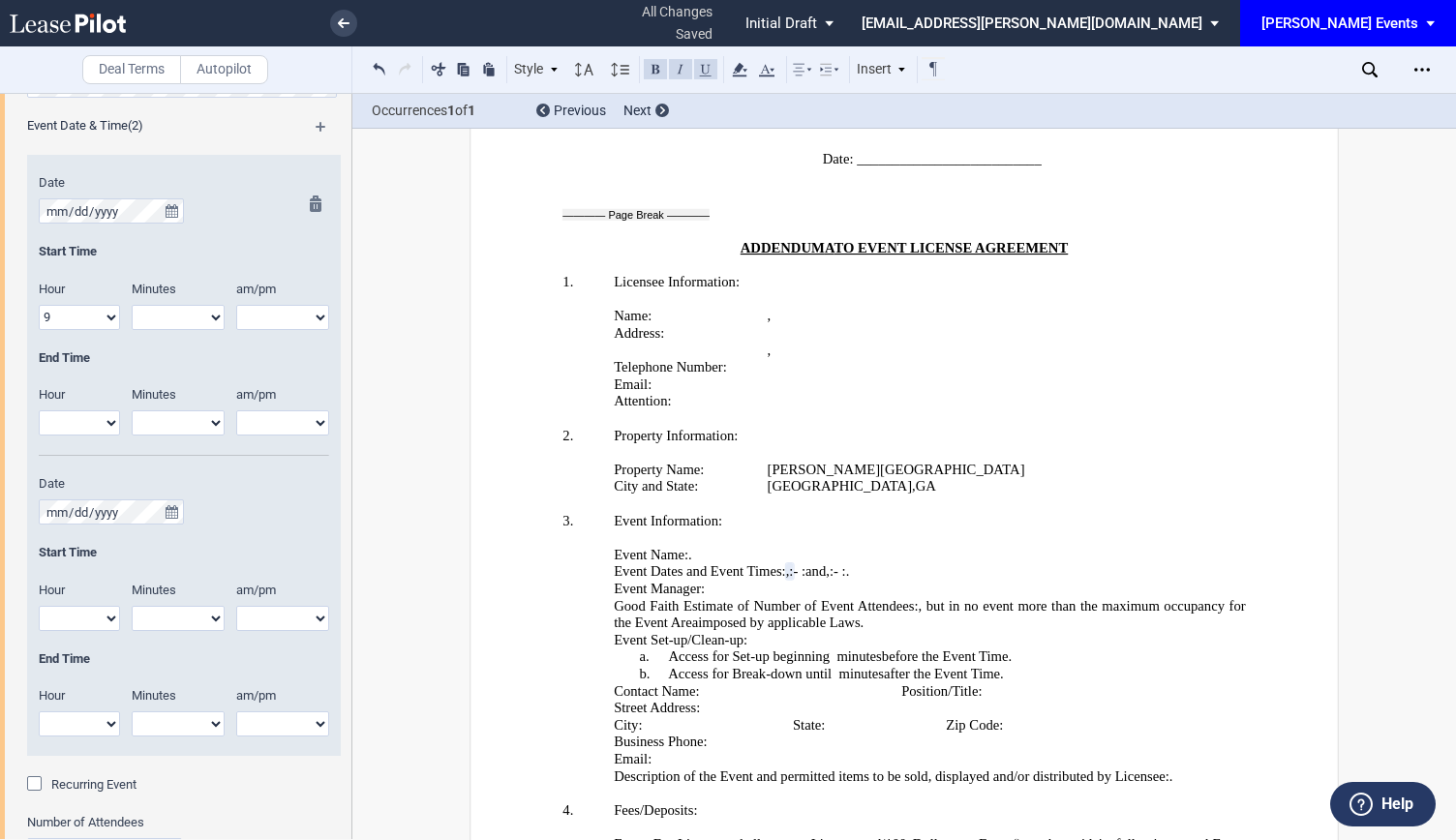
select select "00"
click at [131, 305] on select "00 05 10 15 20 25 30 35 40 45 50 55" at bounding box center [177, 317] width 92 height 25
click at [278, 318] on select "am pm" at bounding box center [282, 317] width 92 height 25
select select "am"
click at [237, 305] on select "am pm" at bounding box center [282, 317] width 92 height 25
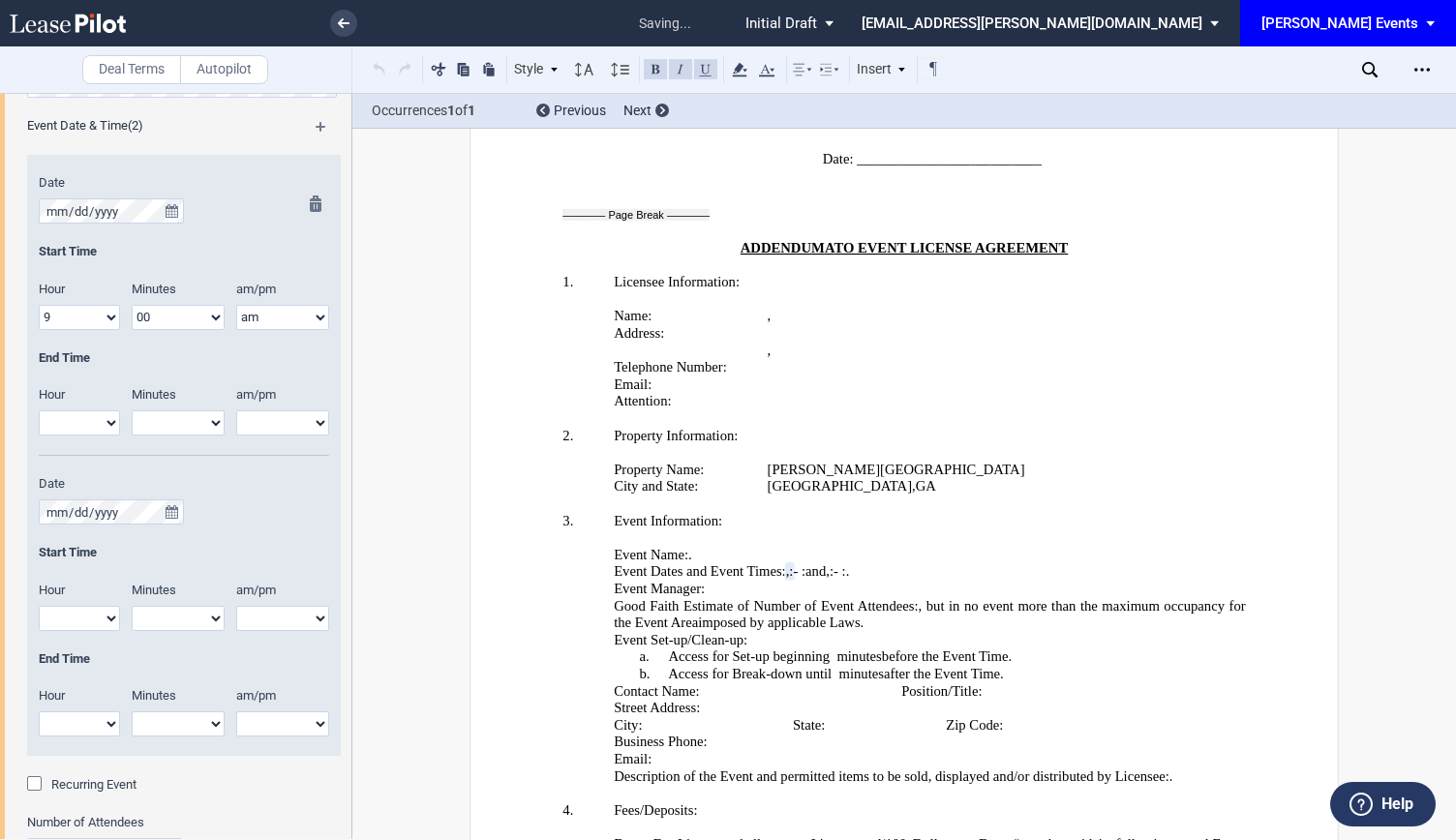
click at [74, 432] on select "1 2 3 4 5 6 7 8 9 10 11 12" at bounding box center [80, 422] width 81 height 25
select select "4"
click at [39, 411] on select "1 2 3 4 5 6 7 8 9 10 11 12" at bounding box center [80, 422] width 81 height 25
click at [194, 422] on select "00 05 10 15 20 25 30 35 40 45 50 55" at bounding box center [177, 422] width 92 height 25
select select "00"
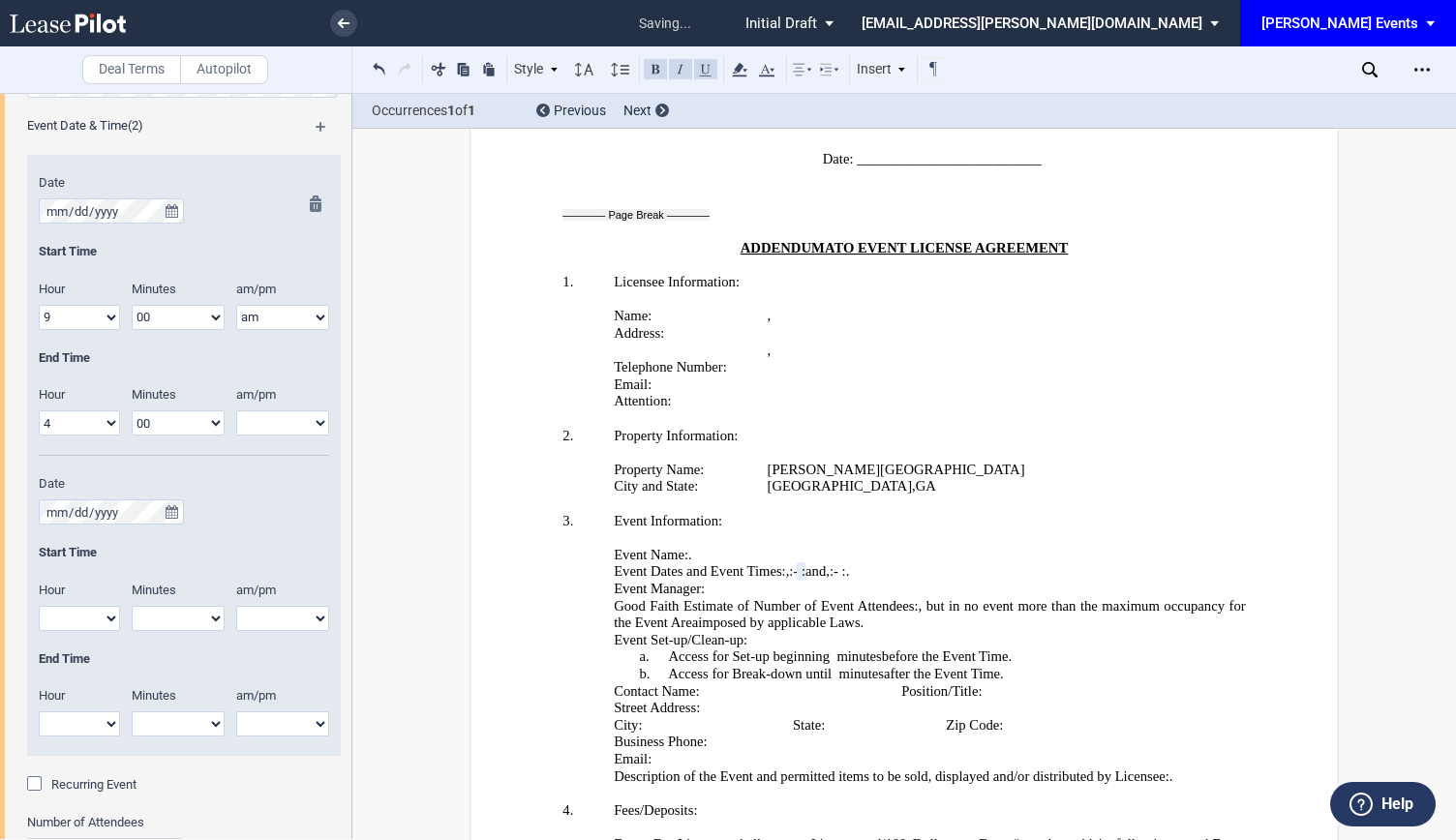
click at [131, 411] on select "00 05 10 15 20 25 30 35 40 45 50 55" at bounding box center [177, 422] width 92 height 25
click at [284, 416] on select "am pm" at bounding box center [282, 422] width 92 height 25
select select "pm"
click at [237, 411] on select "am pm" at bounding box center [282, 422] width 92 height 25
click at [170, 500] on button "true" at bounding box center [172, 512] width 24 height 25
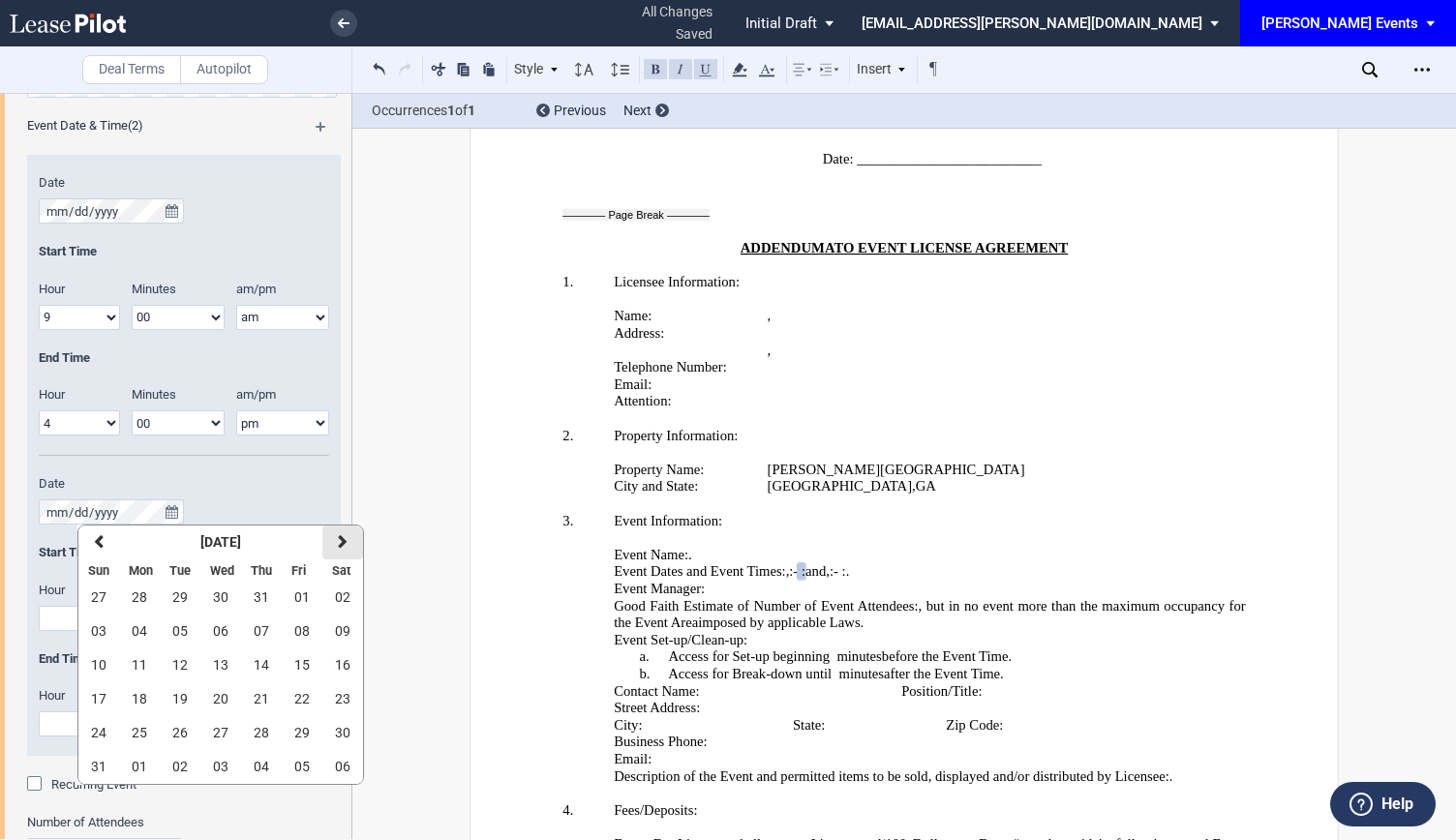
click at [329, 540] on button "next" at bounding box center [342, 543] width 41 height 34
click at [222, 600] on span "03" at bounding box center [221, 597] width 16 height 16
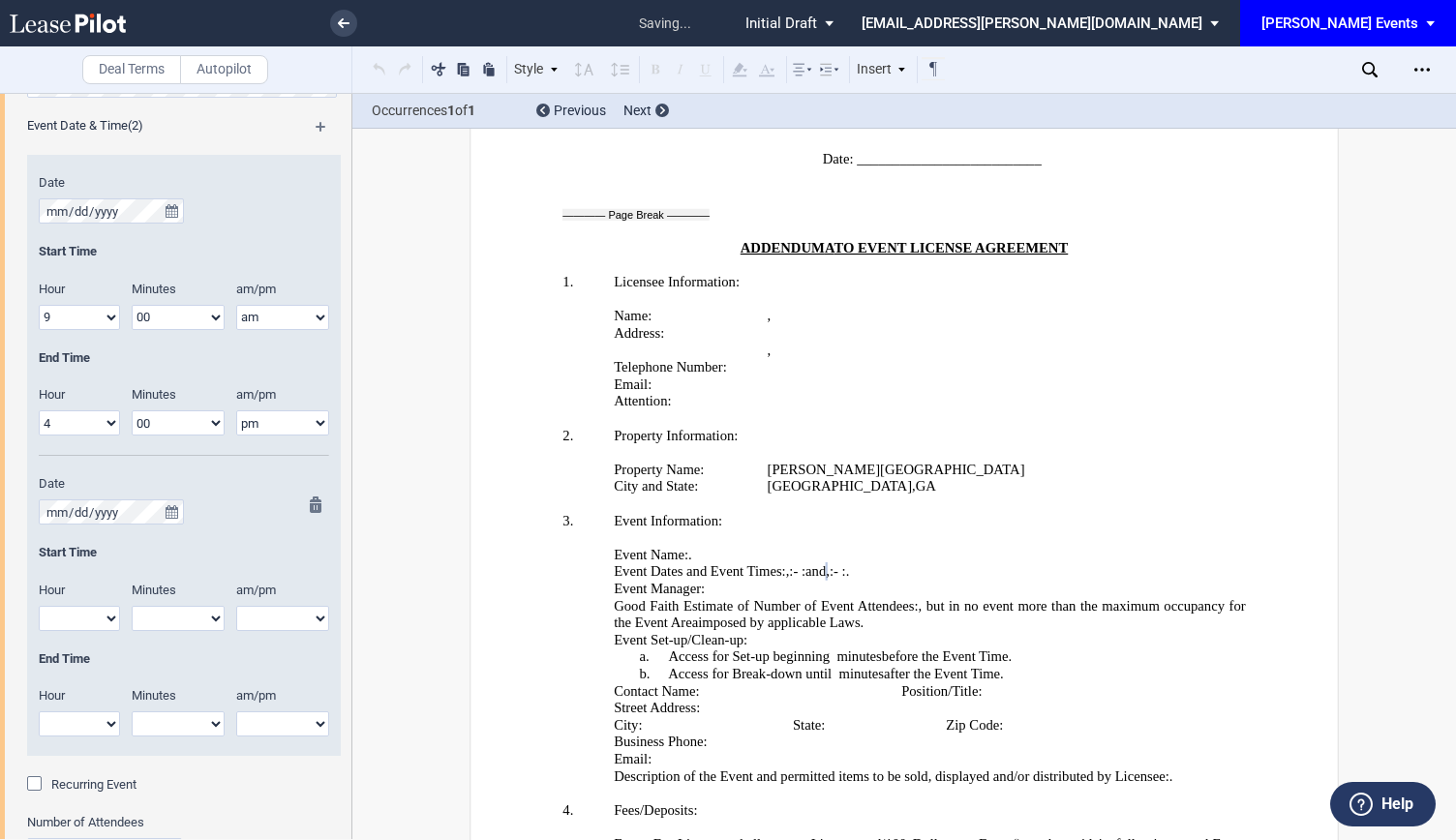
click at [95, 611] on select "1 2 3 4 5 6 7 8 9 10 11 12" at bounding box center [80, 618] width 81 height 25
select select "9"
click at [39, 606] on select "1 2 3 4 5 6 7 8 9 10 11 12" at bounding box center [80, 618] width 81 height 25
click at [205, 622] on select "00 05 10 15 20 25 30 35 40 45 50 55" at bounding box center [177, 618] width 92 height 25
select select "00"
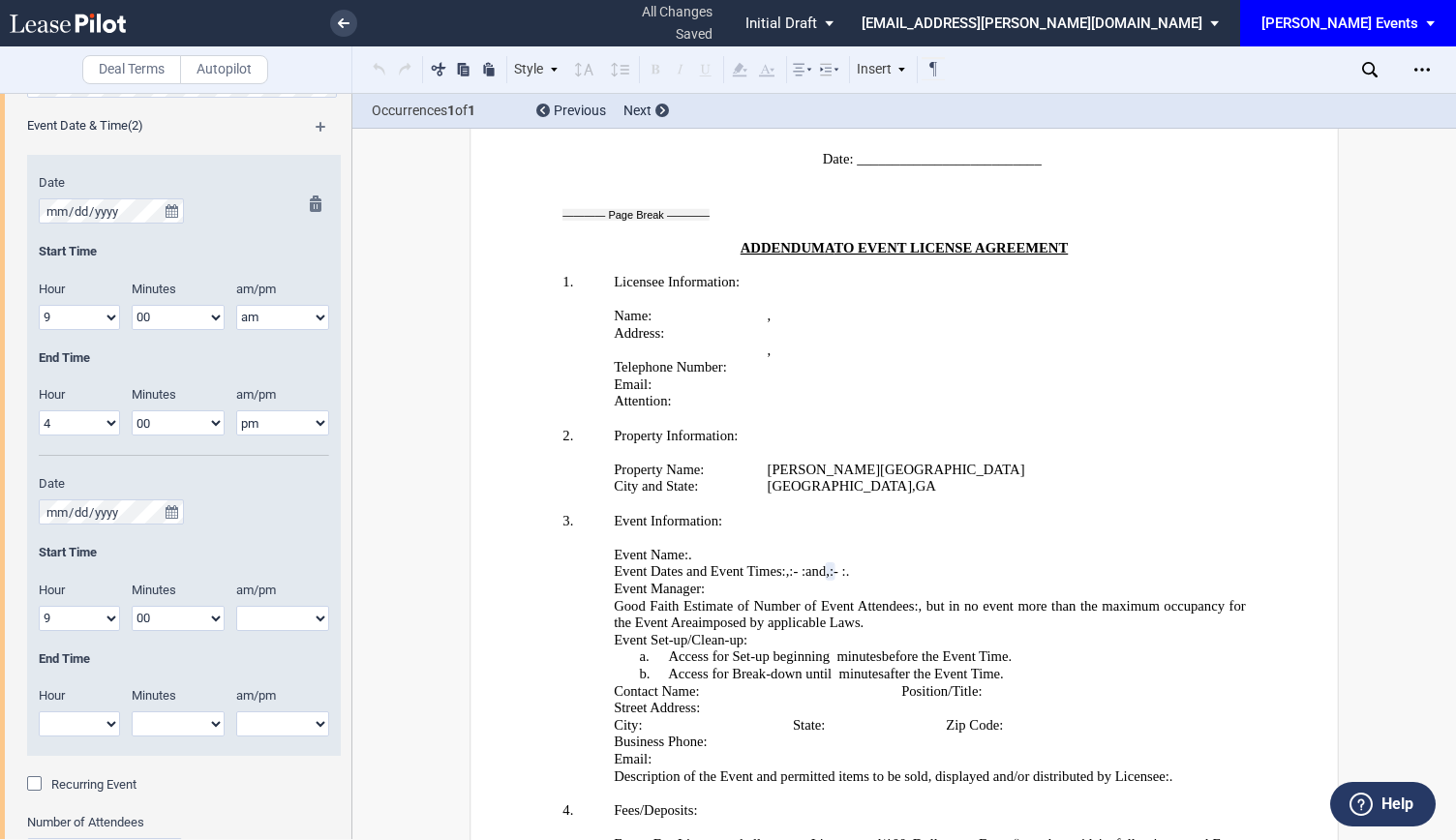
click at [131, 606] on select "00 05 10 15 20 25 30 35 40 45 50 55" at bounding box center [177, 618] width 92 height 25
click at [287, 613] on select "am pm" at bounding box center [282, 618] width 92 height 25
select select "am"
click at [237, 606] on select "am pm" at bounding box center [282, 618] width 92 height 25
click at [113, 719] on select "1 2 3 4 5 6 7 8 9 10 11 12" at bounding box center [80, 724] width 81 height 25
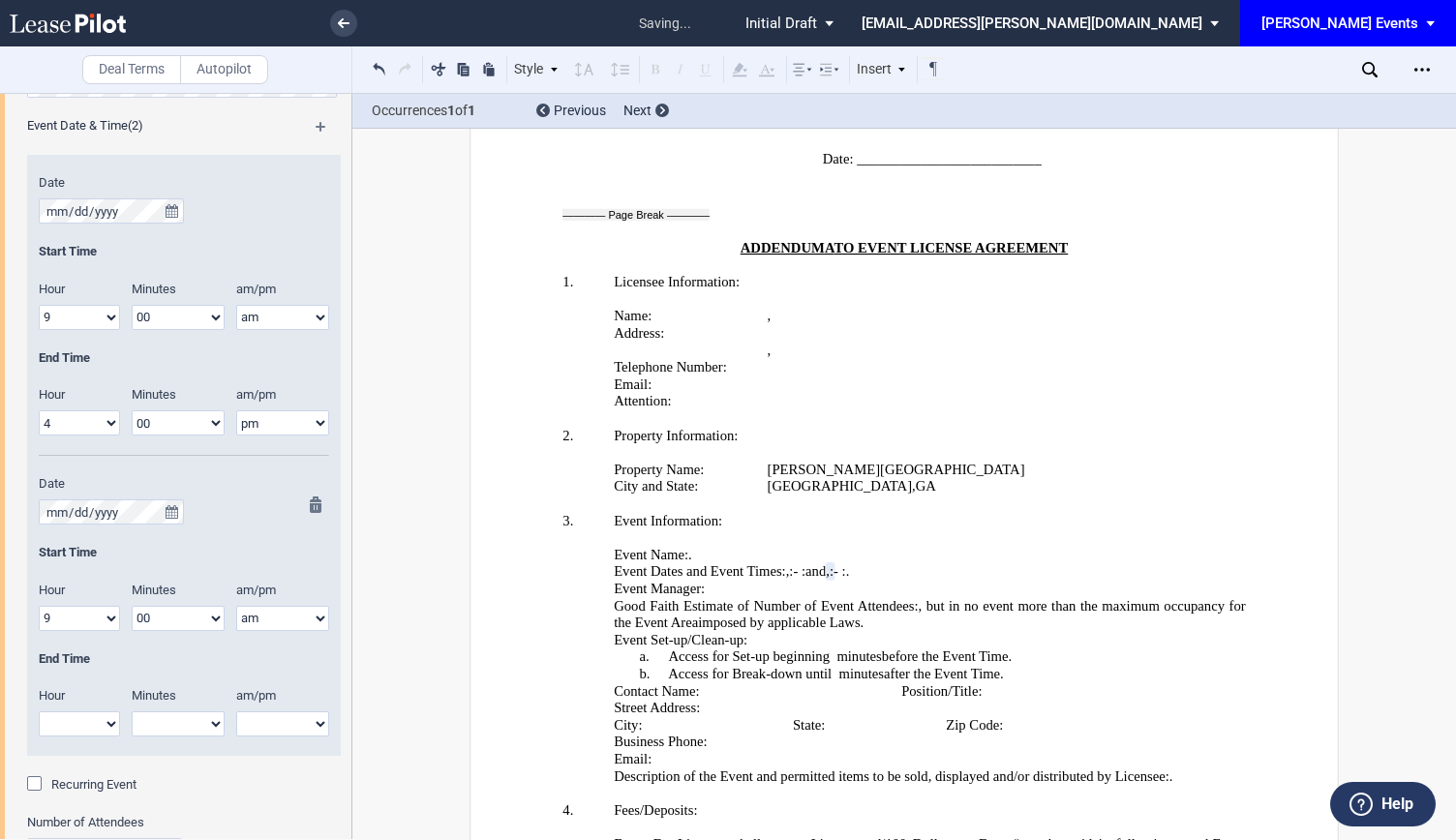
select select "4"
click at [39, 712] on select "1 2 3 4 5 6 7 8 9 10 11 12" at bounding box center [80, 724] width 81 height 25
click at [202, 712] on select "00 05 10 15 20 25 30 35 40 45 50 55" at bounding box center [177, 724] width 92 height 25
select select "00"
click at [131, 712] on select "00 05 10 15 20 25 30 35 40 45 50 55" at bounding box center [177, 724] width 92 height 25
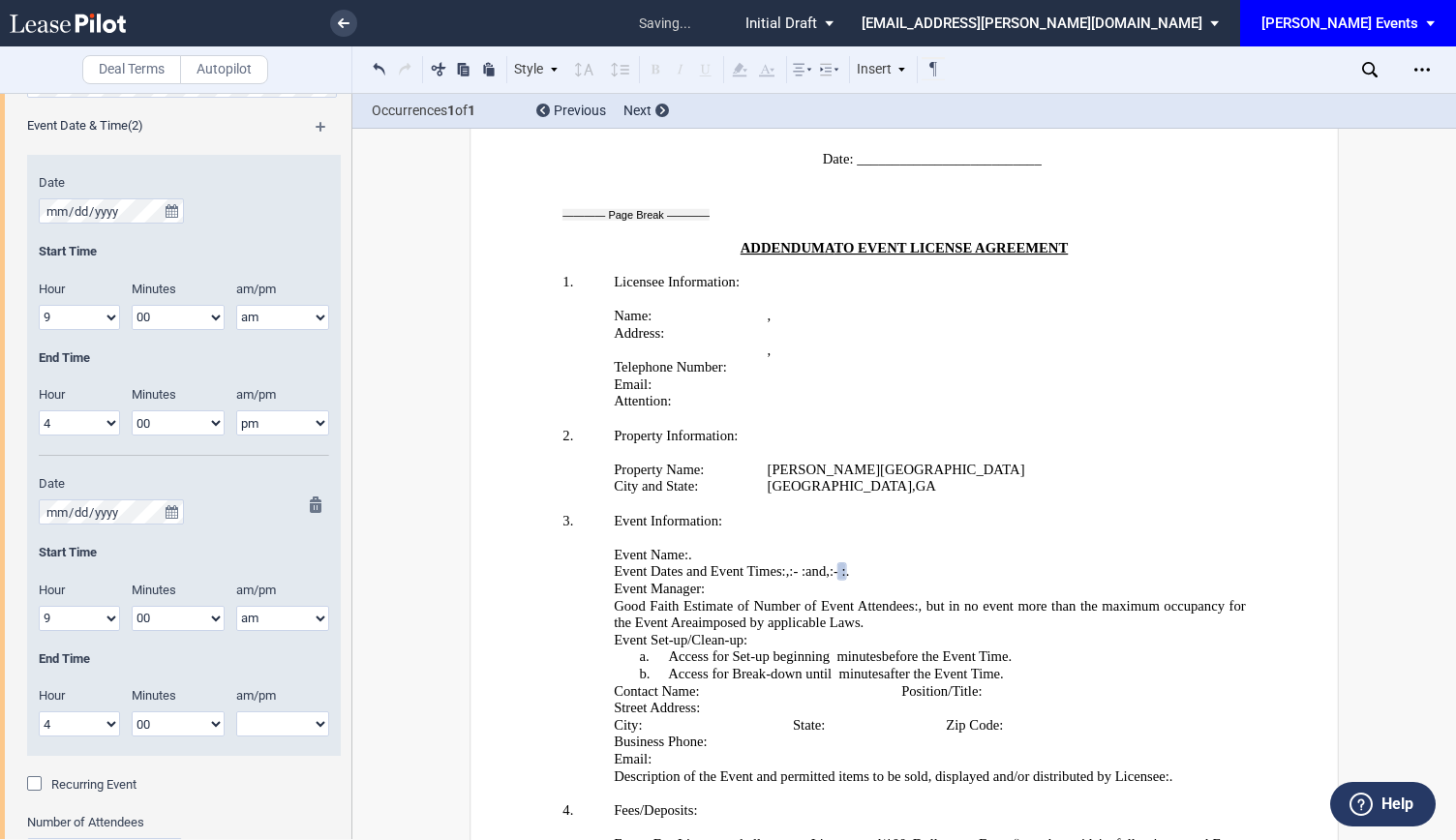
click at [284, 737] on div "am/pm am pm" at bounding box center [288, 721] width 104 height 69
click at [278, 720] on select "am pm" at bounding box center [282, 724] width 92 height 25
select select "pm"
click at [237, 712] on select "am pm" at bounding box center [282, 724] width 92 height 25
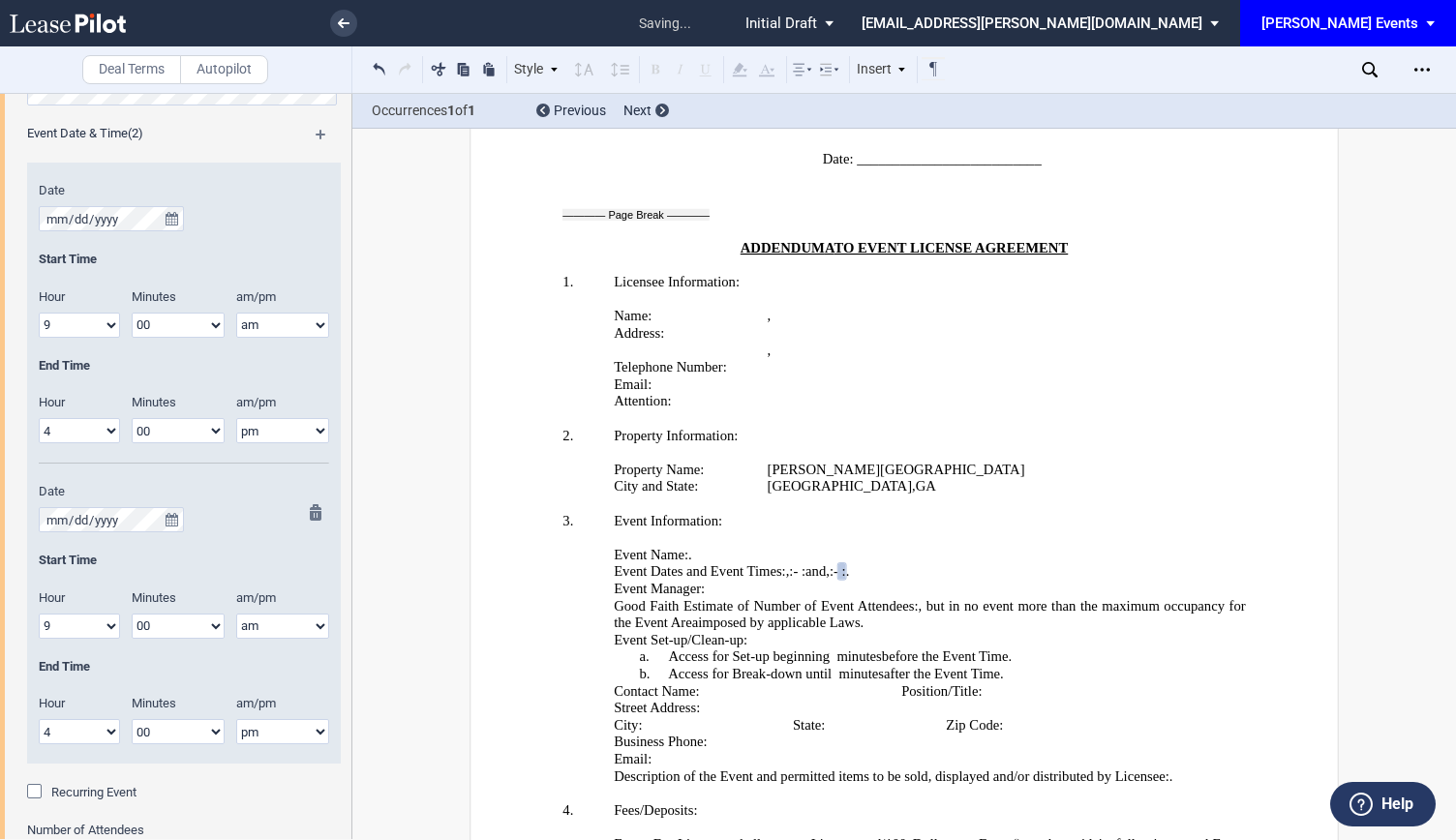
scroll to position [872, 0]
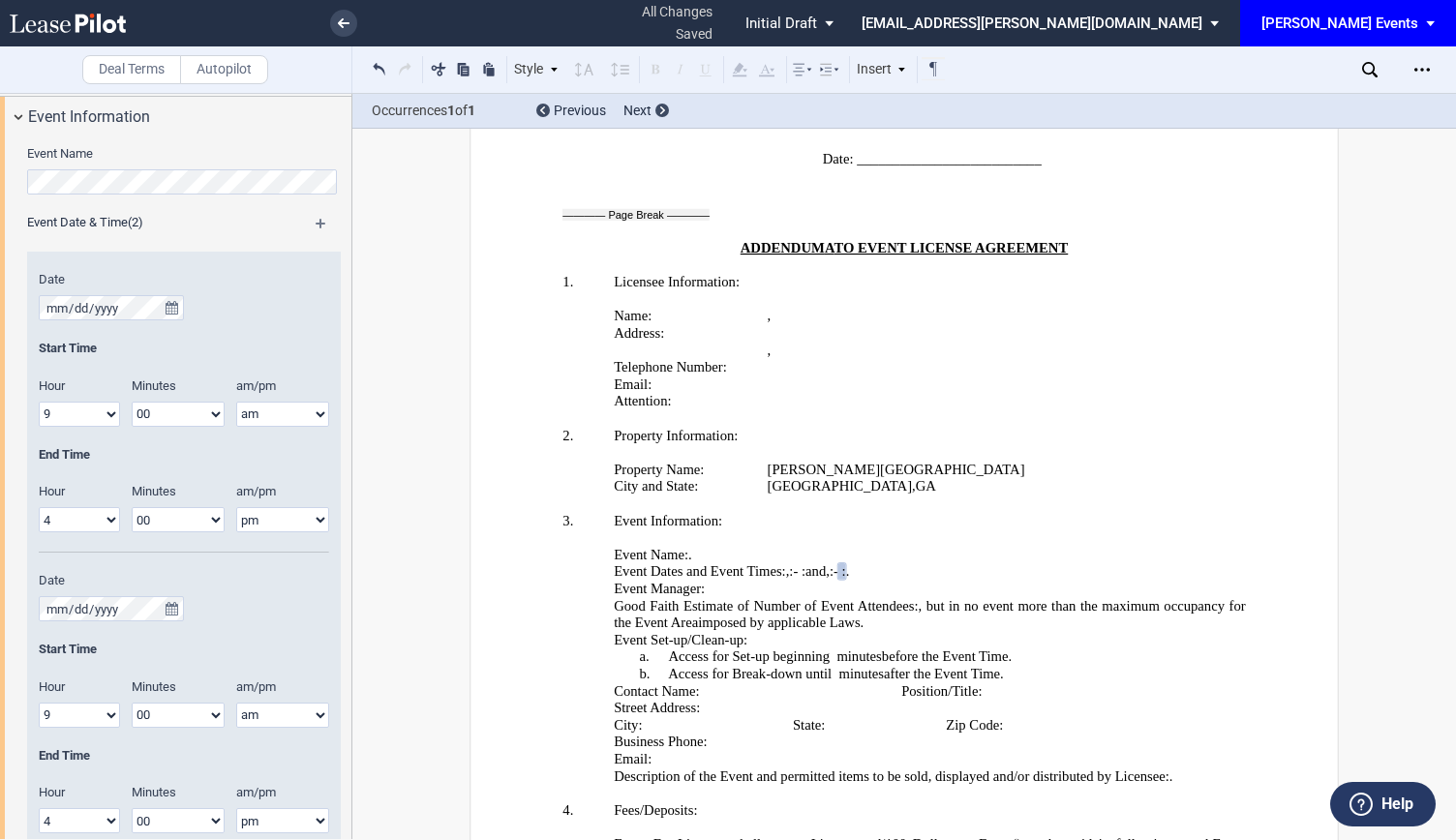
click at [316, 219] on md-icon at bounding box center [329, 230] width 28 height 23
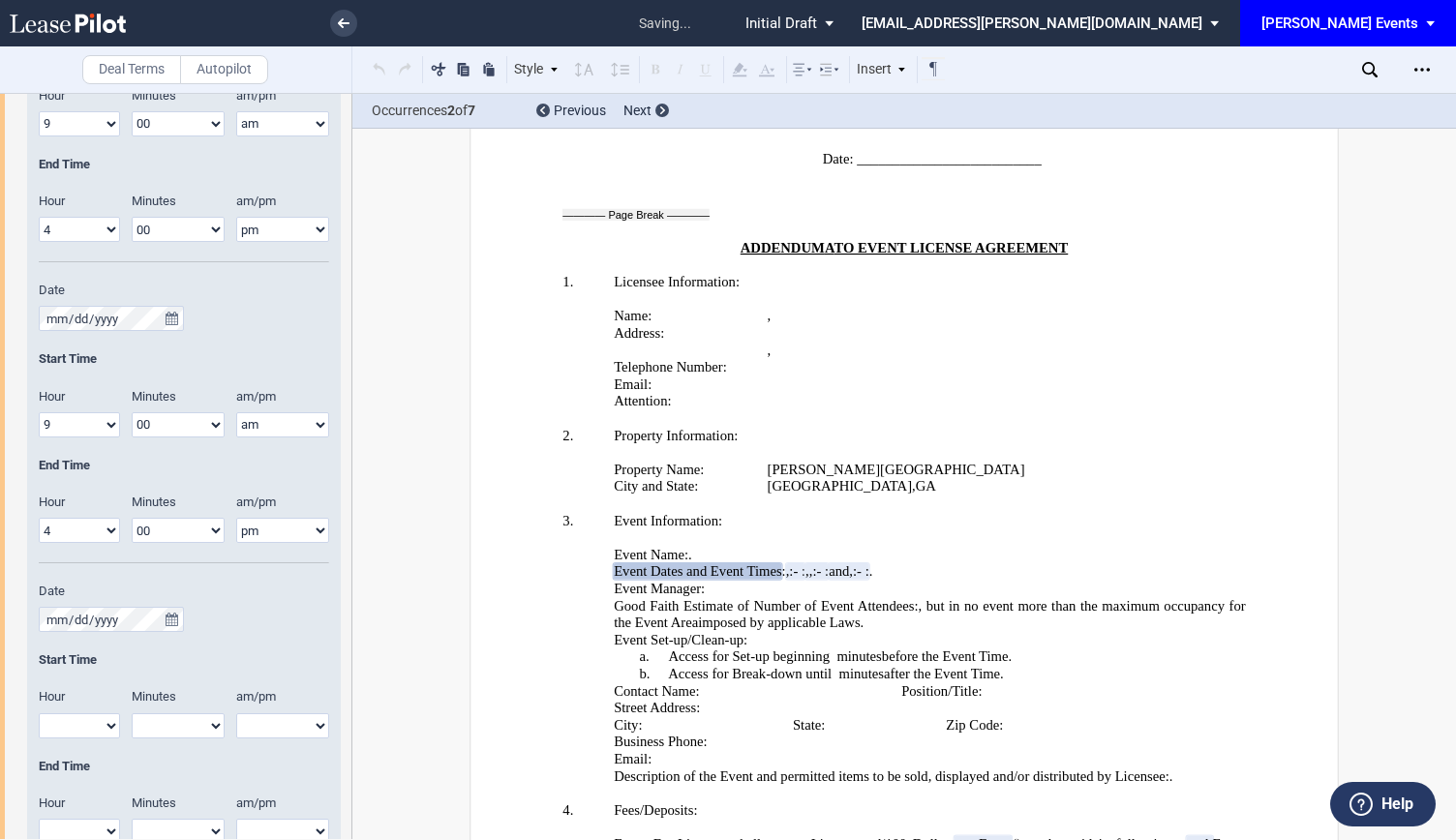
scroll to position [1355, 0]
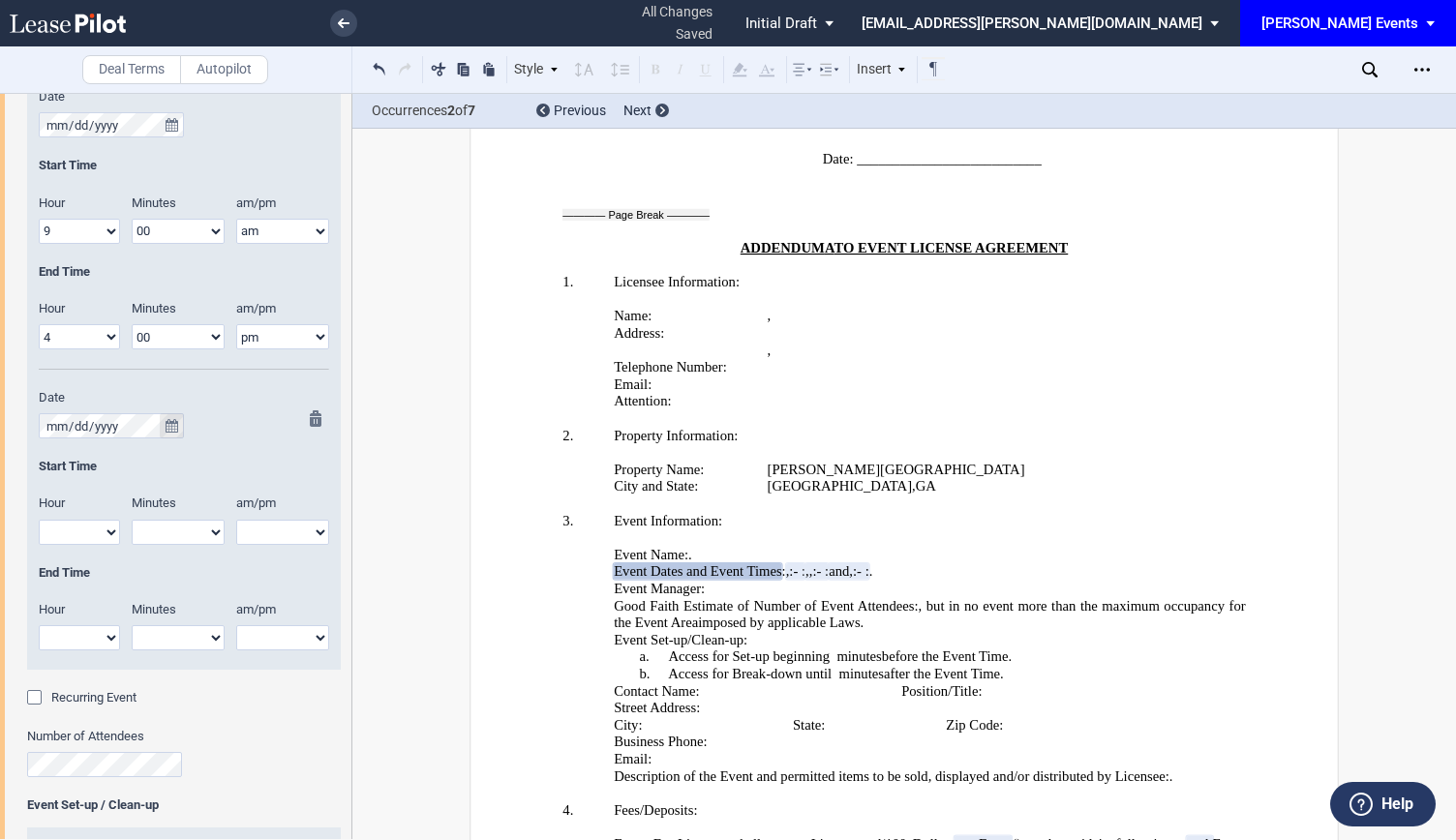
click at [172, 420] on icon "true" at bounding box center [172, 426] width 13 height 14
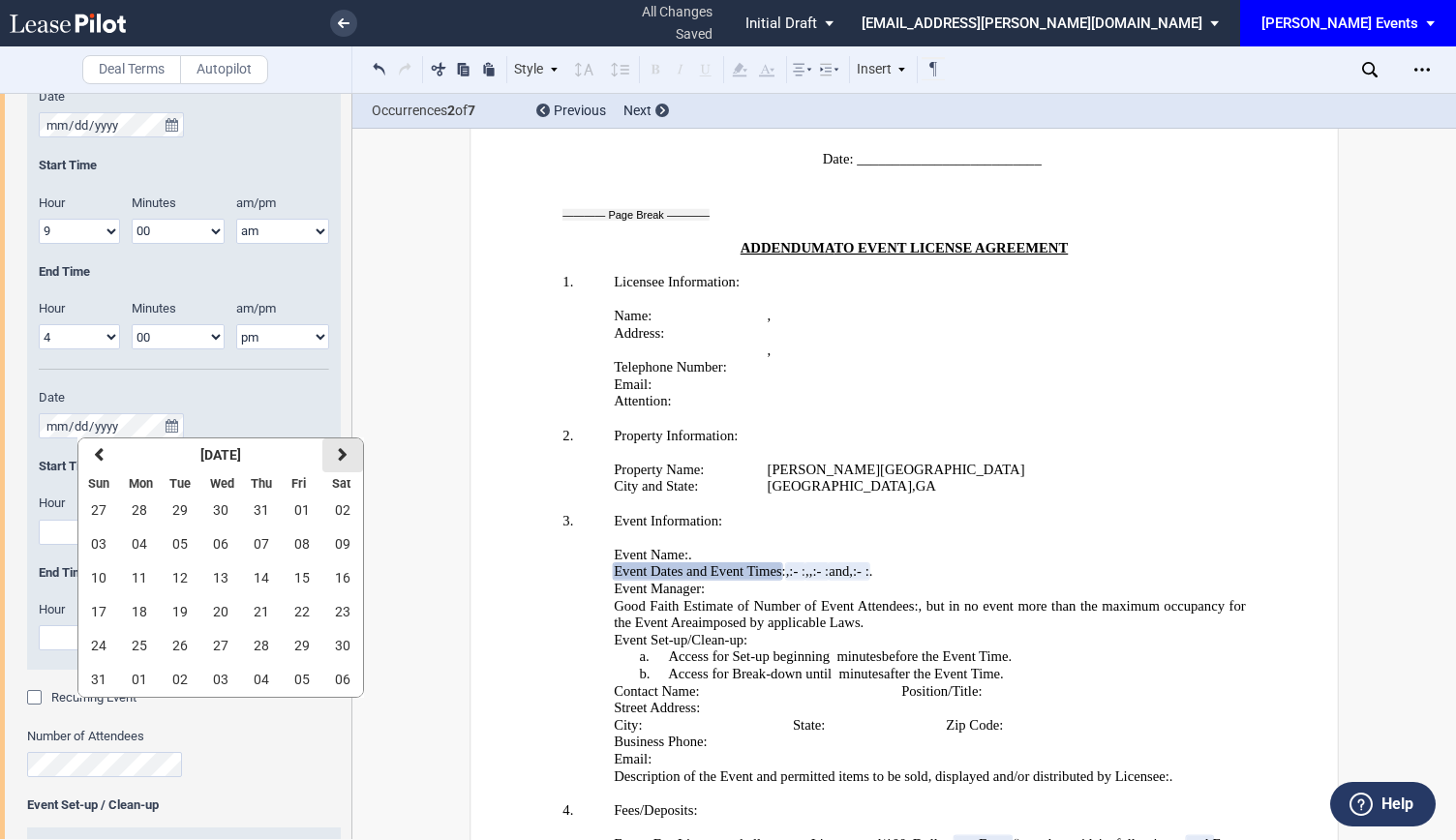
click at [339, 461] on icon "button" at bounding box center [343, 455] width 10 height 16
click at [255, 513] on span "04" at bounding box center [261, 510] width 16 height 16
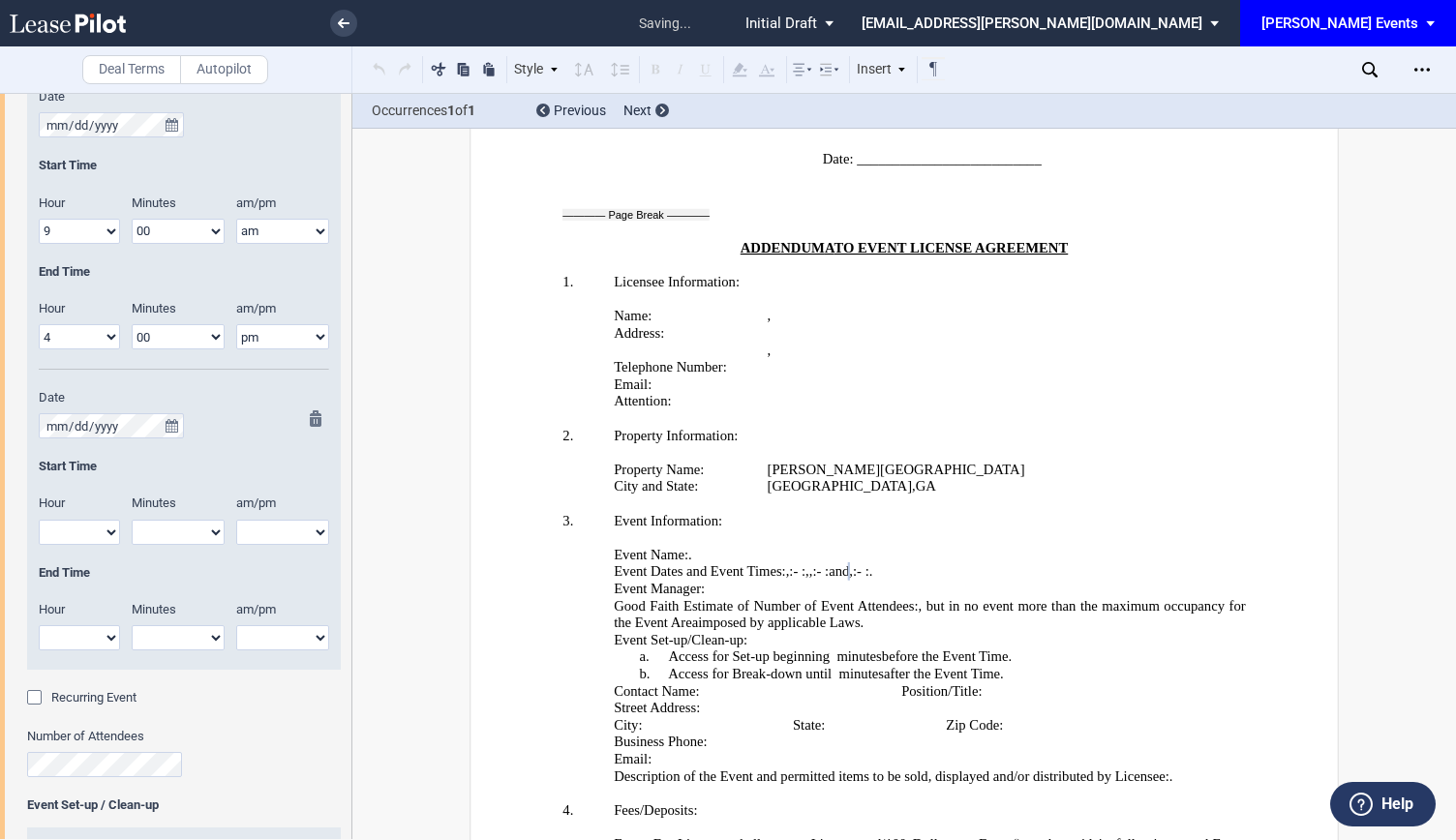
click at [60, 536] on select "1 2 3 4 5 6 7 8 9 10 11 12" at bounding box center [80, 532] width 81 height 25
select select "9"
click at [39, 520] on select "1 2 3 4 5 6 7 8 9 10 11 12" at bounding box center [80, 532] width 81 height 25
click at [202, 537] on select "00 05 10 15 20 25 30 35 40 45 50 55" at bounding box center [177, 532] width 92 height 25
select select "00"
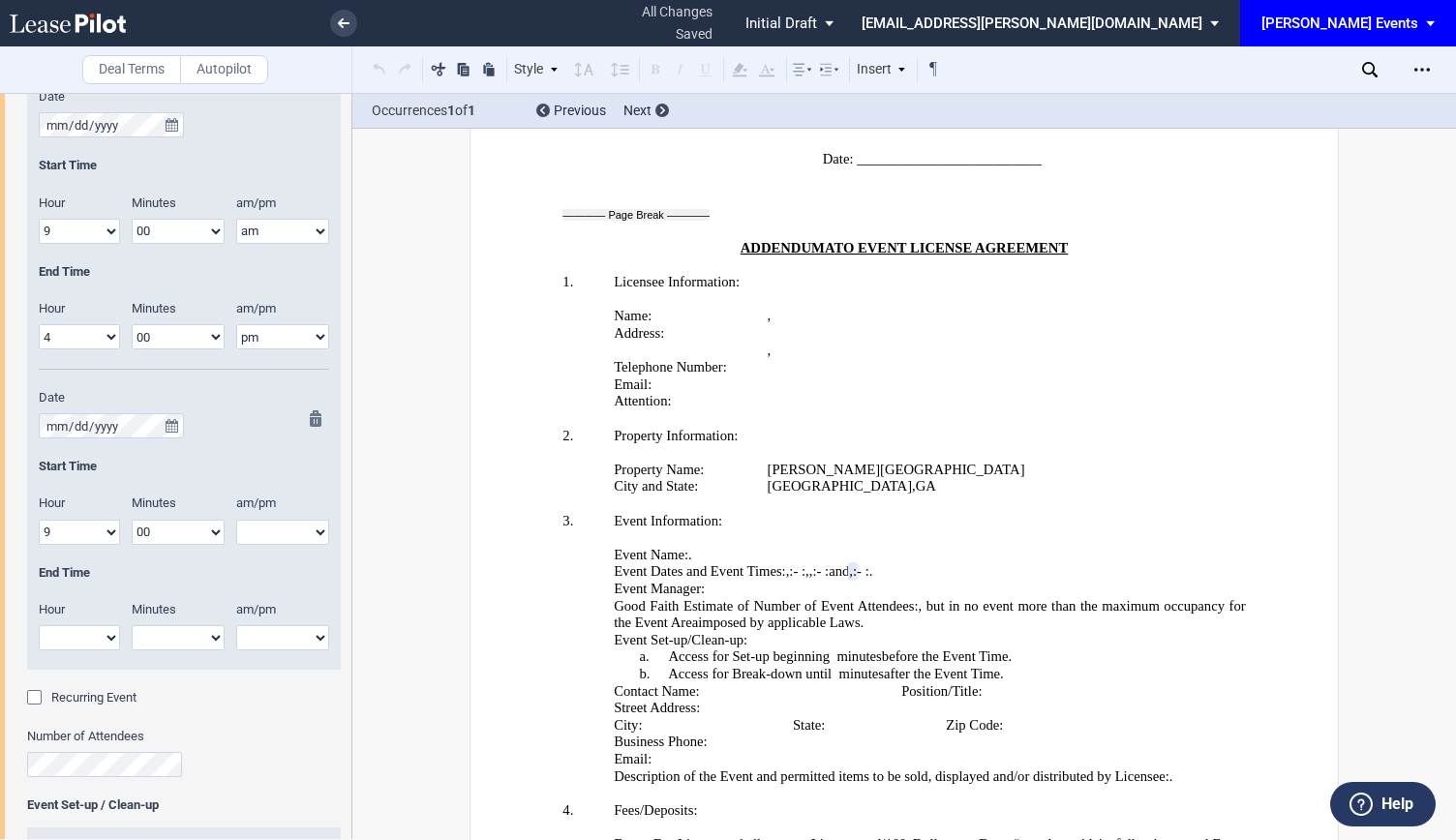
click at [131, 520] on select "00 05 10 15 20 25 30 35 40 45 50 55" at bounding box center [177, 532] width 92 height 25
click at [272, 522] on select "am pm" at bounding box center [282, 532] width 92 height 25
select select "am"
click at [237, 520] on select "am pm" at bounding box center [282, 532] width 92 height 25
click at [65, 625] on select "1 2 3 4 5 6 7 8 9 10 11 12" at bounding box center [80, 637] width 81 height 25
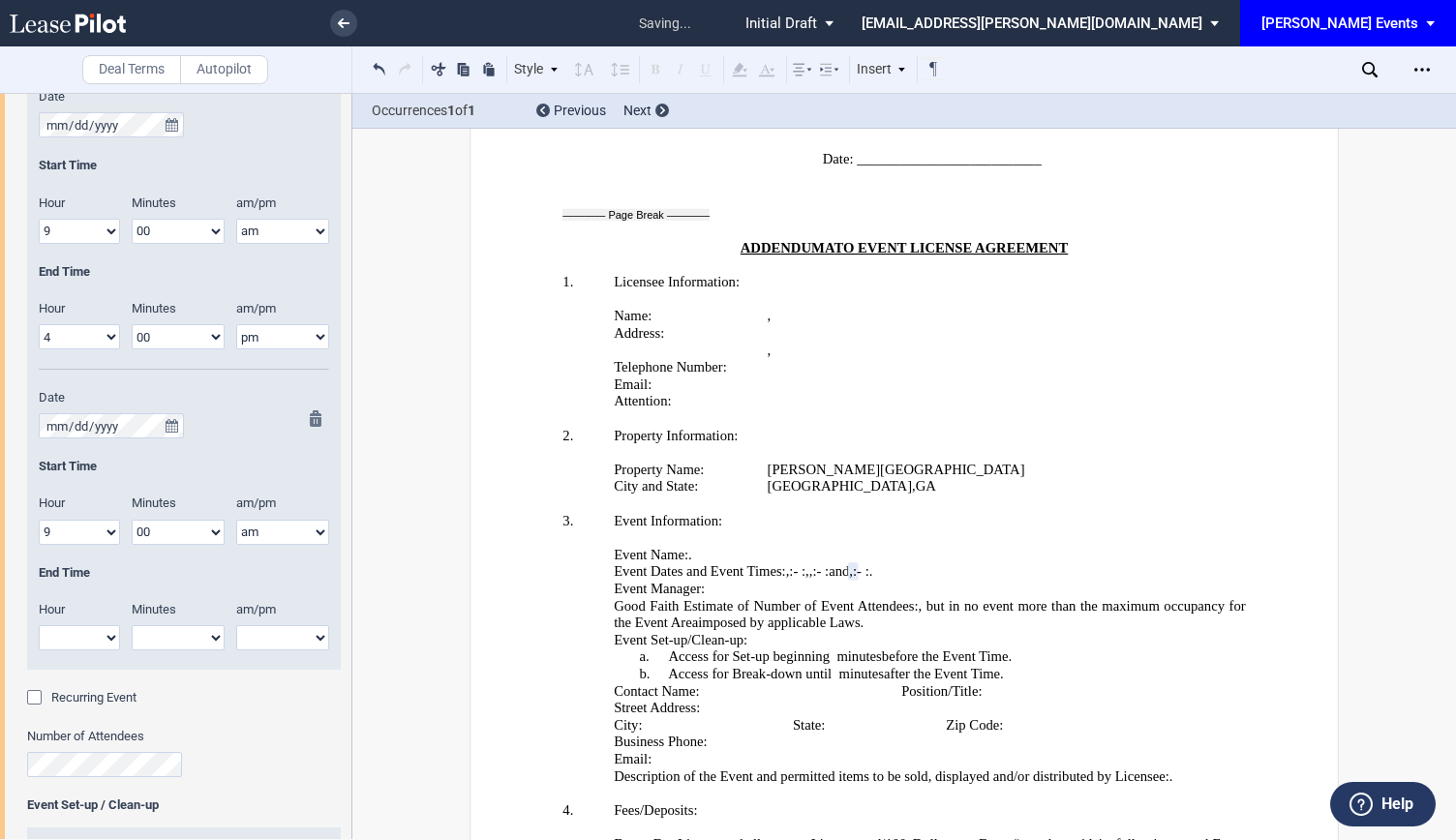
select select "4"
click at [39, 625] on select "1 2 3 4 5 6 7 8 9 10 11 12" at bounding box center [80, 637] width 81 height 25
click at [201, 644] on select "00 05 10 15 20 25 30 35 40 45 50 55" at bounding box center [177, 637] width 92 height 25
select select "00"
click at [131, 625] on select "00 05 10 15 20 25 30 35 40 45 50 55" at bounding box center [177, 637] width 92 height 25
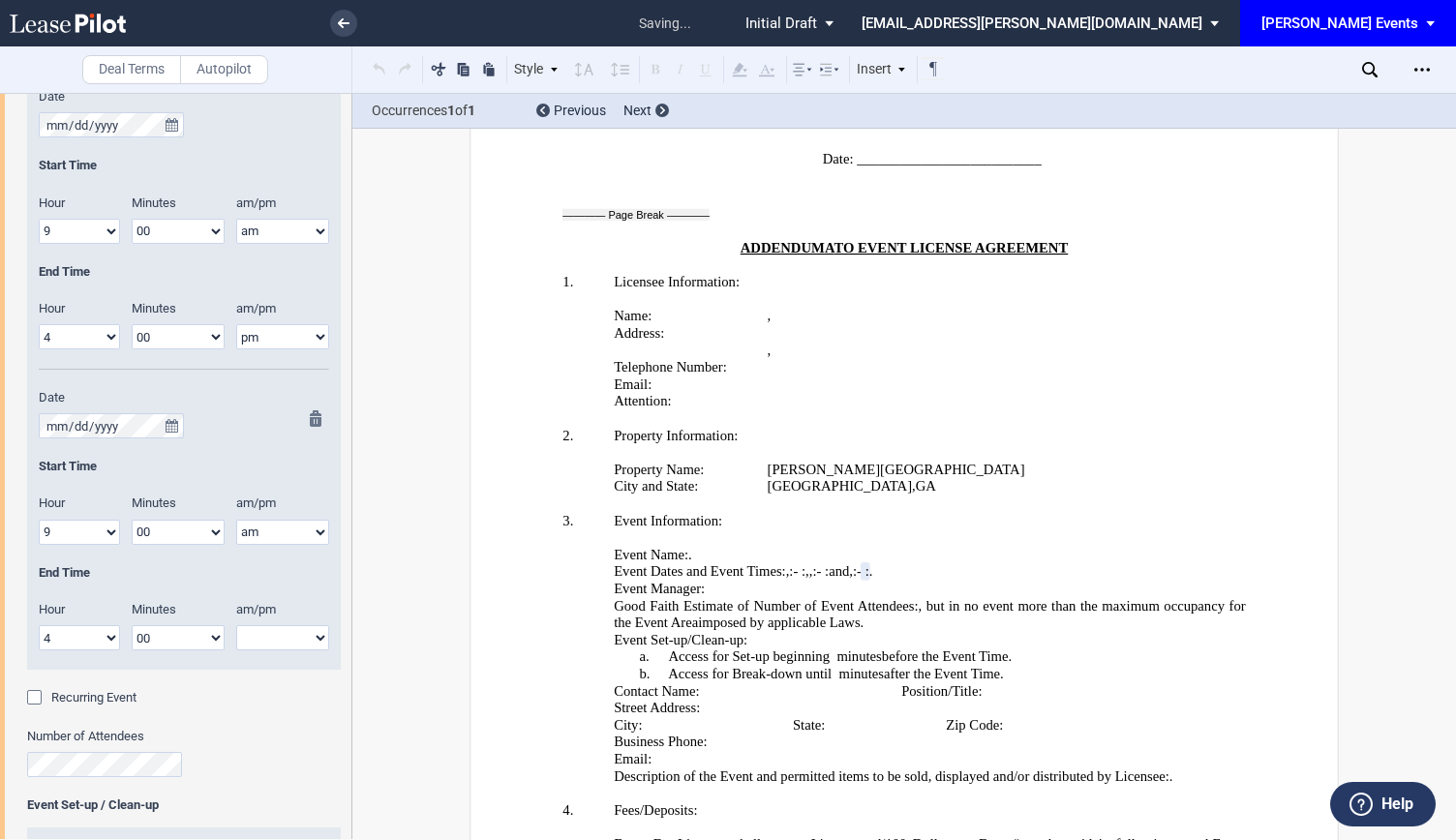
click at [282, 636] on select "am pm" at bounding box center [282, 637] width 92 height 25
click at [269, 725] on div "Recurring Event" at bounding box center [184, 708] width 314 height 39
click at [284, 636] on select "am pm" at bounding box center [282, 637] width 92 height 25
select select "pm"
click at [237, 625] on select "am pm" at bounding box center [282, 637] width 92 height 25
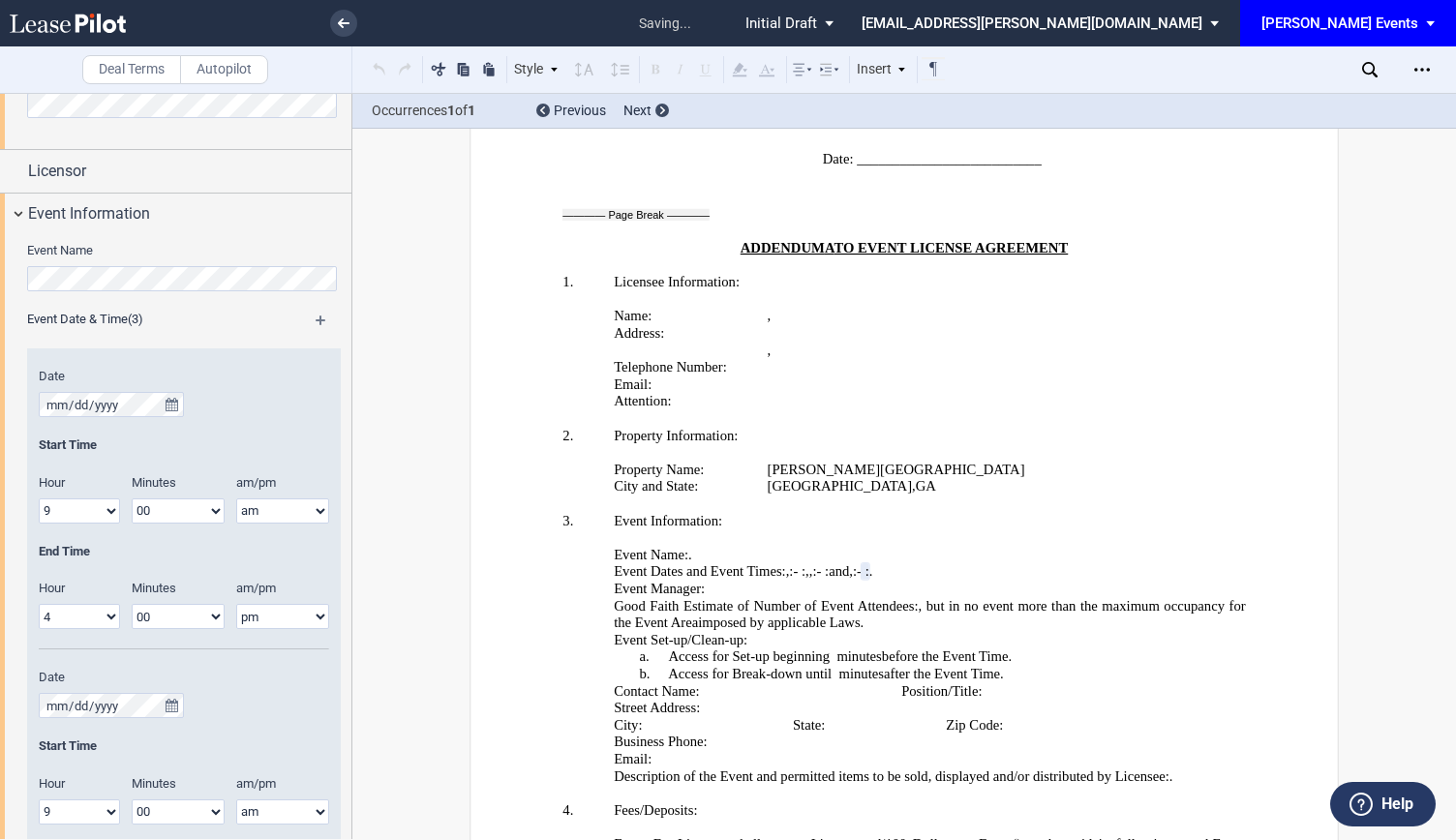
scroll to position [484, 0]
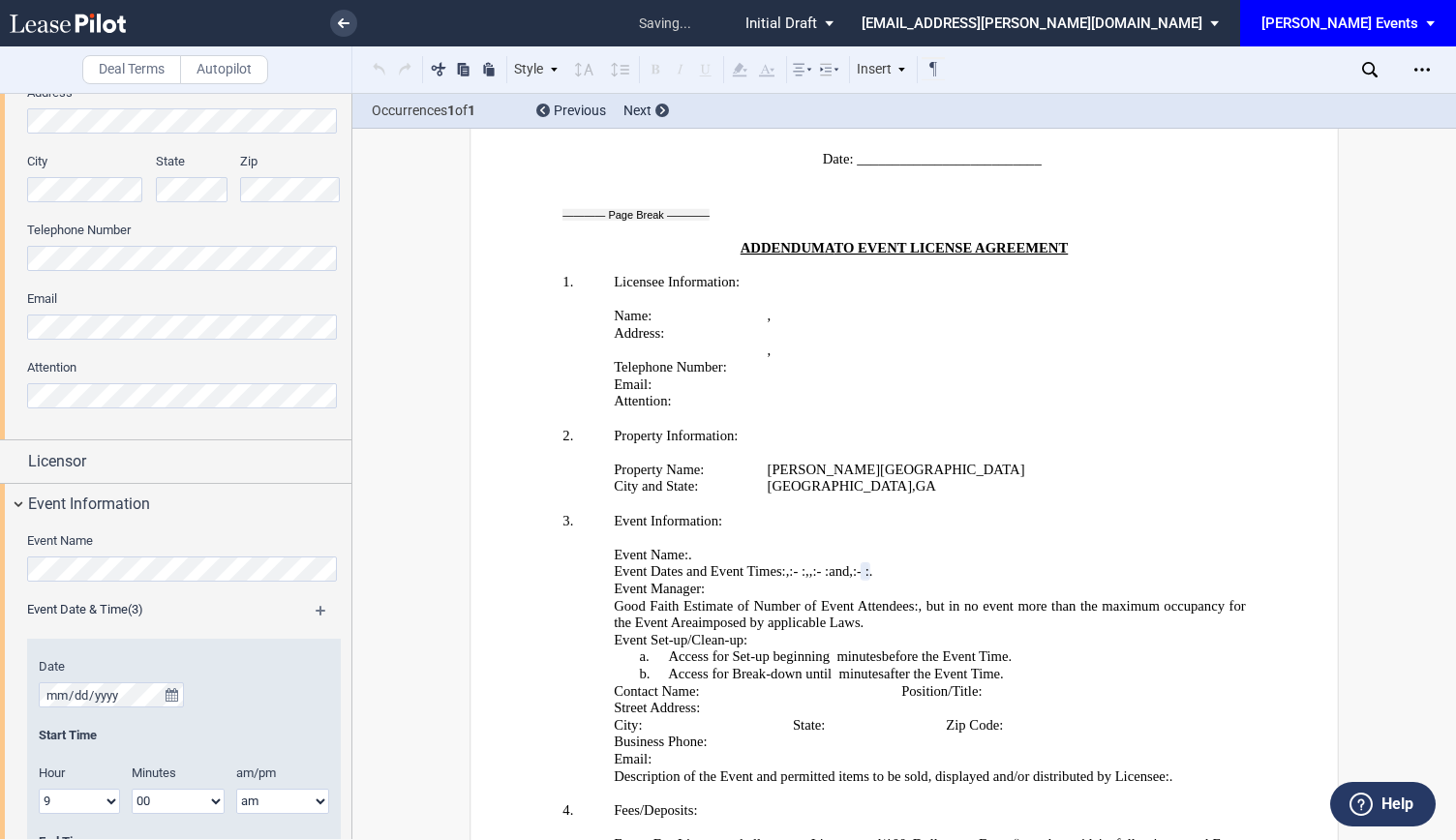
click at [321, 597] on div "Event Name" at bounding box center [184, 567] width 314 height 69
click at [315, 609] on md-icon at bounding box center [329, 617] width 28 height 23
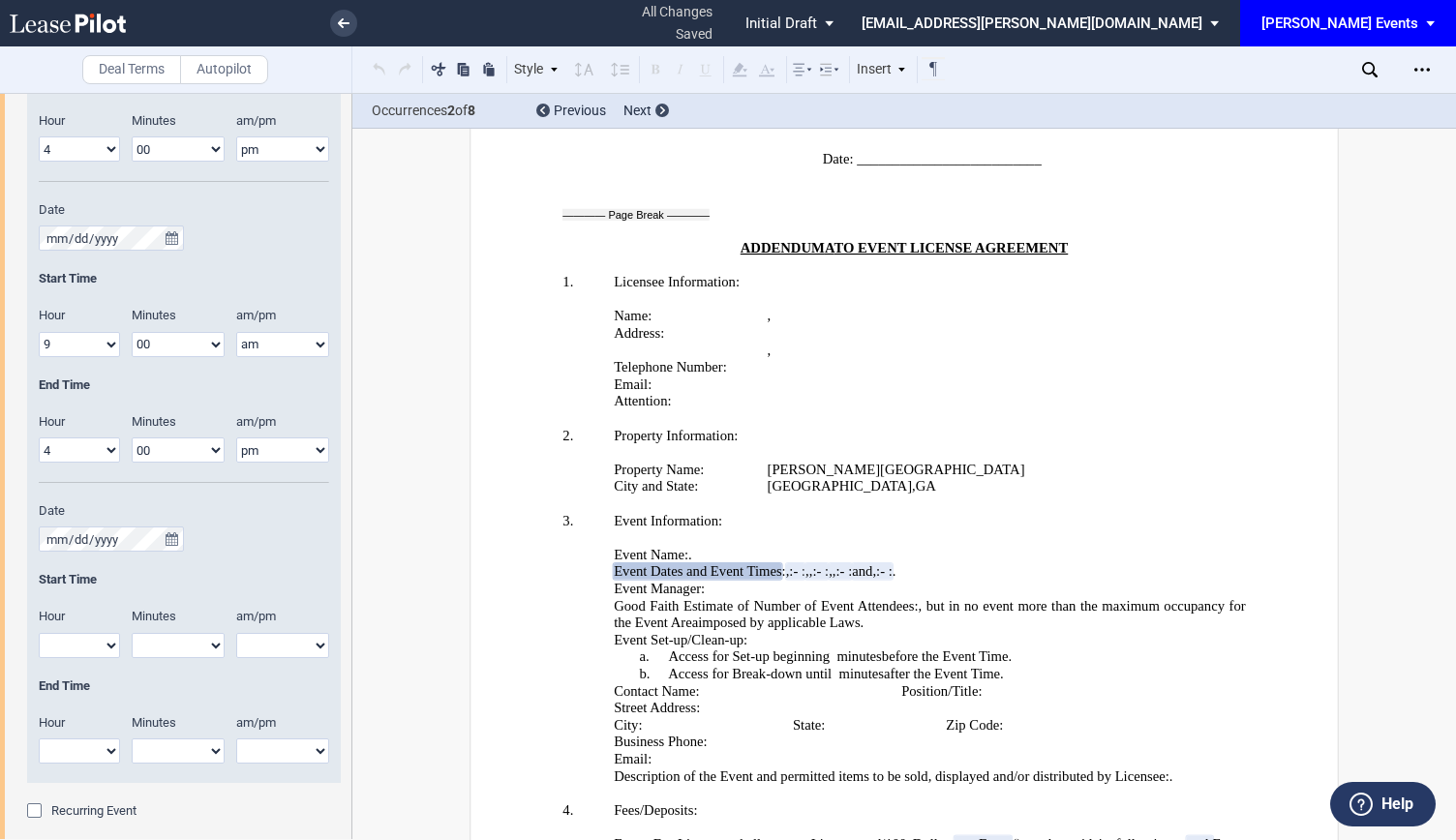
scroll to position [1549, 0]
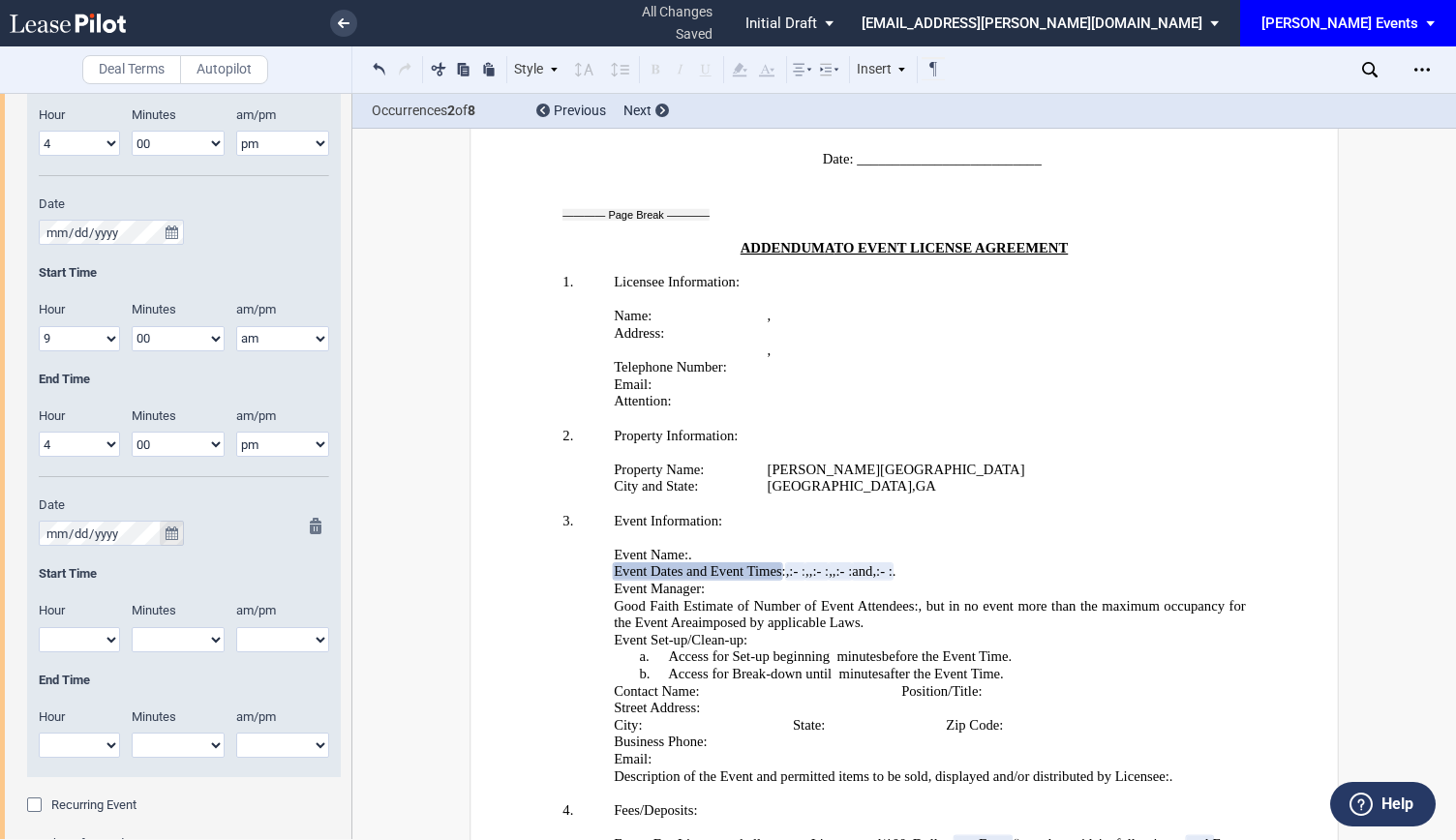
click at [178, 530] on button "true" at bounding box center [172, 533] width 24 height 25
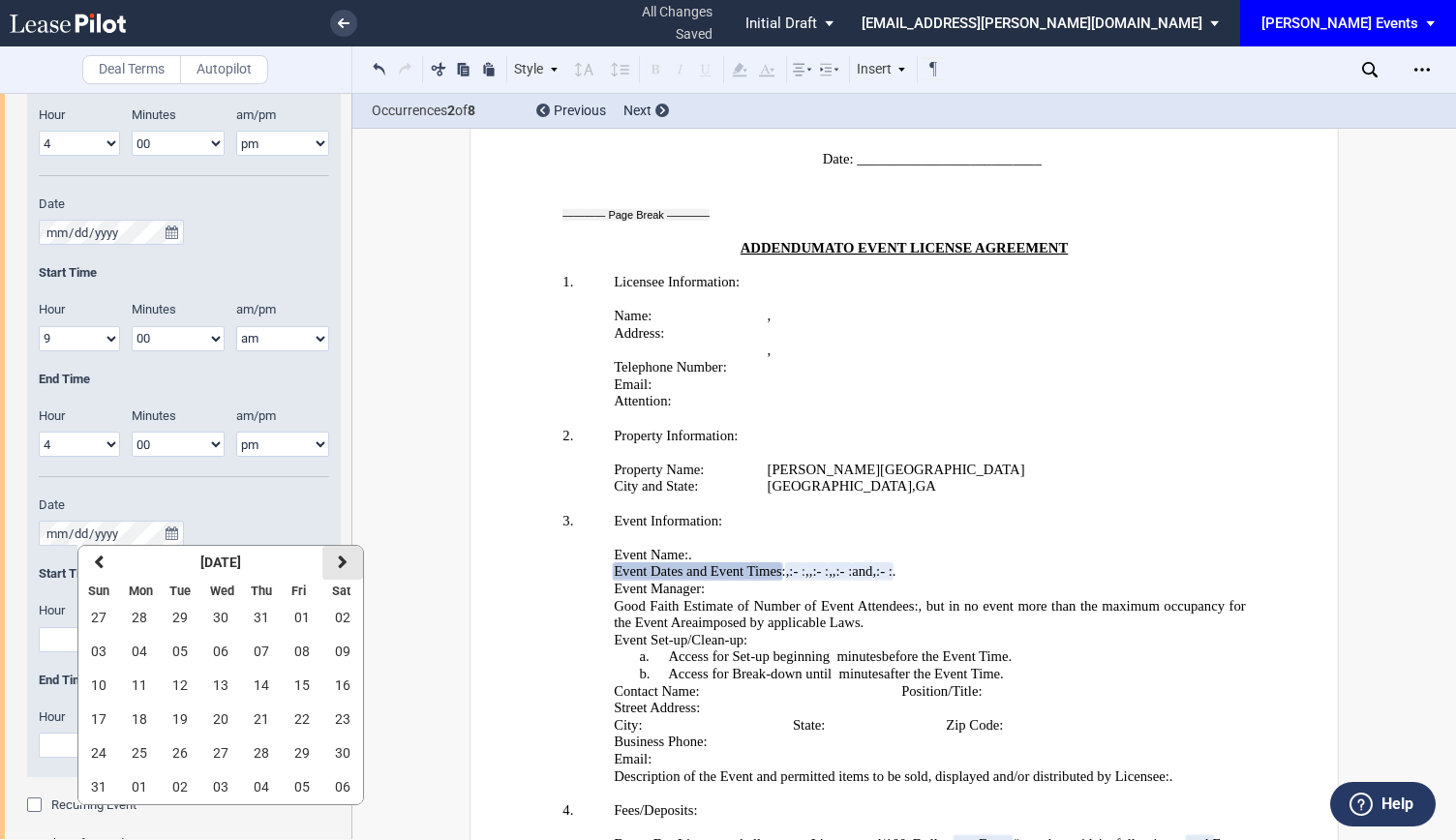
click at [337, 577] on button "next" at bounding box center [342, 563] width 41 height 34
click at [294, 626] on button "05" at bounding box center [301, 618] width 41 height 34
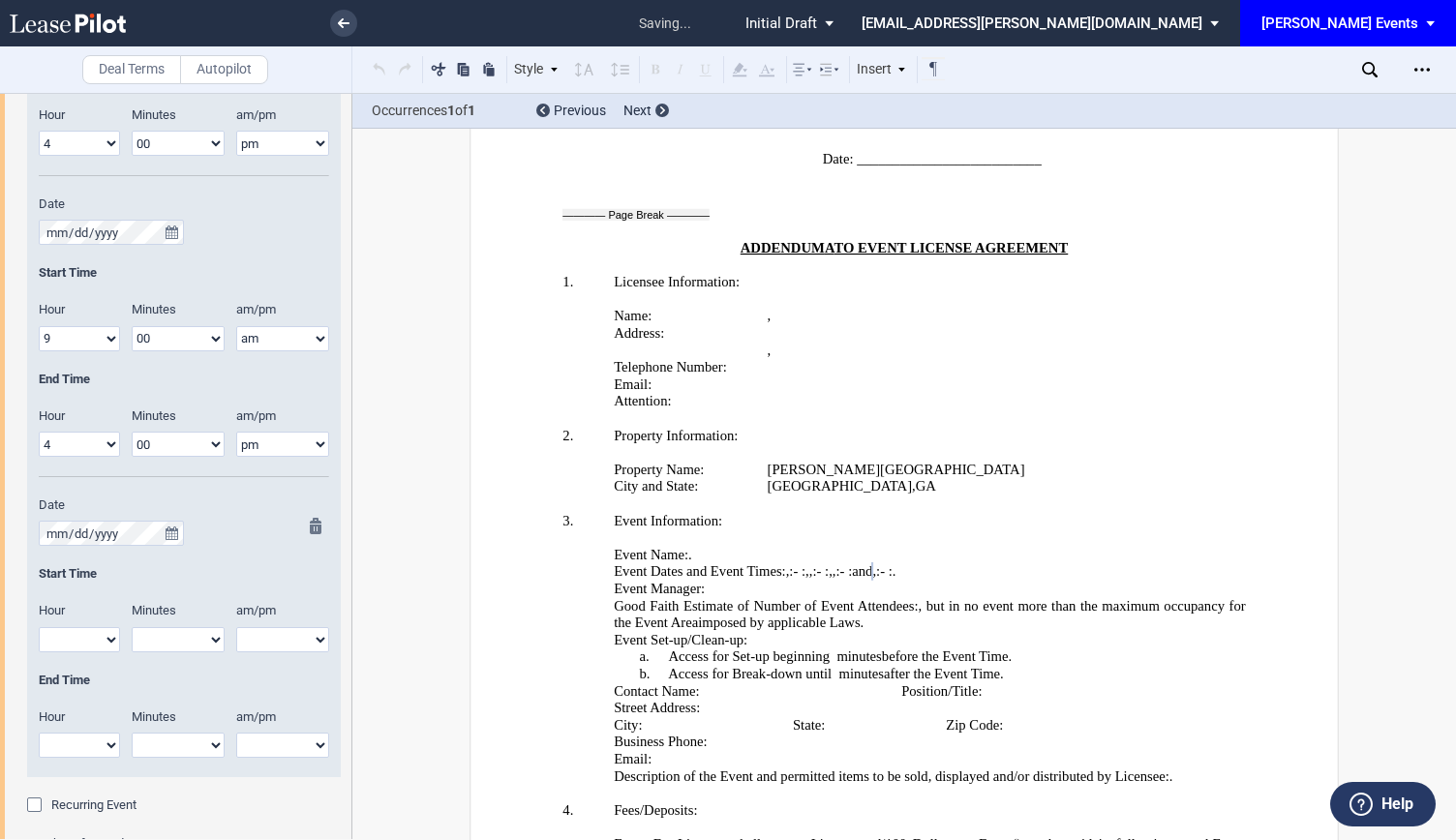
click at [53, 643] on select "1 2 3 4 5 6 7 8 9 10 11 12" at bounding box center [80, 639] width 81 height 25
select select "9"
click at [39, 627] on select "1 2 3 4 5 6 7 8 9 10 11 12" at bounding box center [80, 639] width 81 height 25
click at [154, 642] on select "00 05 10 15 20 25 30 35 40 45 50 55" at bounding box center [177, 639] width 92 height 25
select select "00"
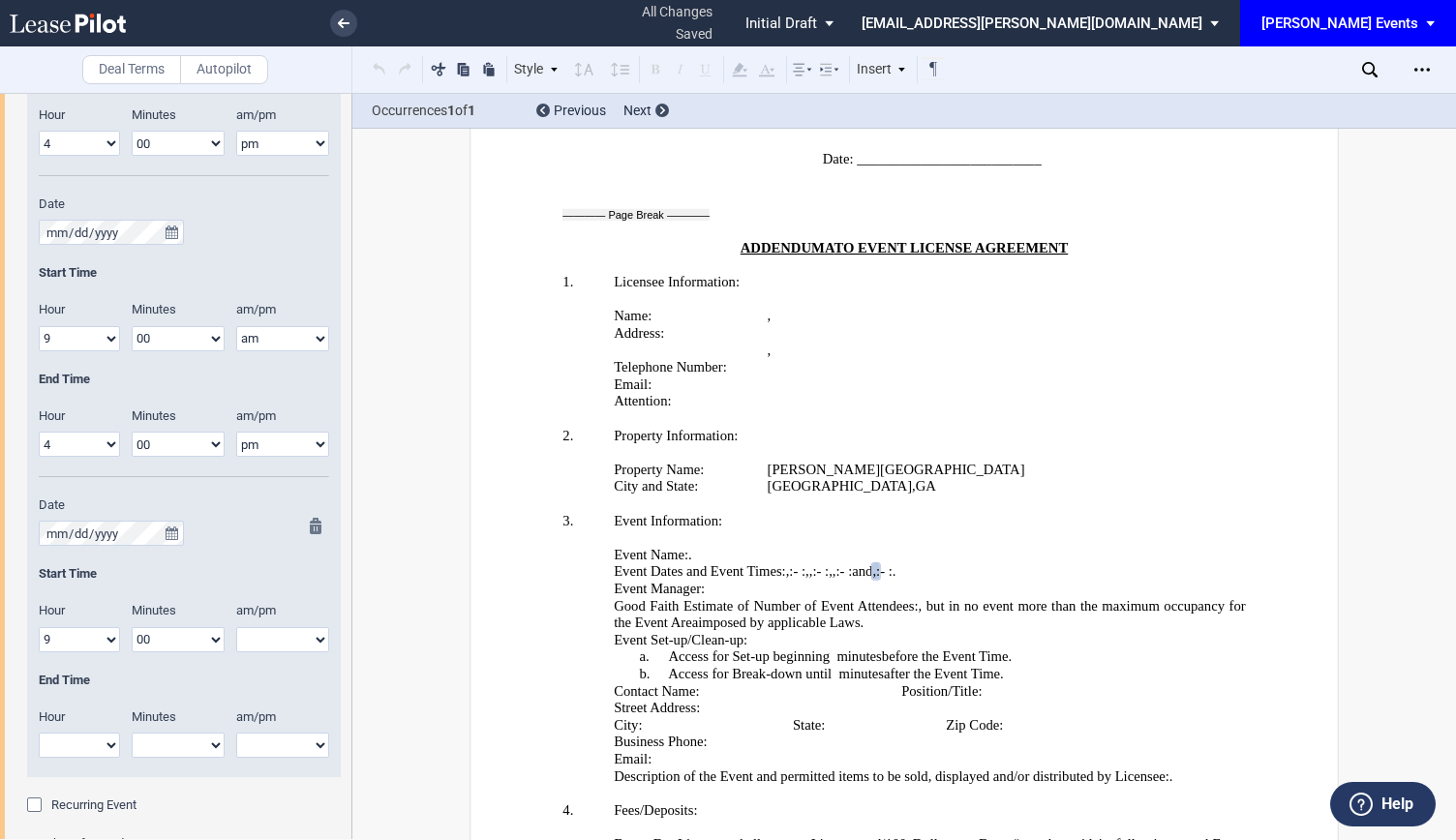
click at [131, 627] on select "00 05 10 15 20 25 30 35 40 45 50 55" at bounding box center [177, 639] width 92 height 25
click at [274, 643] on select "am pm" at bounding box center [282, 639] width 92 height 25
select select "am"
click at [237, 627] on select "am pm" at bounding box center [282, 639] width 92 height 25
click at [97, 743] on select "1 2 3 4 5 6 7 8 9 10 11 12" at bounding box center [80, 745] width 81 height 25
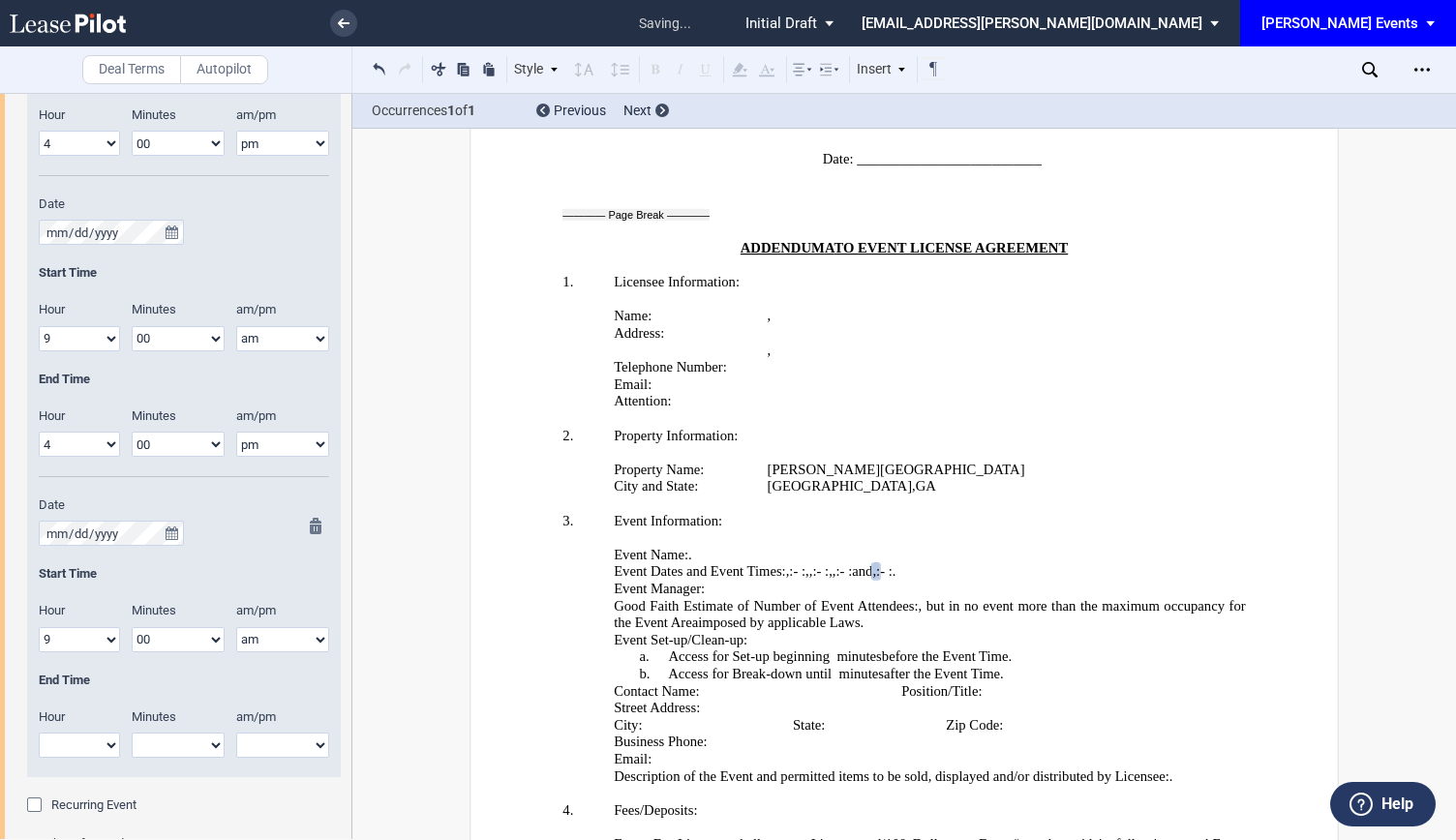
select select "4"
click at [39, 733] on select "1 2 3 4 5 6 7 8 9 10 11 12" at bounding box center [80, 745] width 81 height 25
click at [187, 749] on select "00 05 10 15 20 25 30 35 40 45 50 55" at bounding box center [177, 745] width 92 height 25
select select "00"
click at [131, 733] on select "00 05 10 15 20 25 30 35 40 45 50 55" at bounding box center [177, 745] width 92 height 25
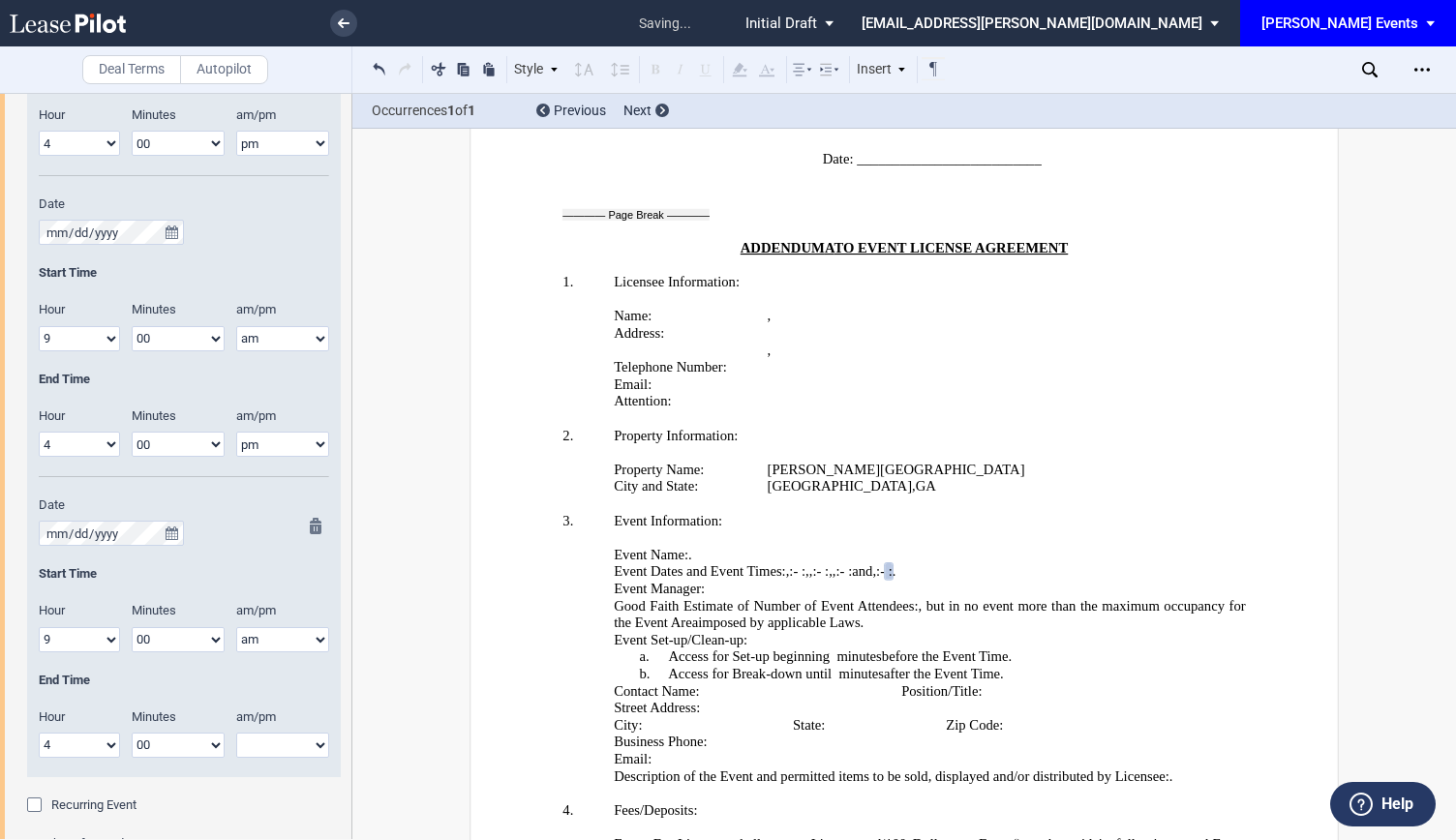
click at [270, 760] on div "am/pm am pm" at bounding box center [288, 743] width 104 height 69
click at [304, 753] on div at bounding box center [310, 647] width 24 height 259
click at [322, 739] on select "am pm" at bounding box center [282, 745] width 92 height 25
select select "pm"
click at [237, 733] on select "am pm" at bounding box center [282, 745] width 92 height 25
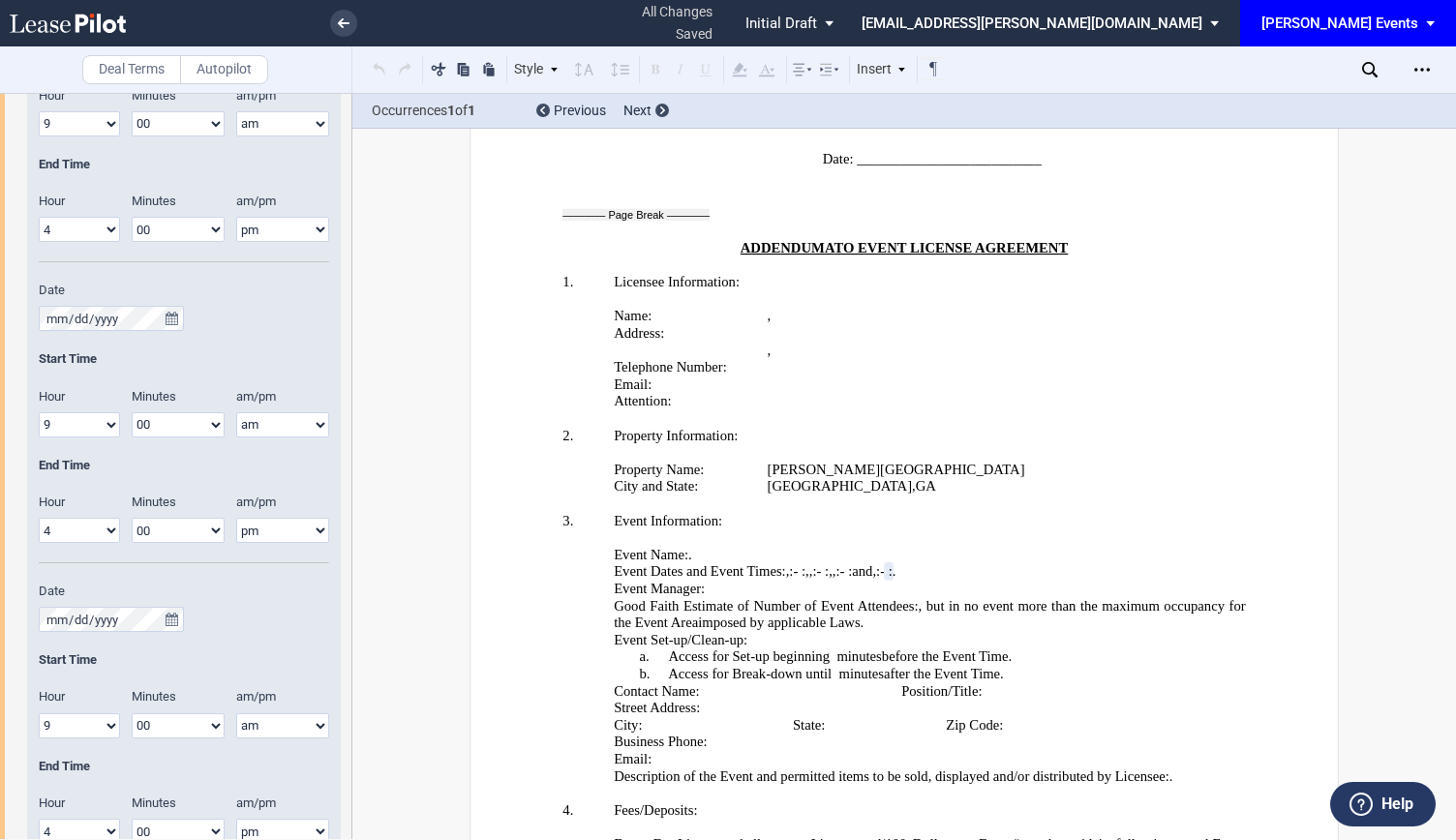
scroll to position [872, 0]
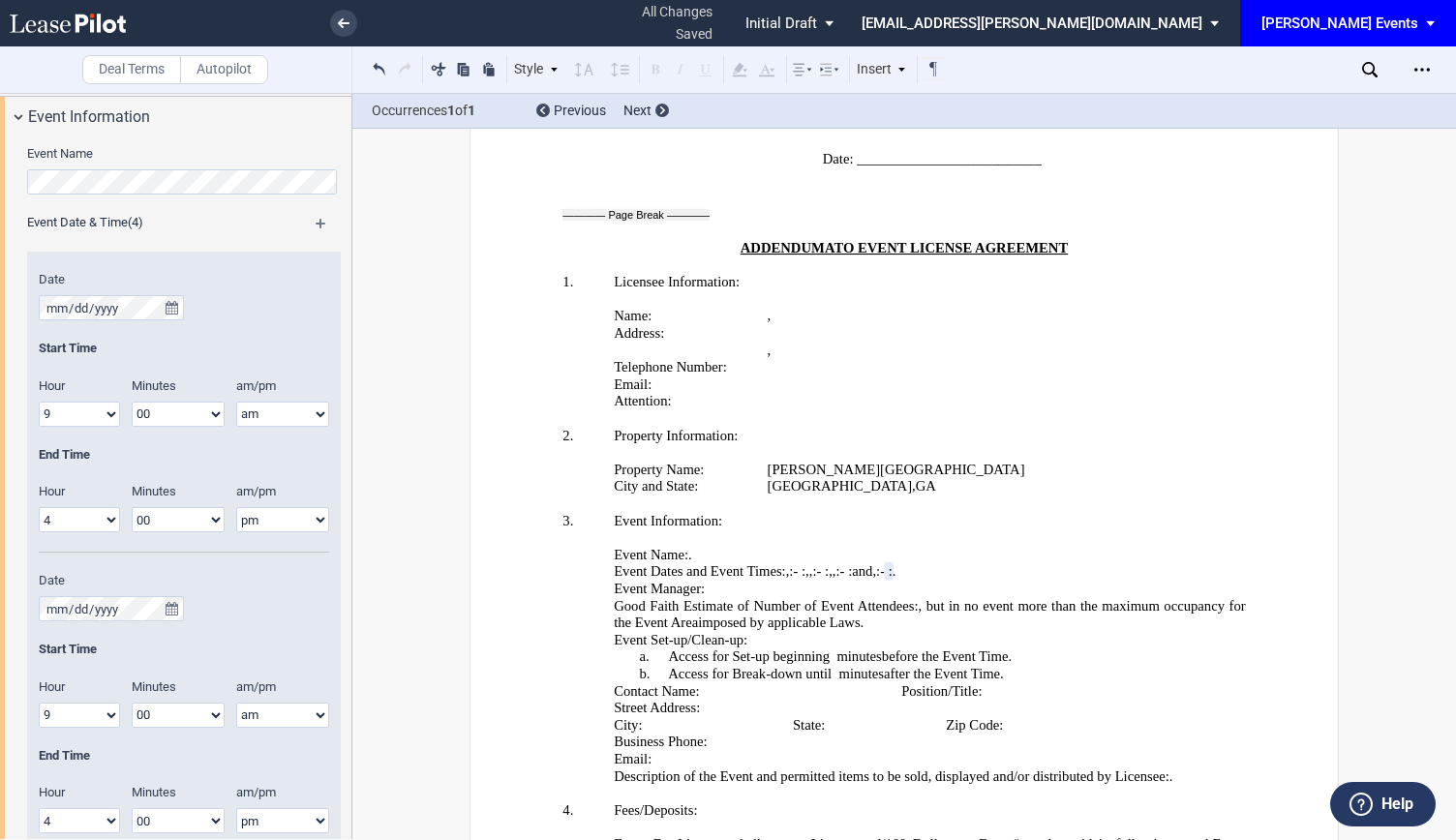
click at [310, 221] on div "Event Date & Time (4)" at bounding box center [184, 226] width 337 height 24
click at [325, 226] on md-icon at bounding box center [329, 230] width 28 height 23
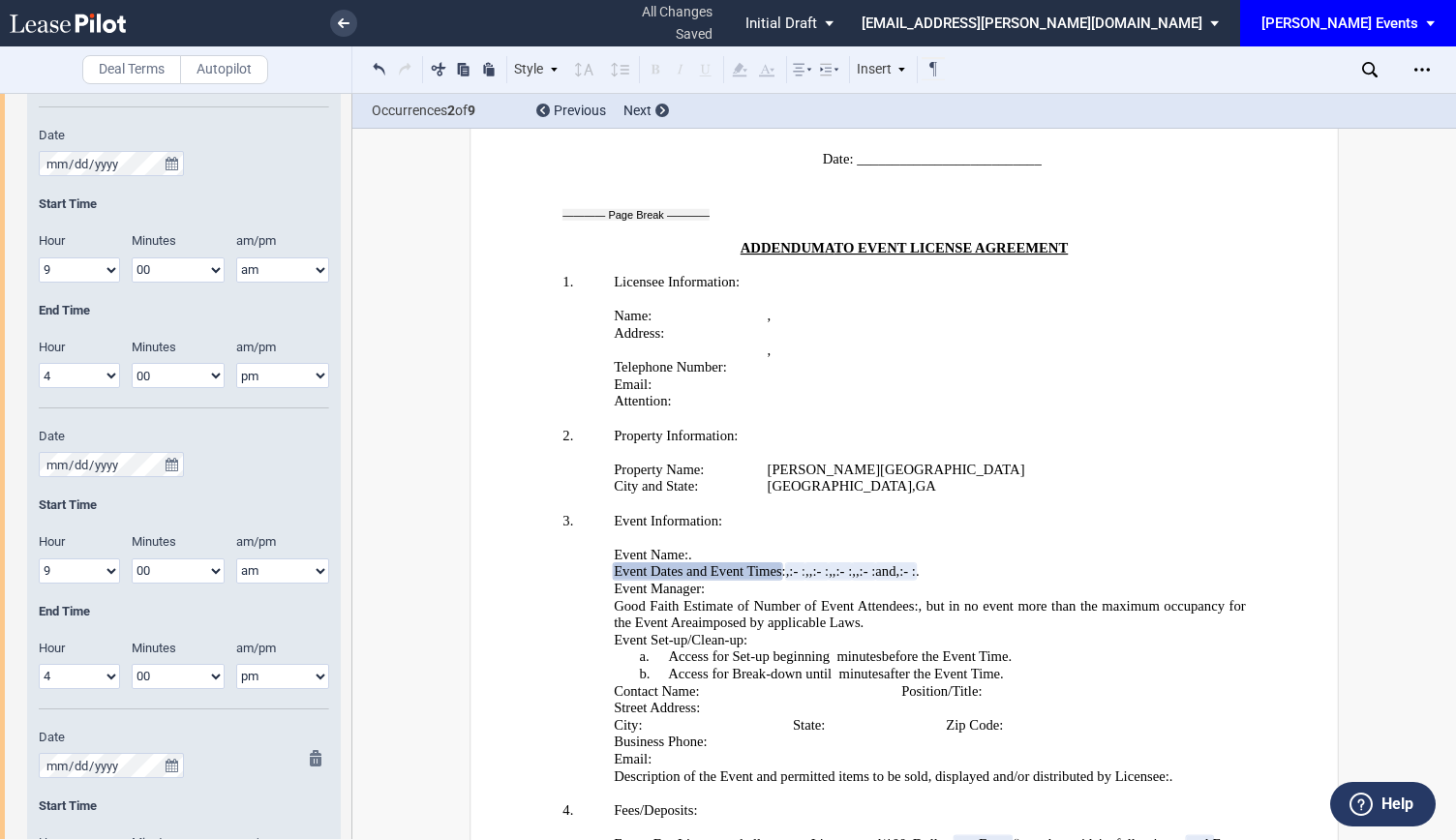
scroll to position [1646, 0]
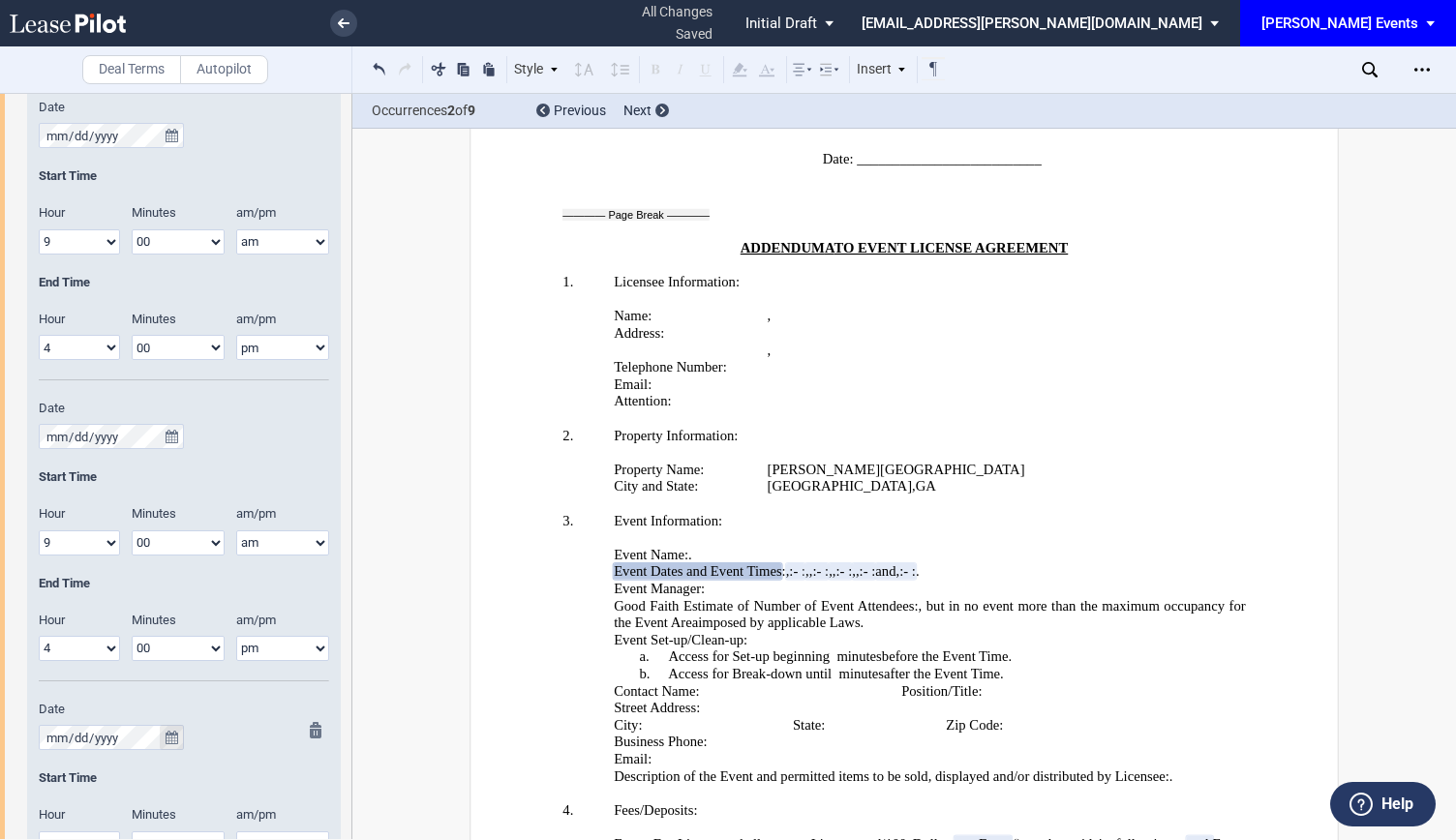
click at [172, 741] on icon "true" at bounding box center [172, 738] width 13 height 14
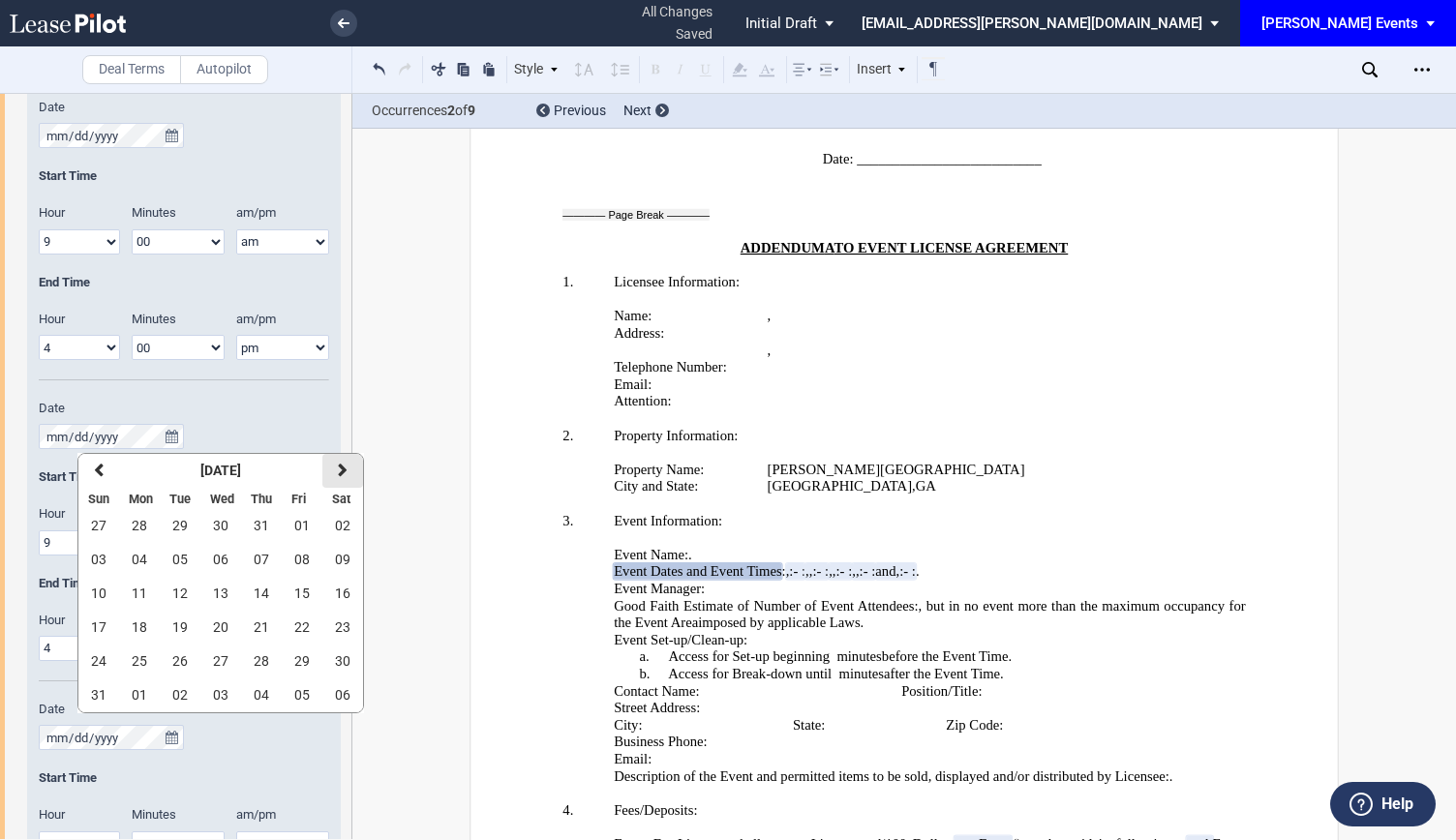
click at [343, 474] on icon "button" at bounding box center [343, 471] width 10 height 16
click at [325, 526] on button "06" at bounding box center [342, 526] width 41 height 34
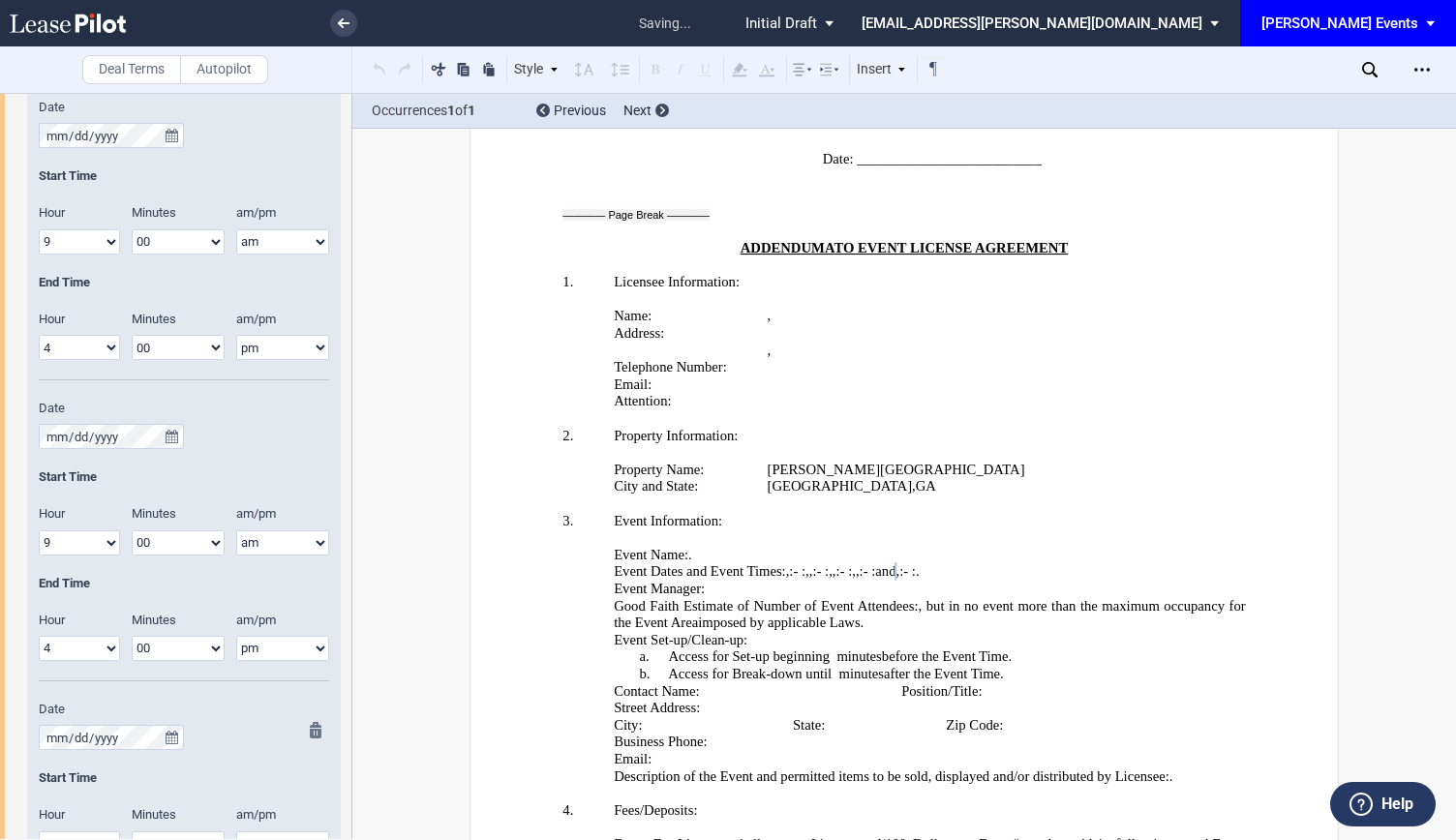
scroll to position [2033, 0]
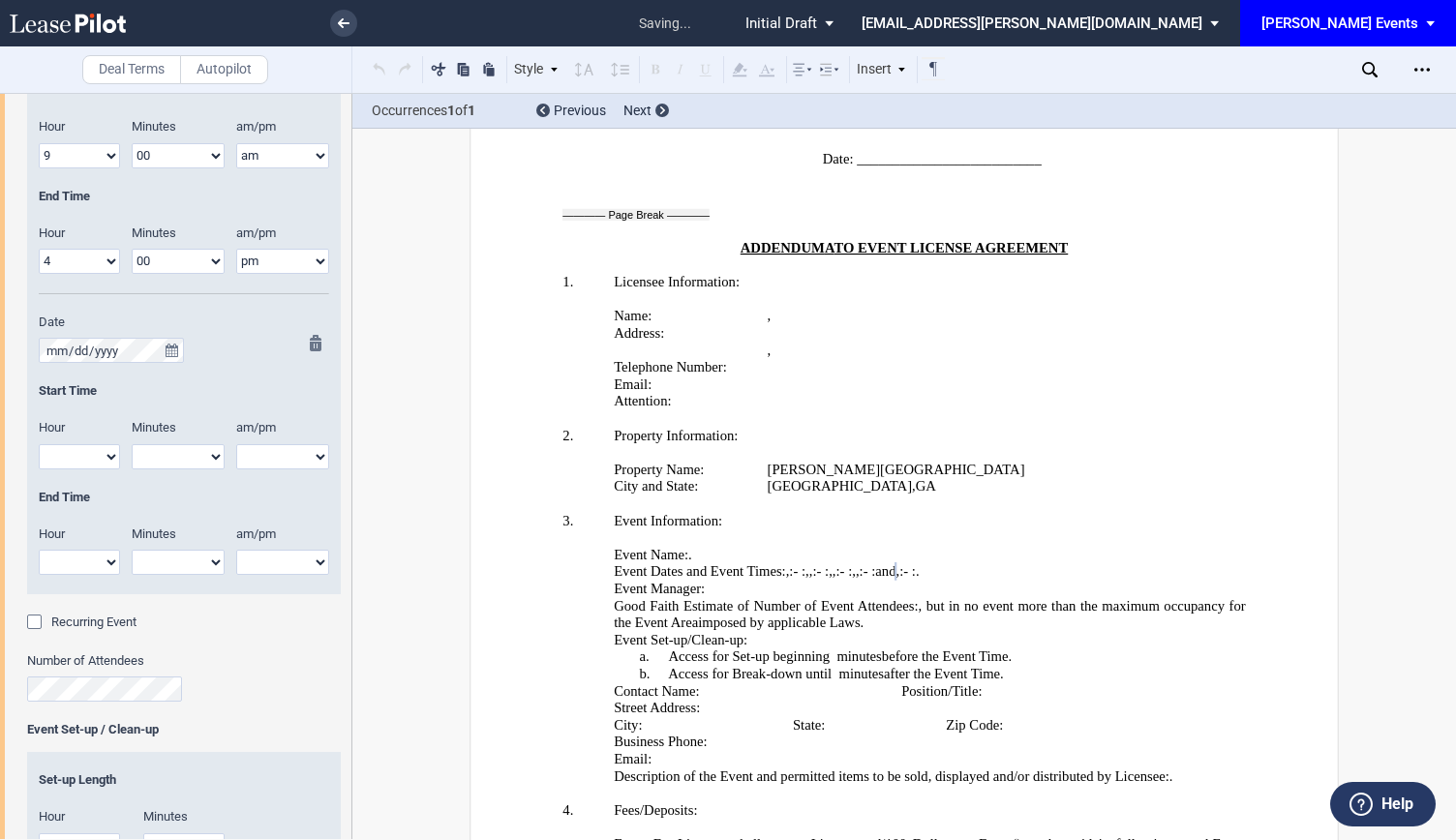
click at [82, 444] on select "1 2 3 4 5 6 7 8 9 10 11 12" at bounding box center [80, 456] width 81 height 25
select select "9"
click at [39, 444] on select "1 2 3 4 5 6 7 8 9 10 11 12" at bounding box center [80, 456] width 81 height 25
select select "00"
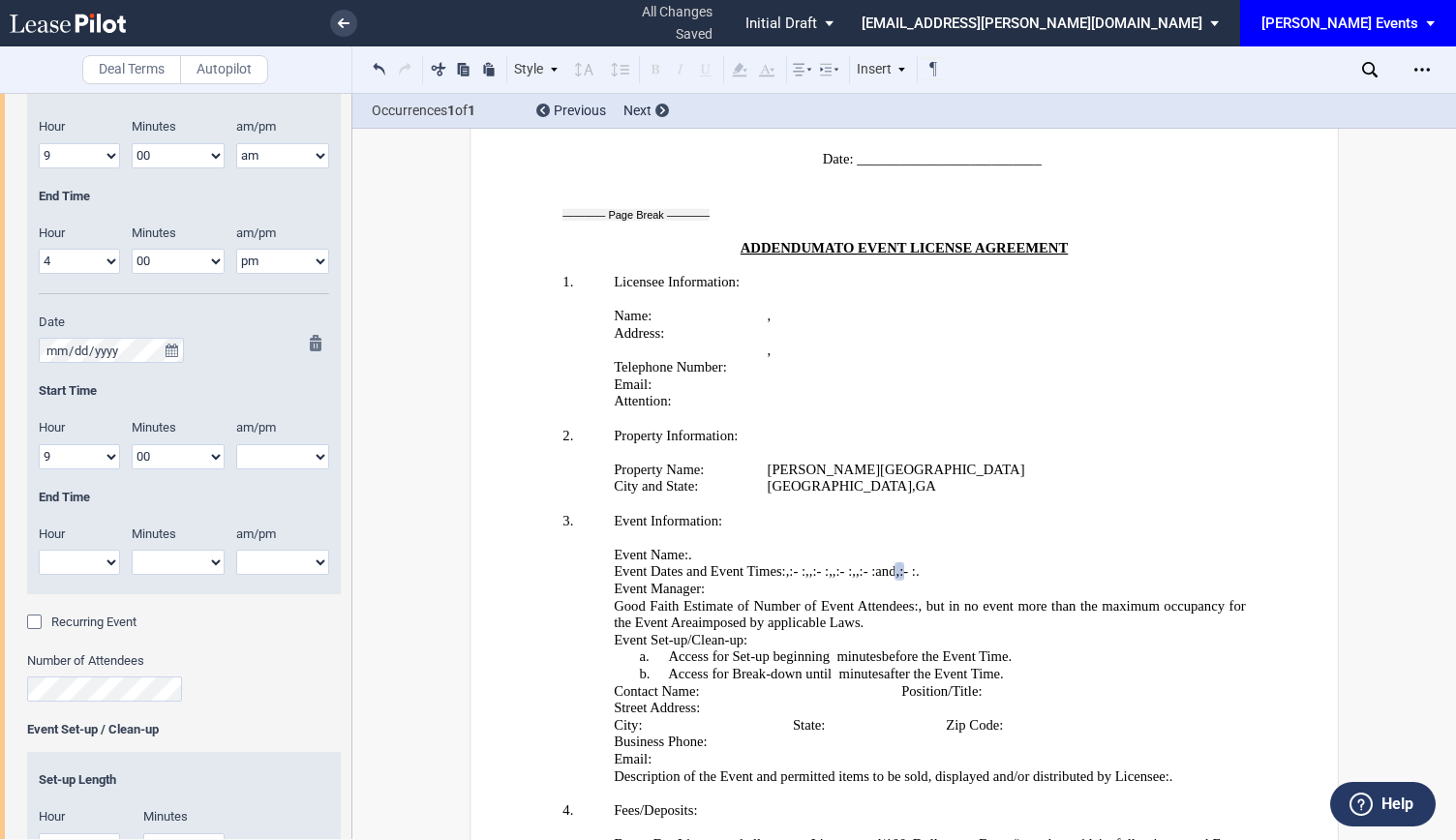
click at [268, 461] on select "am pm" at bounding box center [282, 456] width 92 height 25
select select "am"
click at [237, 444] on select "am pm" at bounding box center [282, 456] width 92 height 25
click at [88, 550] on select "1 2 3 4 5 6 7 8 9 10 11 12" at bounding box center [80, 562] width 81 height 25
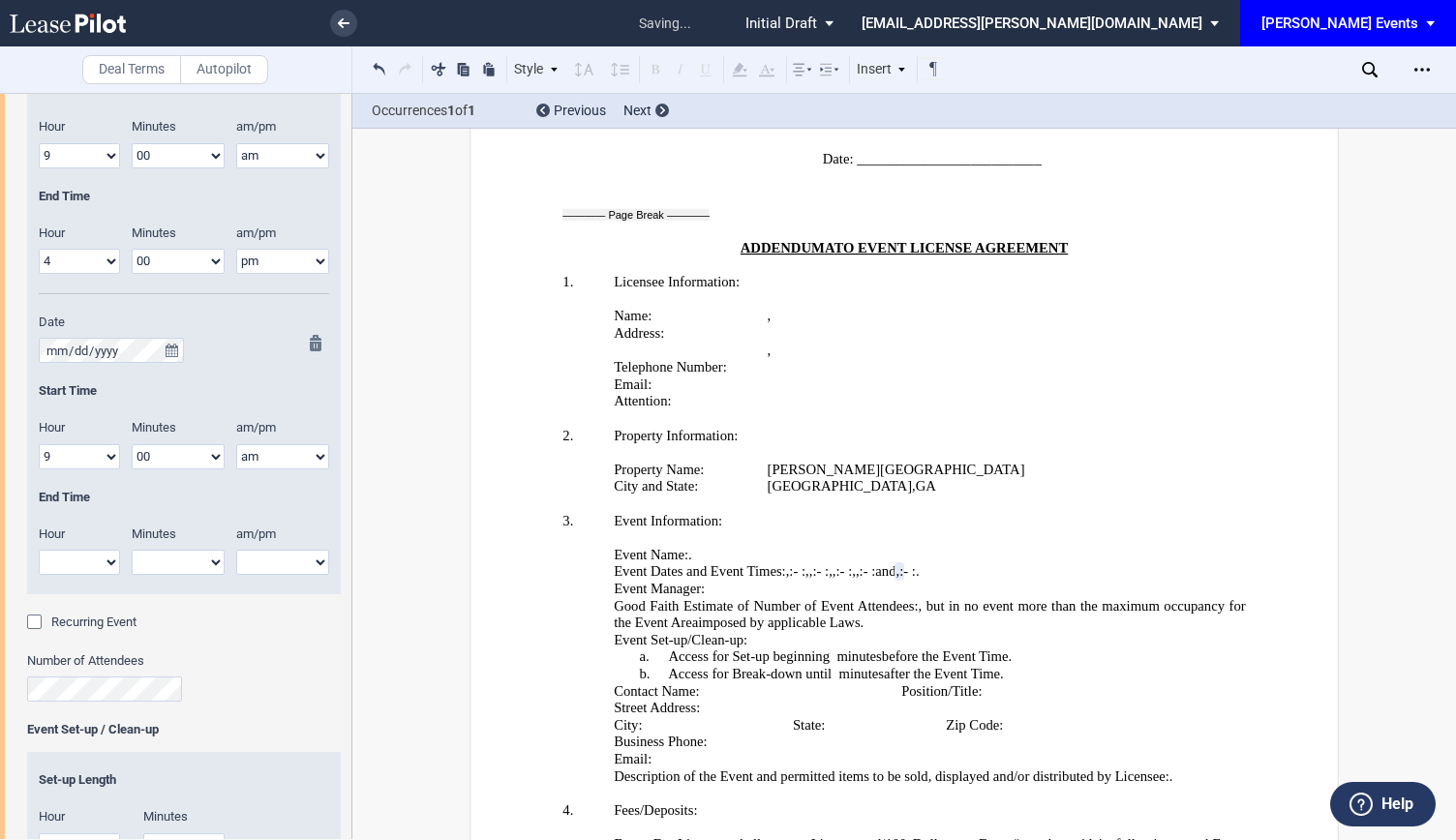
select select "4"
click at [39, 550] on select "1 2 3 4 5 6 7 8 9 10 11 12" at bounding box center [80, 562] width 81 height 25
click at [148, 550] on select "00 05 10 15 20 25 30 35 40 45 50 55" at bounding box center [177, 562] width 92 height 25
select select "00"
click at [131, 550] on select "00 05 10 15 20 25 30 35 40 45 50 55" at bounding box center [177, 562] width 92 height 25
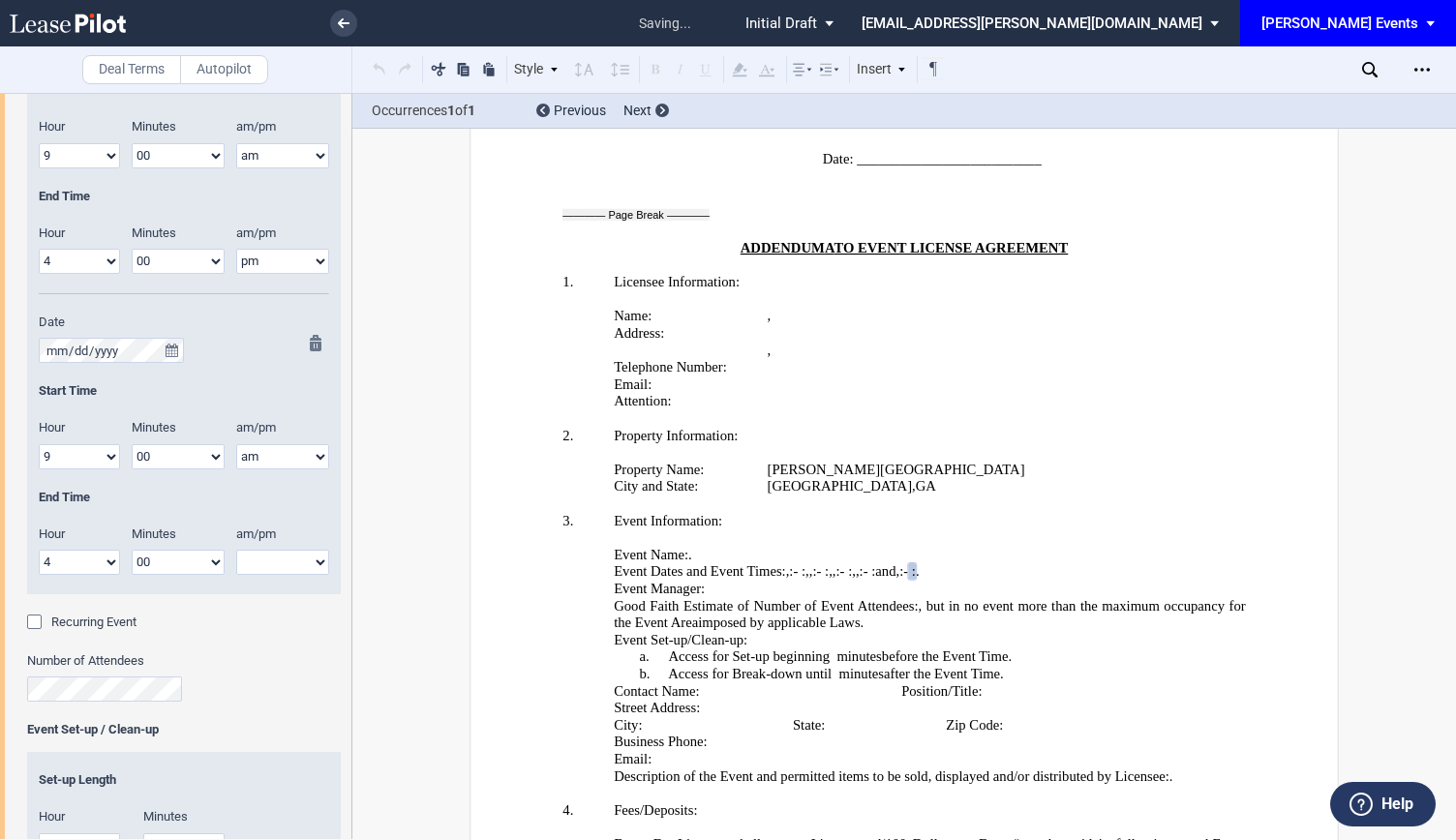
click at [278, 559] on select "am pm" at bounding box center [282, 562] width 92 height 25
select select "pm"
click at [237, 550] on select "am pm" at bounding box center [282, 562] width 92 height 25
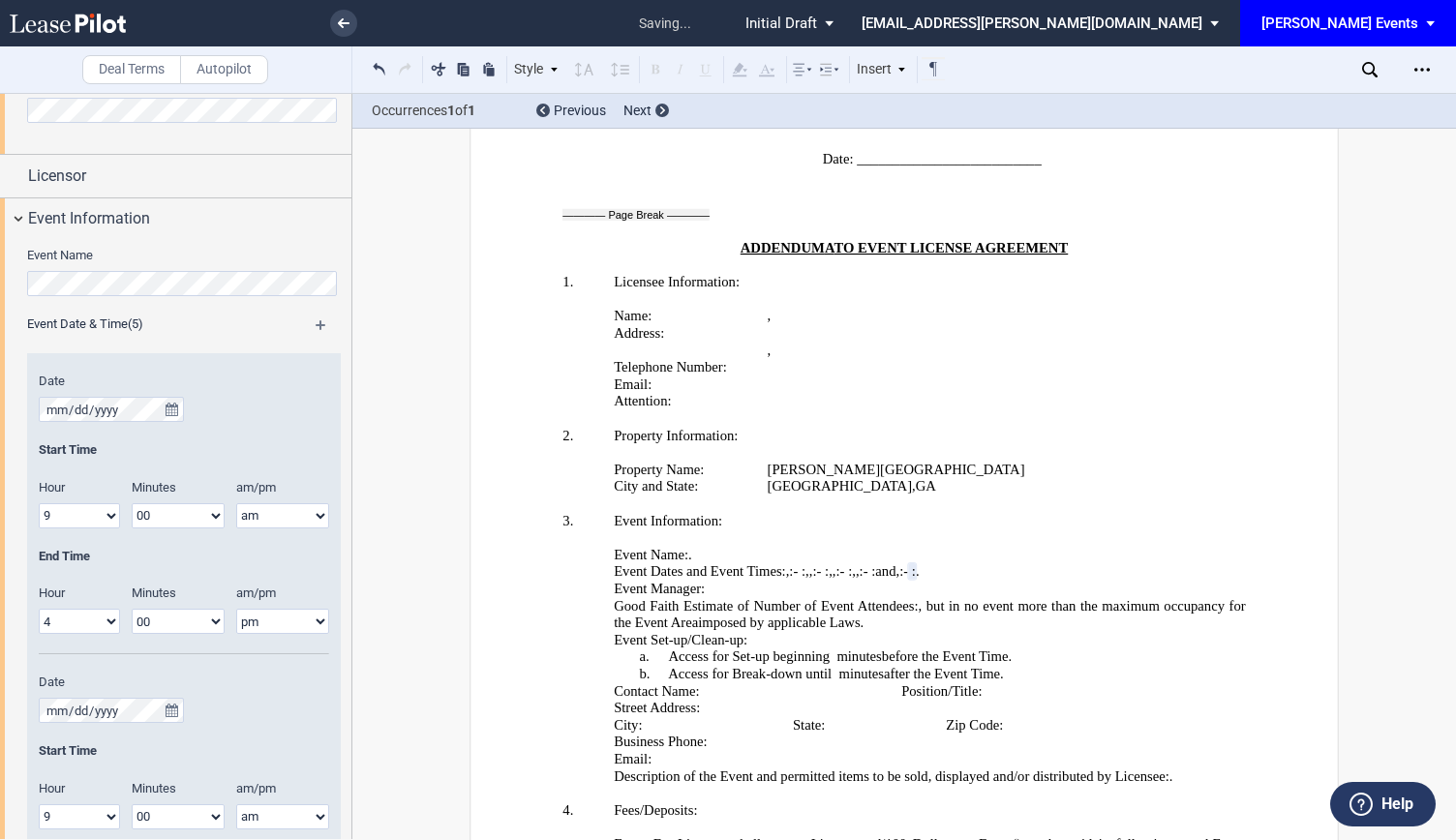
scroll to position [678, 0]
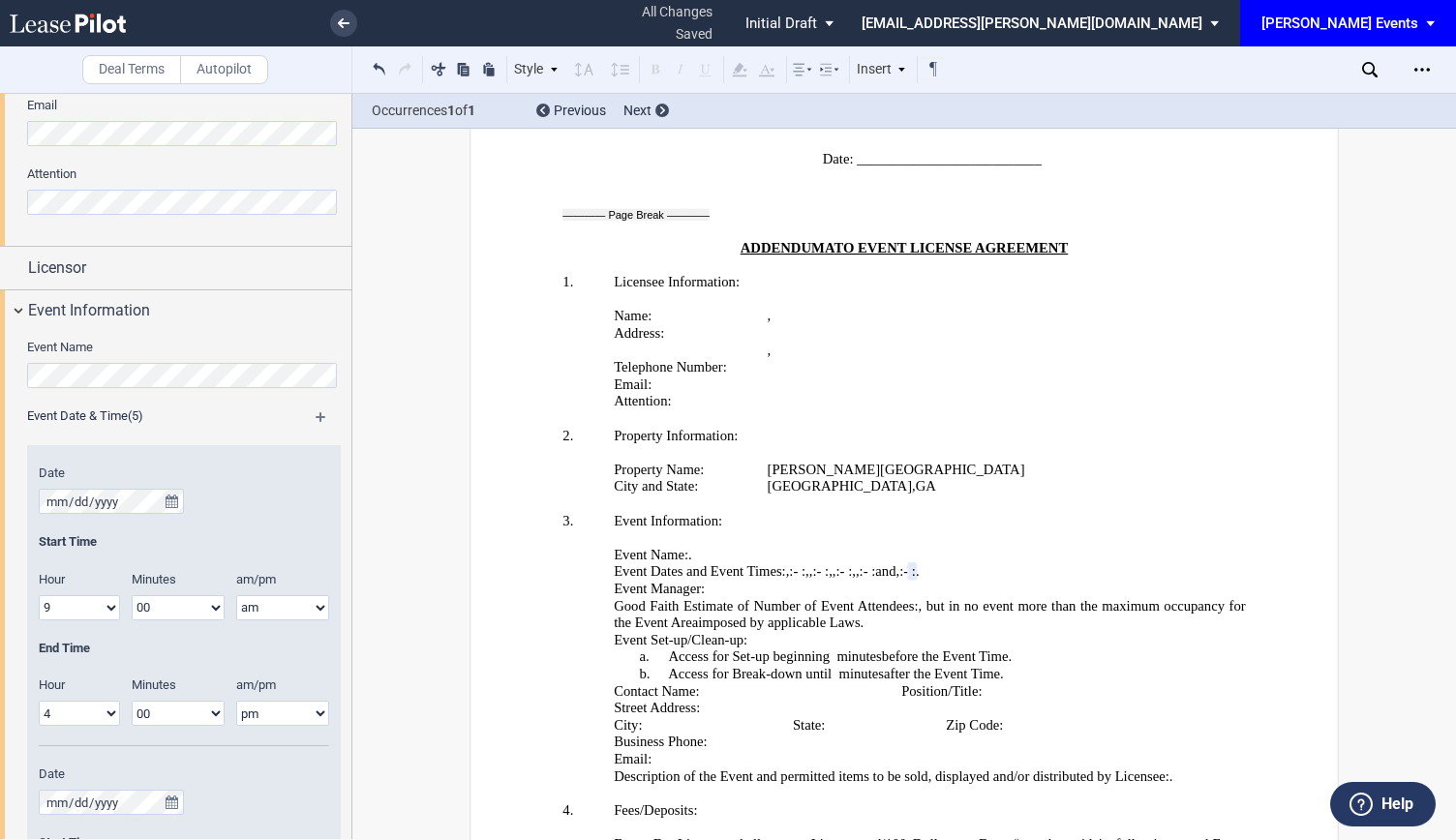
click at [316, 421] on md-icon at bounding box center [329, 423] width 28 height 23
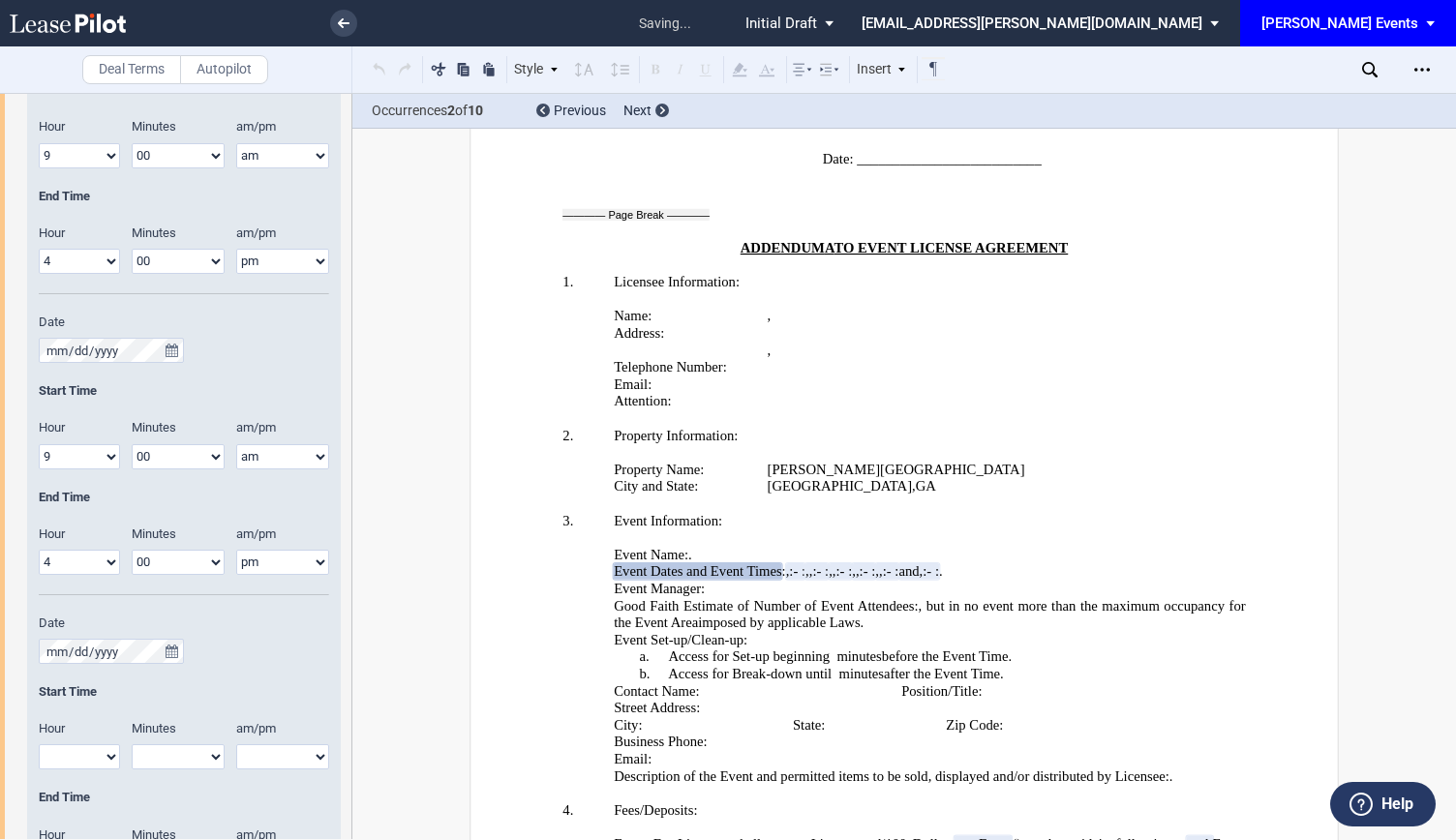
scroll to position [2323, 0]
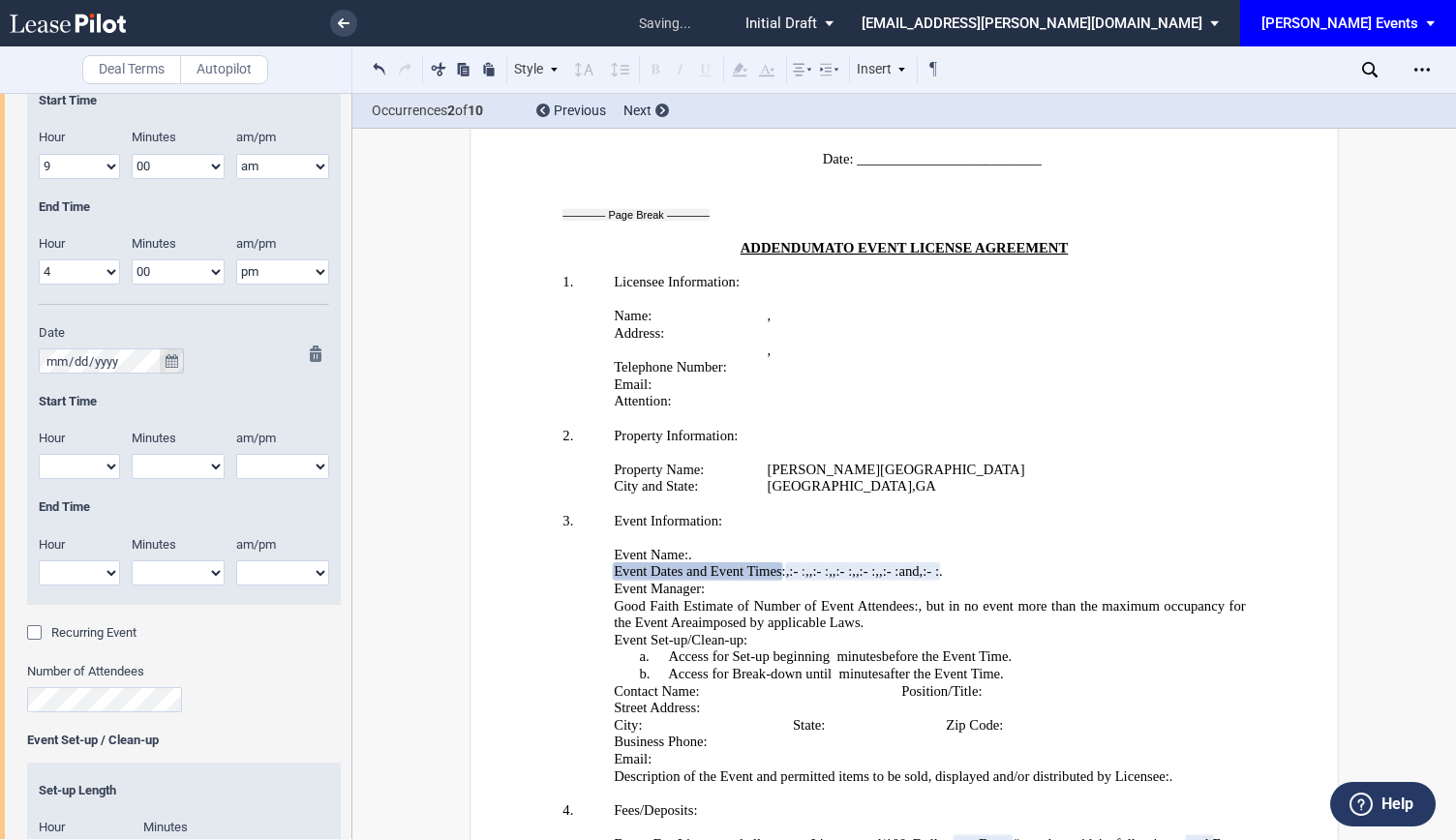
click at [167, 363] on icon "true" at bounding box center [172, 361] width 13 height 14
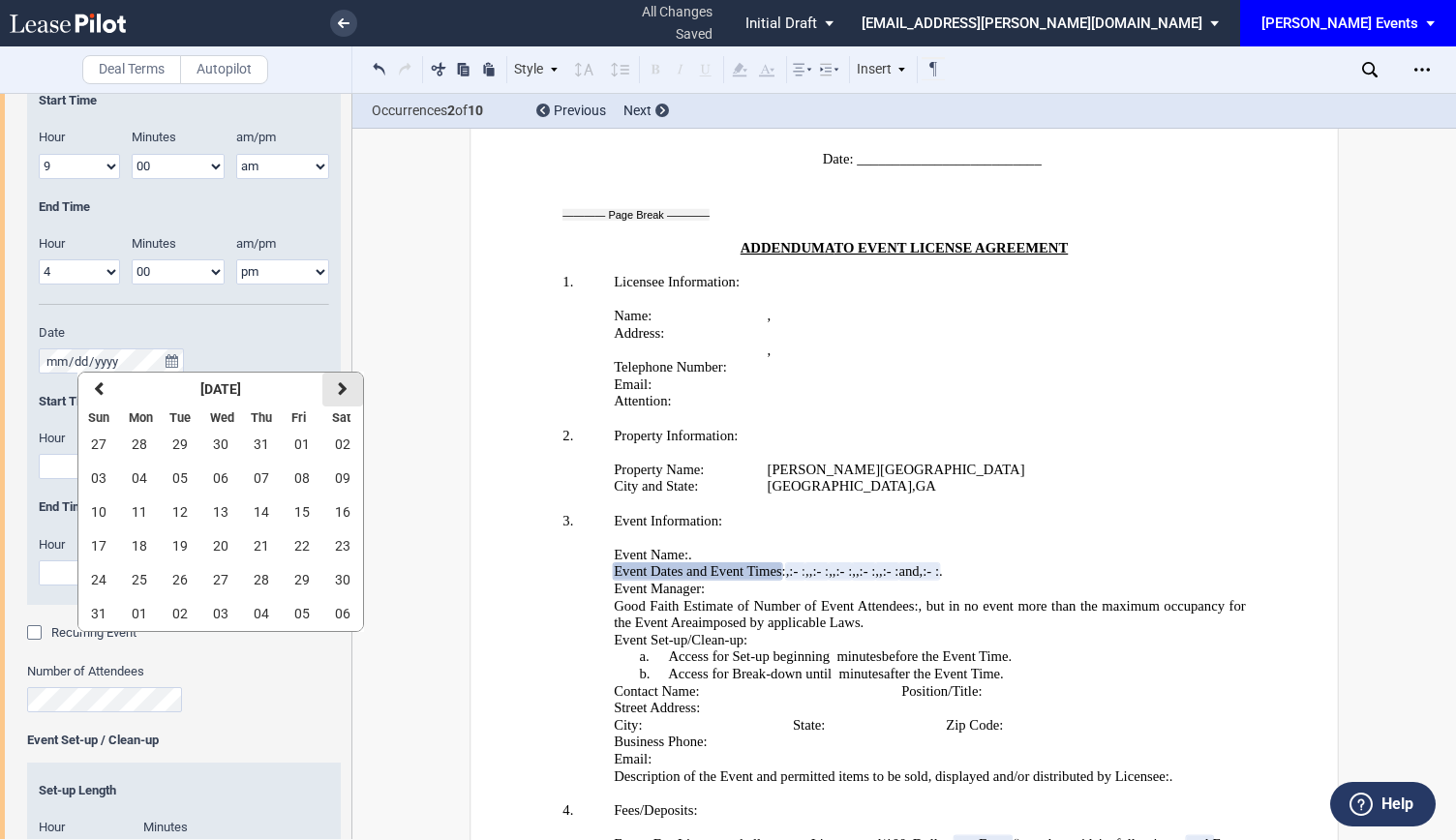
click at [341, 394] on icon "button" at bounding box center [343, 390] width 10 height 16
click at [91, 473] on span "07" at bounding box center [99, 478] width 16 height 16
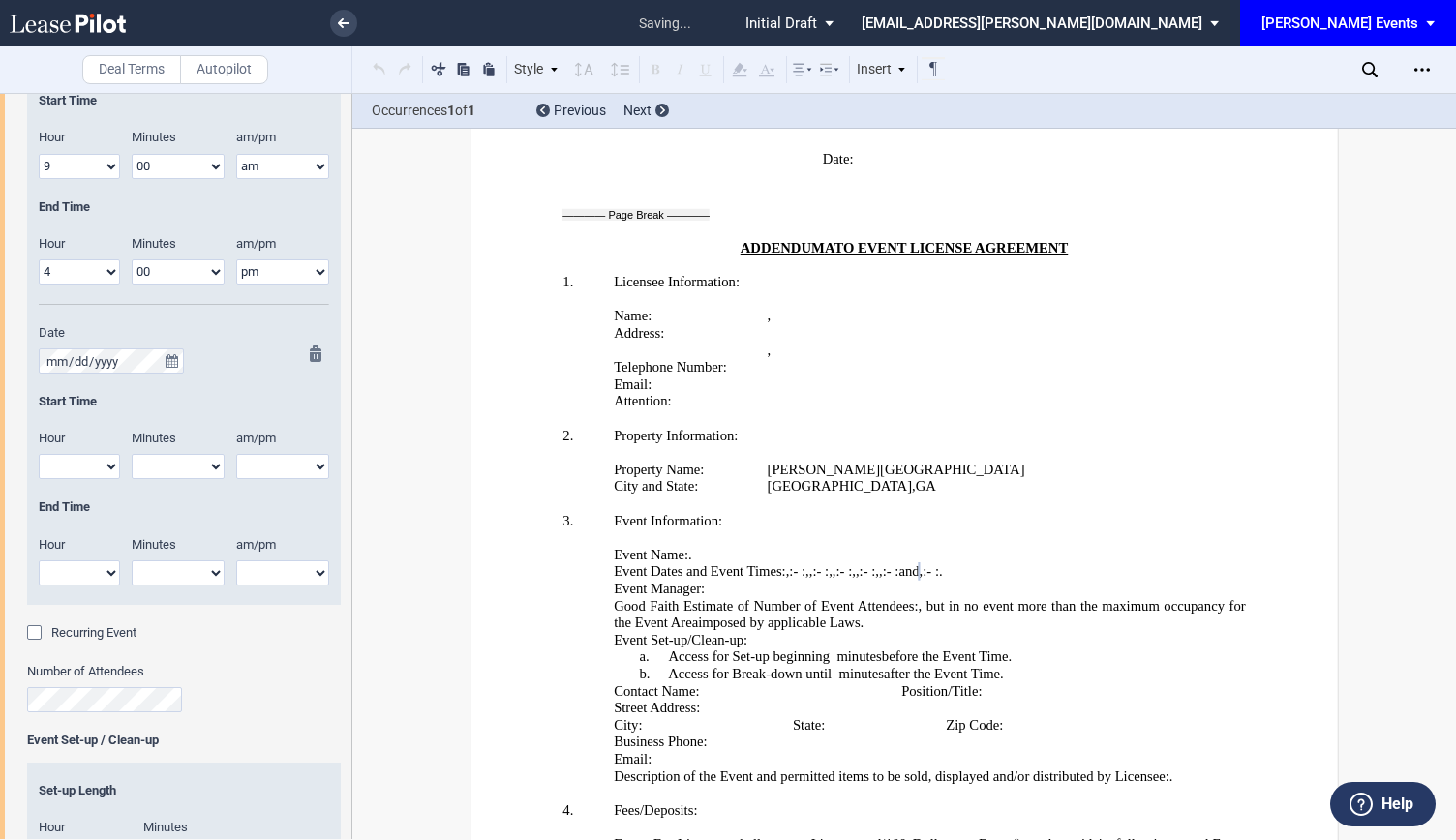
click at [66, 465] on select "1 2 3 4 5 6 7 8 9 10 11 12" at bounding box center [80, 466] width 81 height 25
select select "9"
click at [39, 454] on select "1 2 3 4 5 6 7 8 9 10 11 12" at bounding box center [80, 466] width 81 height 25
click at [185, 480] on div "Minutes 00 05 10 15 20 25 30 35 40 45 50 55" at bounding box center [183, 463] width 104 height 69
click at [186, 463] on select "00 05 10 15 20 25 30 35 40 45 50 55" at bounding box center [177, 466] width 92 height 25
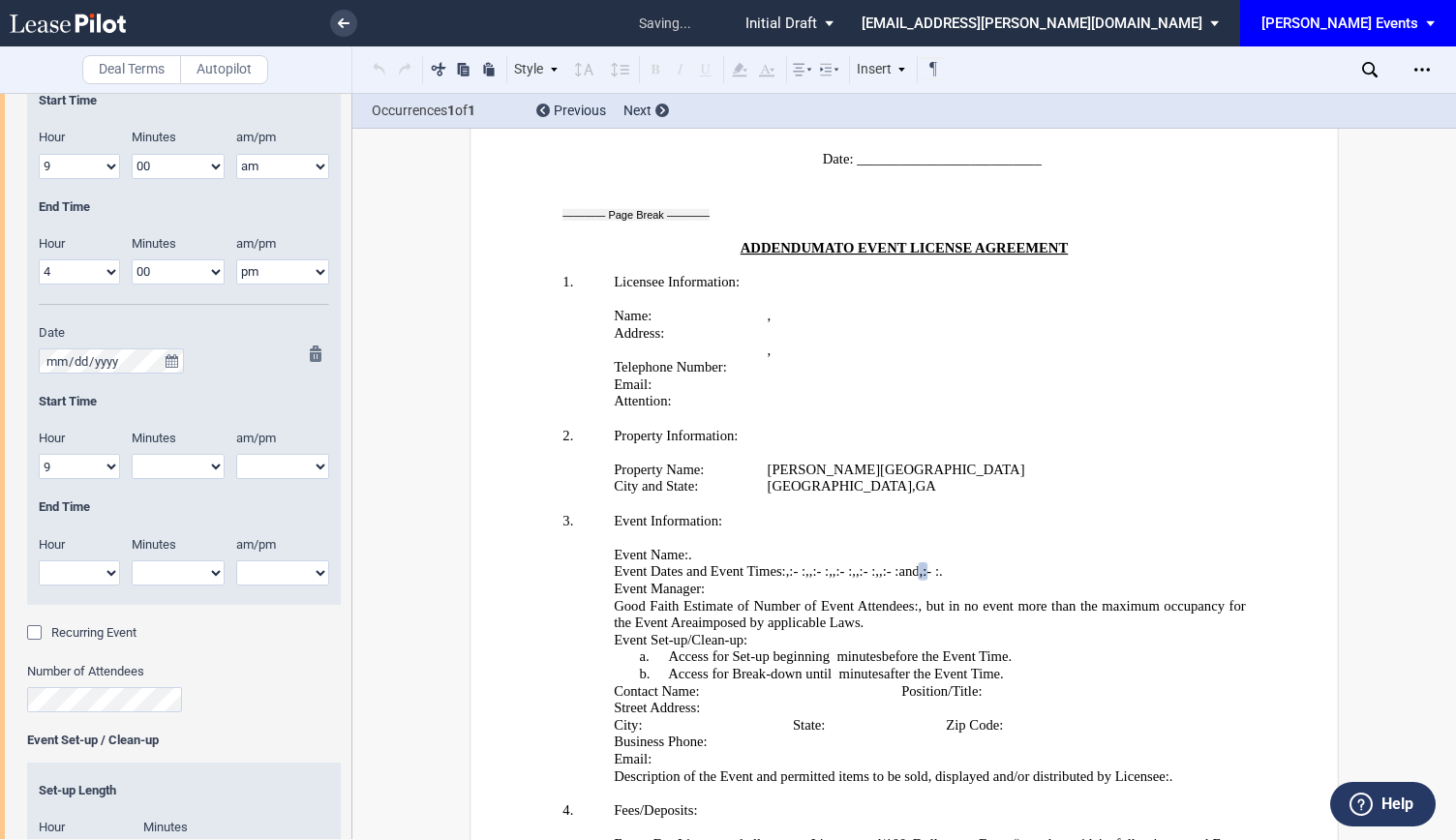
select select "00"
click at [131, 454] on select "00 05 10 15 20 25 30 35 40 45 50 55" at bounding box center [177, 466] width 92 height 25
click at [289, 469] on select "am pm" at bounding box center [282, 466] width 92 height 25
select select "am"
click at [237, 454] on select "am pm" at bounding box center [282, 466] width 92 height 25
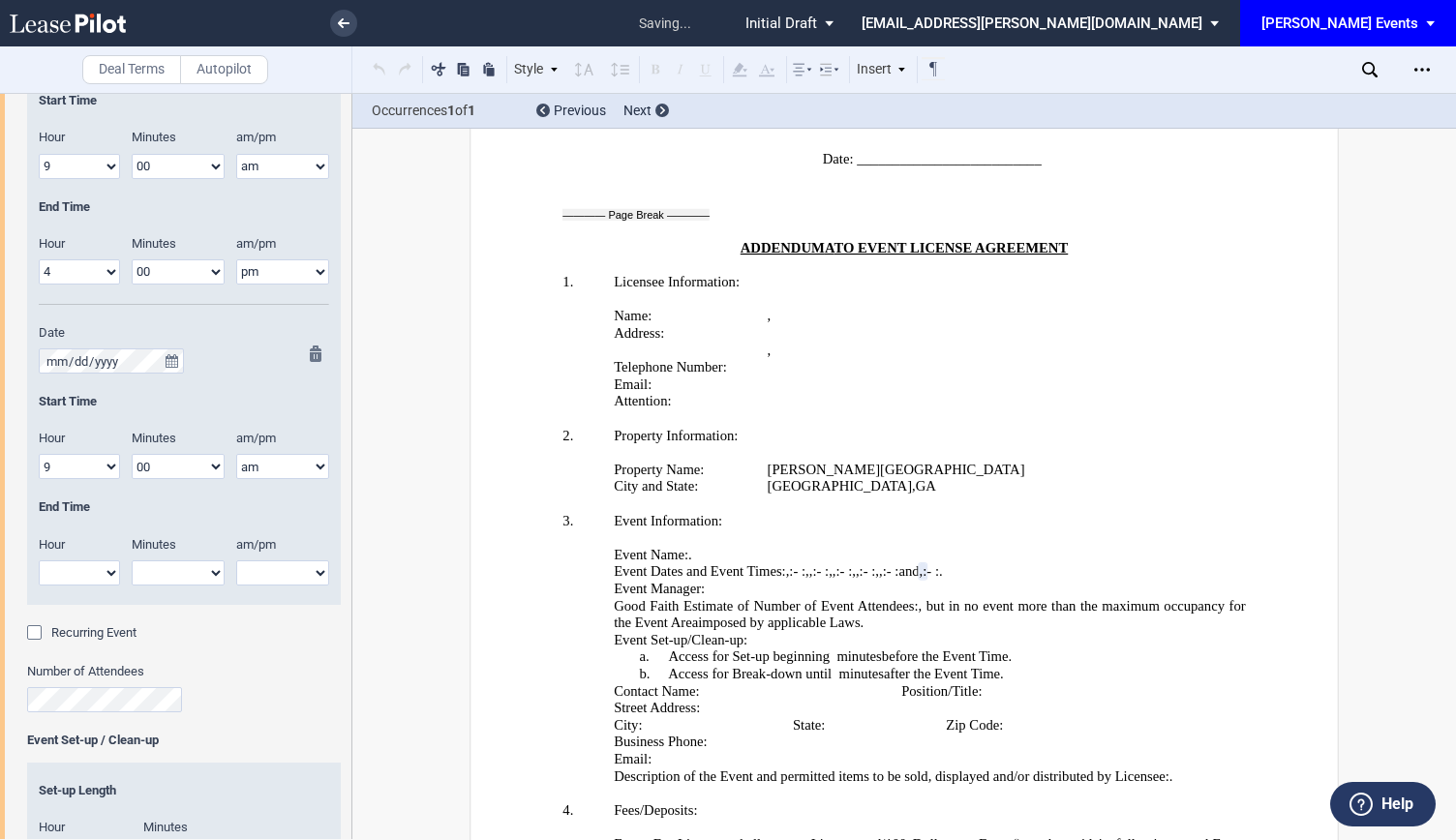
click at [89, 583] on select "1 2 3 4 5 6 7 8 9 10 11 12" at bounding box center [80, 573] width 81 height 25
select select "4"
click at [39, 561] on select "1 2 3 4 5 6 7 8 9 10 11 12" at bounding box center [80, 573] width 81 height 25
click at [174, 563] on select "00 05 10 15 20 25 30 35 40 45 50 55" at bounding box center [177, 573] width 92 height 25
select select "00"
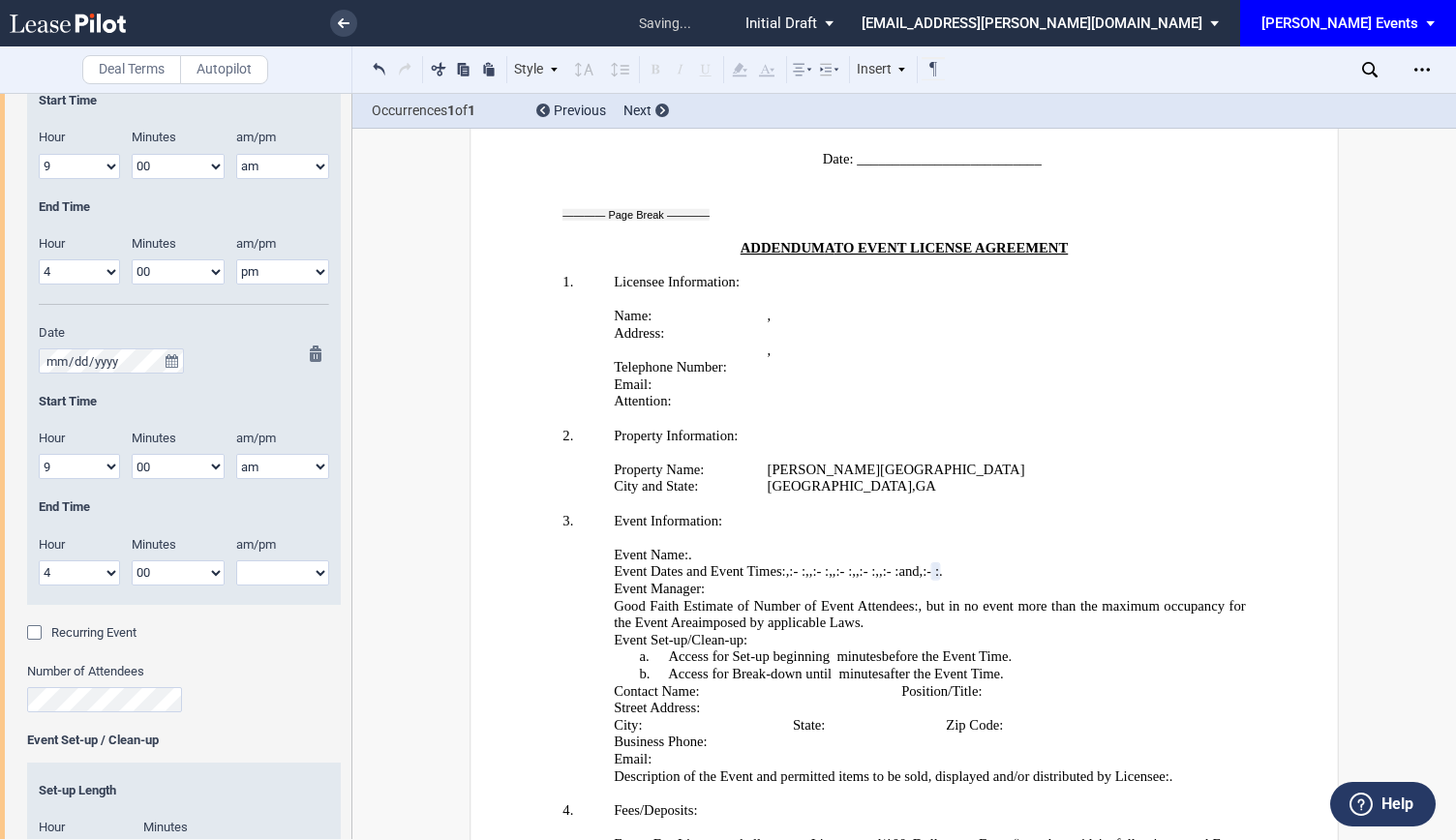
click at [131, 561] on select "00 05 10 15 20 25 30 35 40 45 50 55" at bounding box center [177, 573] width 92 height 25
click at [286, 547] on label "am/pm" at bounding box center [272, 546] width 96 height 18
click at [284, 563] on select "am pm" at bounding box center [282, 573] width 92 height 25
select select "pm"
click at [237, 561] on select "am pm" at bounding box center [282, 573] width 92 height 25
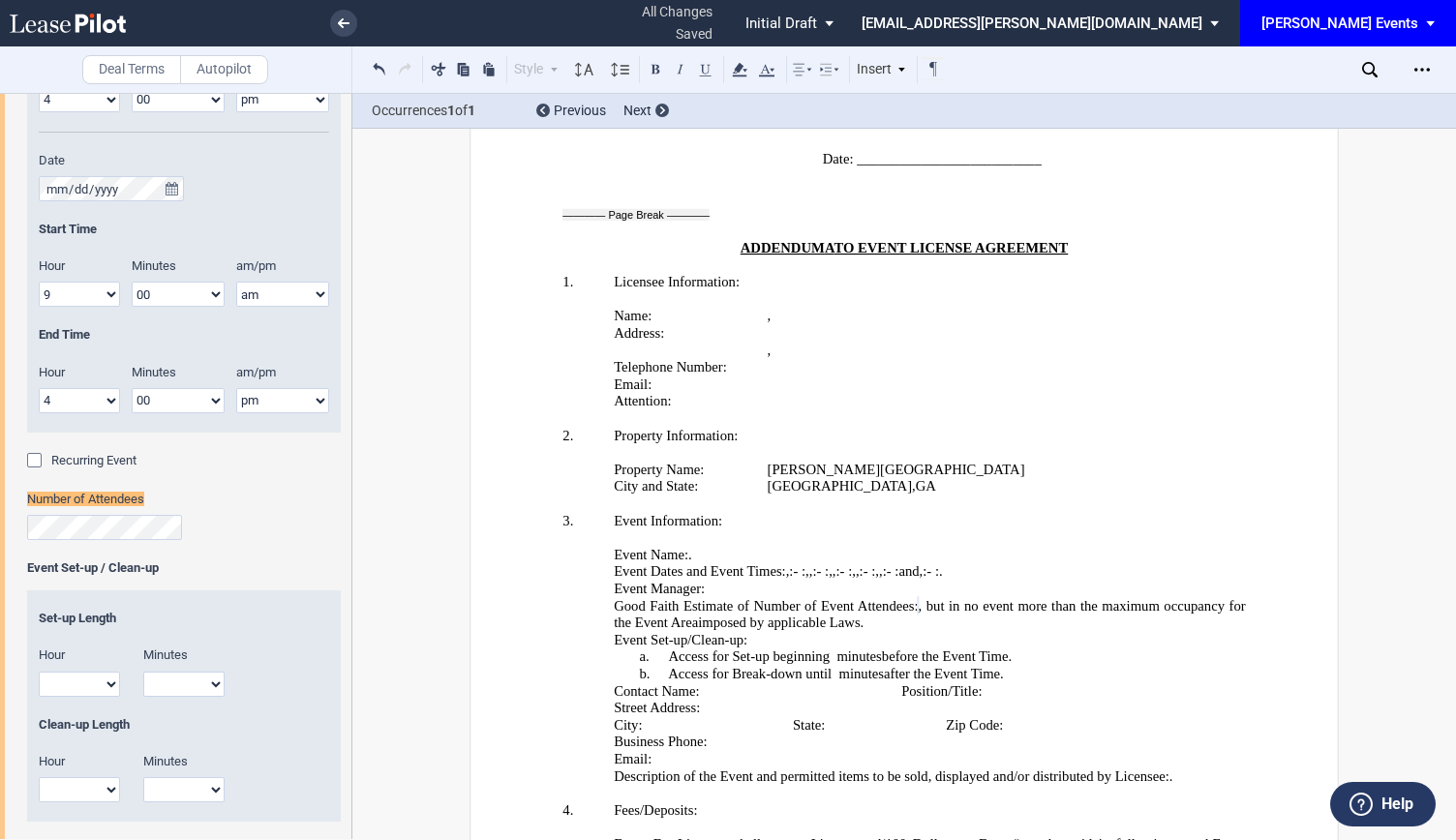
scroll to position [2527, 0]
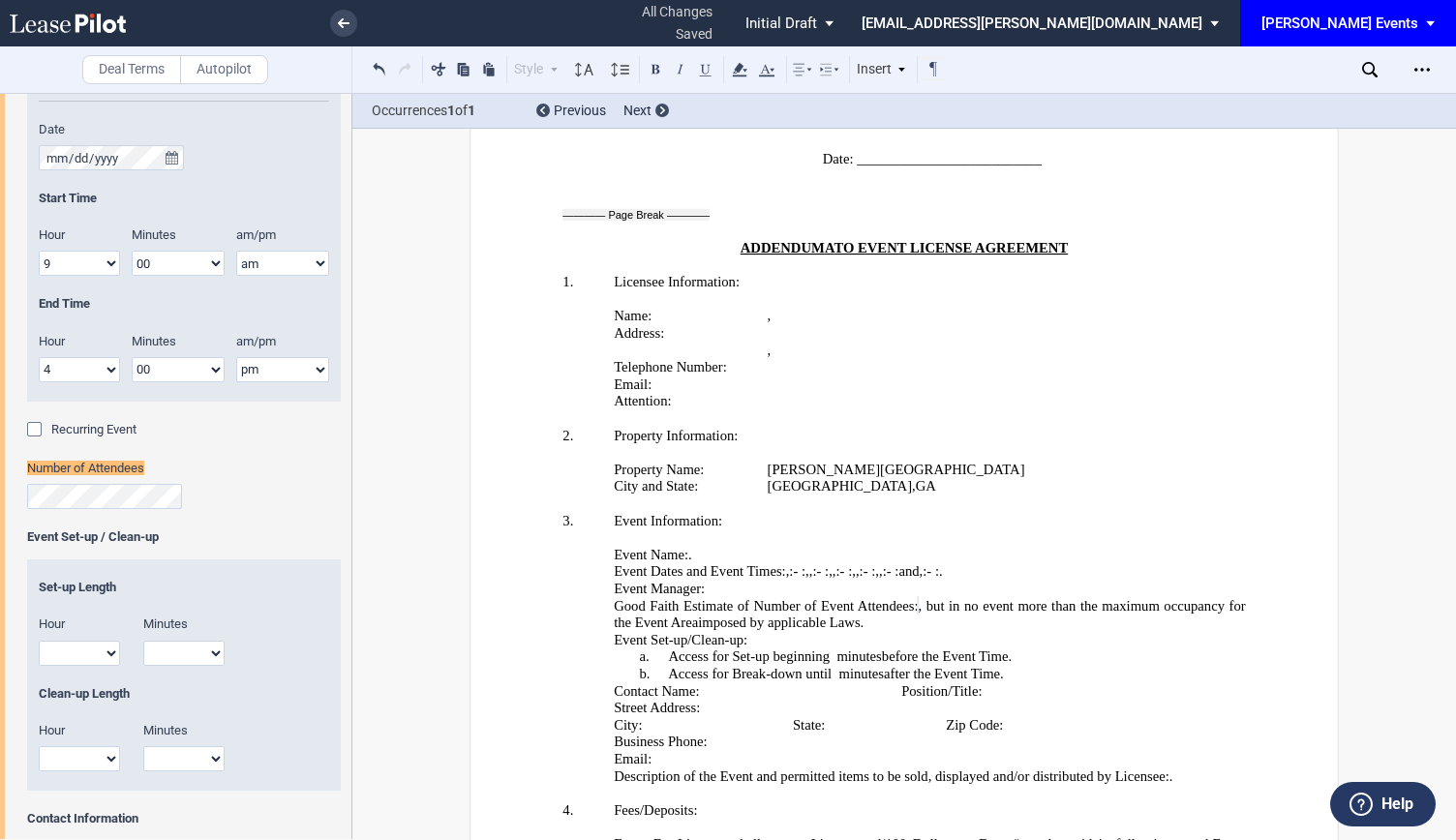
click at [937, 597] on span ", but in no event more than the maximum occupancy for the Event Area" at bounding box center [930, 613] width 635 height 33
click at [996, 597] on p "Good Faith Estimate of Number of Event Attendees: ﻿ ﻿ ﻿per day , but in no even…" at bounding box center [929, 614] width 632 height 34
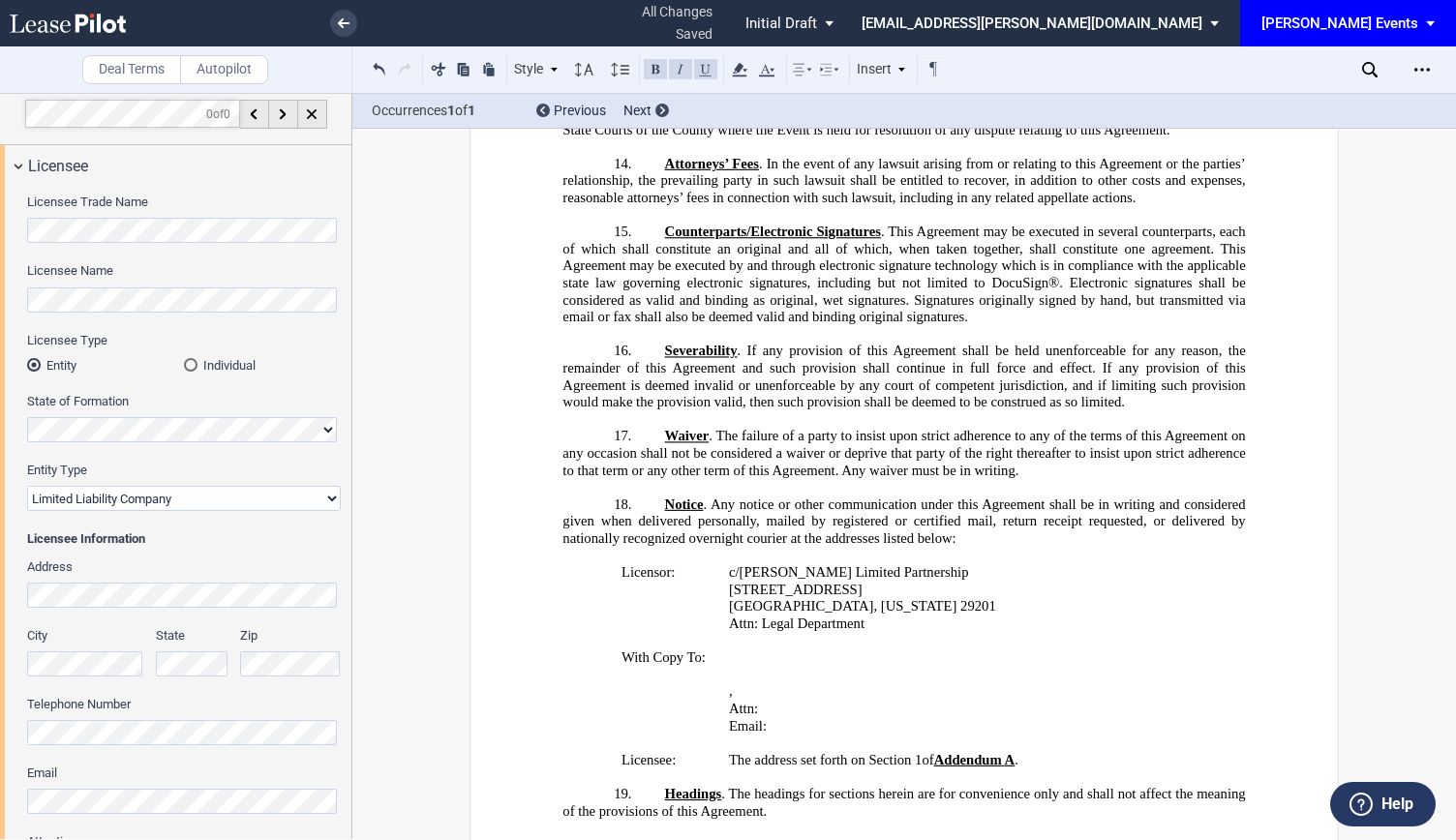
scroll to position [0, 0]
